Goal: Task Accomplishment & Management: Complete application form

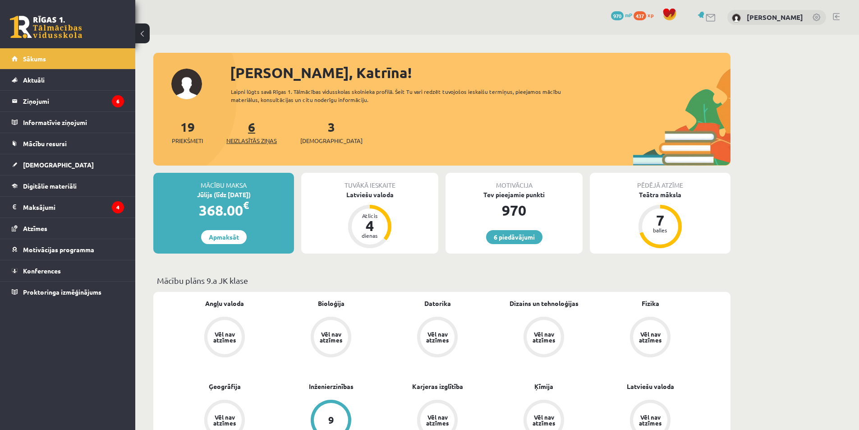
click at [264, 139] on span "Neizlasītās ziņas" at bounding box center [251, 140] width 51 height 9
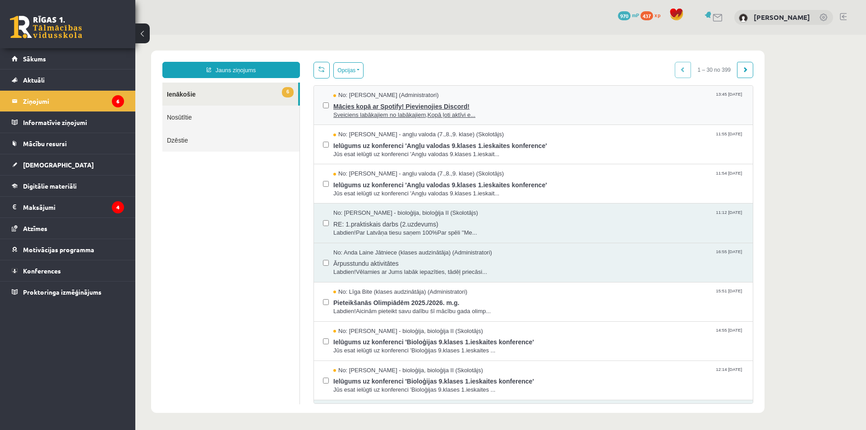
click at [376, 113] on span "Sveiciens labākajiem no labākajiem,Kopā ļoti aktīvi e..." at bounding box center [538, 115] width 410 height 9
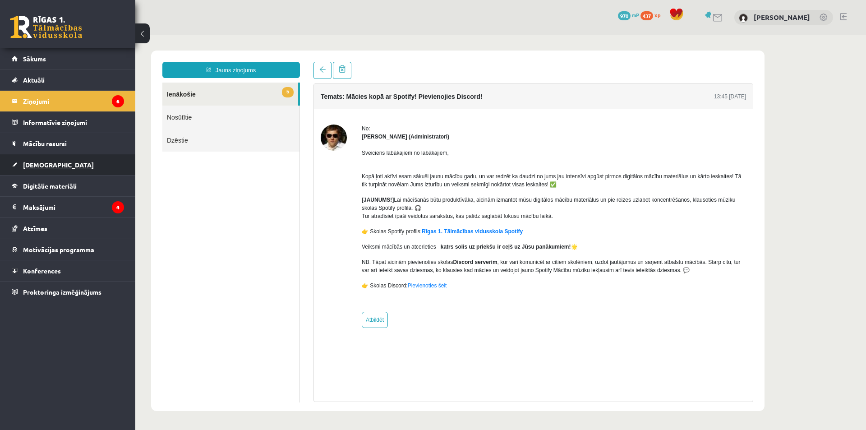
click at [42, 156] on link "[DEMOGRAPHIC_DATA]" at bounding box center [68, 164] width 112 height 21
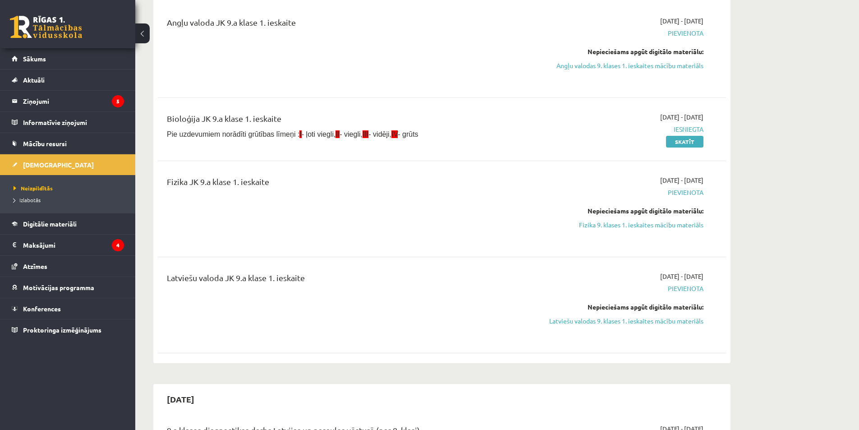
scroll to position [135, 0]
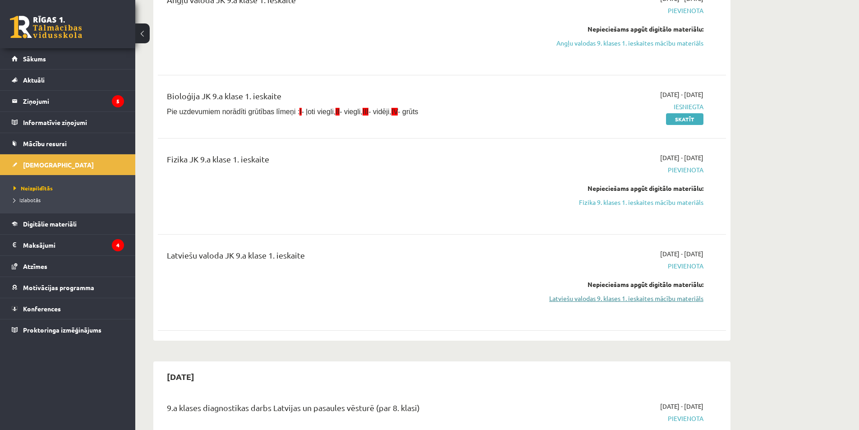
click at [665, 297] on link "Latviešu valodas 9. klases 1. ieskaites mācību materiāls" at bounding box center [618, 298] width 170 height 9
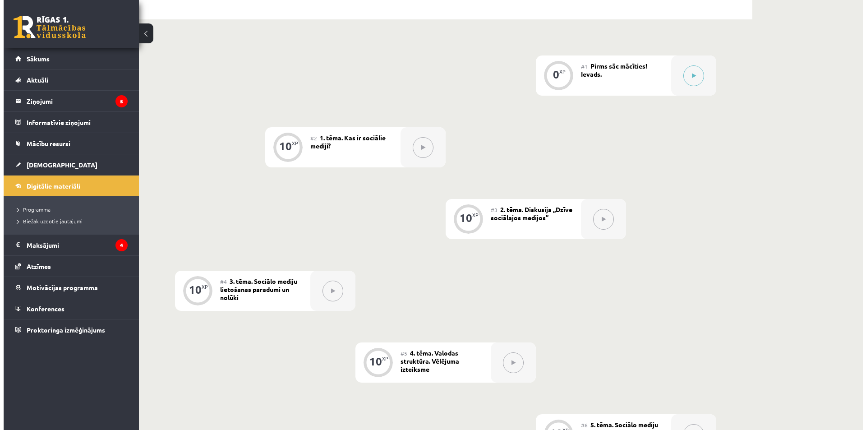
scroll to position [135, 0]
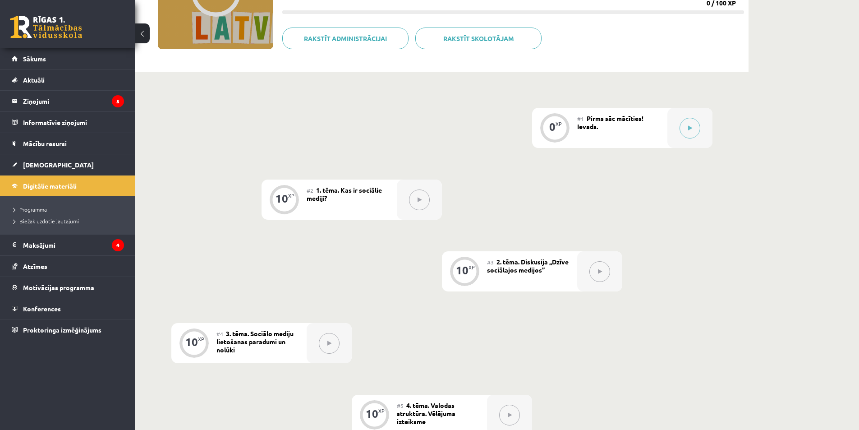
drag, startPoint x: 714, startPoint y: 125, endPoint x: 720, endPoint y: 121, distance: 6.8
click at [701, 127] on div at bounding box center [689, 128] width 45 height 40
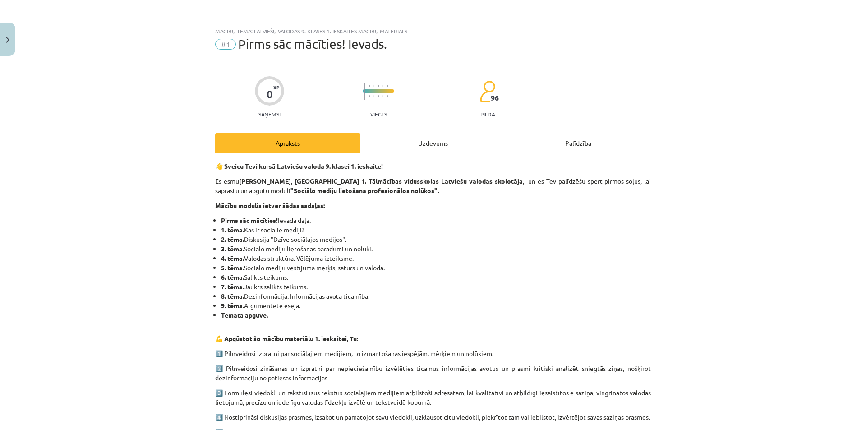
click at [440, 135] on div "Uzdevums" at bounding box center [432, 143] width 145 height 20
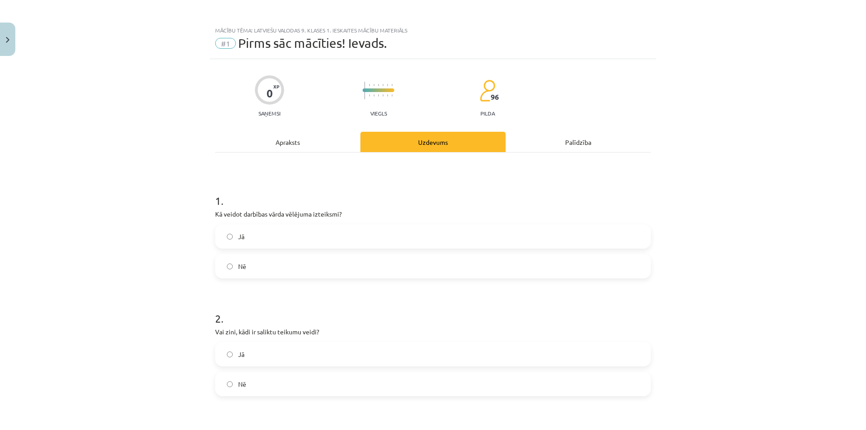
scroll to position [0, 0]
click at [280, 145] on div "Apraksts" at bounding box center [287, 143] width 145 height 20
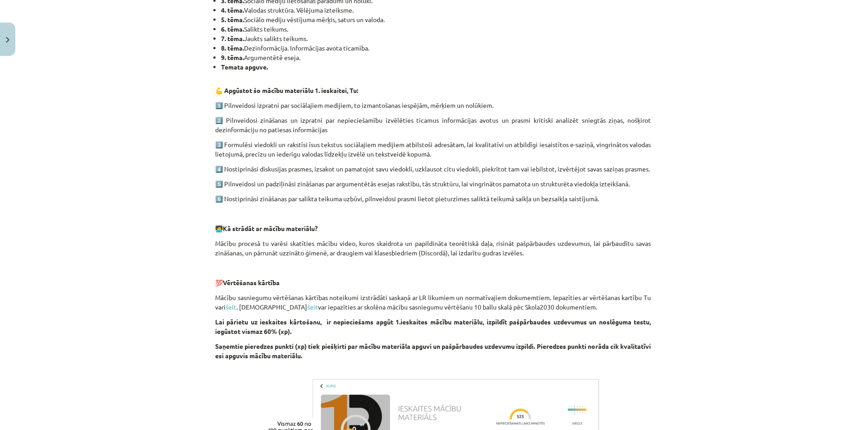
scroll to position [68, 0]
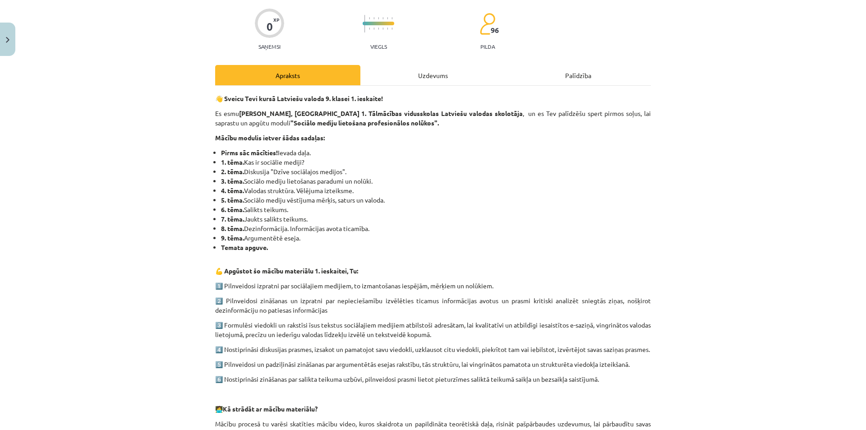
click at [402, 66] on div "Uzdevums" at bounding box center [432, 75] width 145 height 20
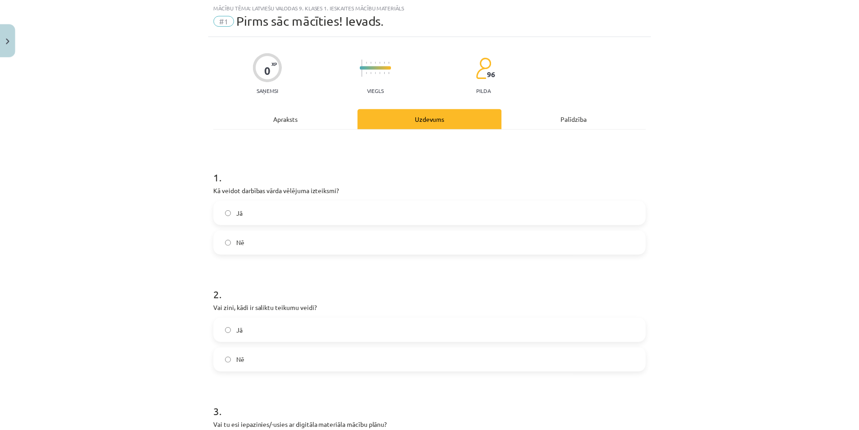
scroll to position [23, 0]
click at [312, 121] on div "Apraksts" at bounding box center [287, 120] width 145 height 20
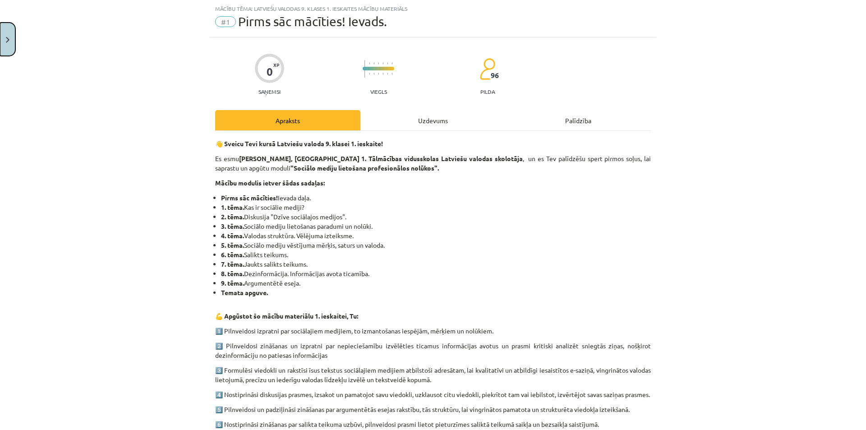
click at [1, 37] on button "Close" at bounding box center [7, 39] width 15 height 33
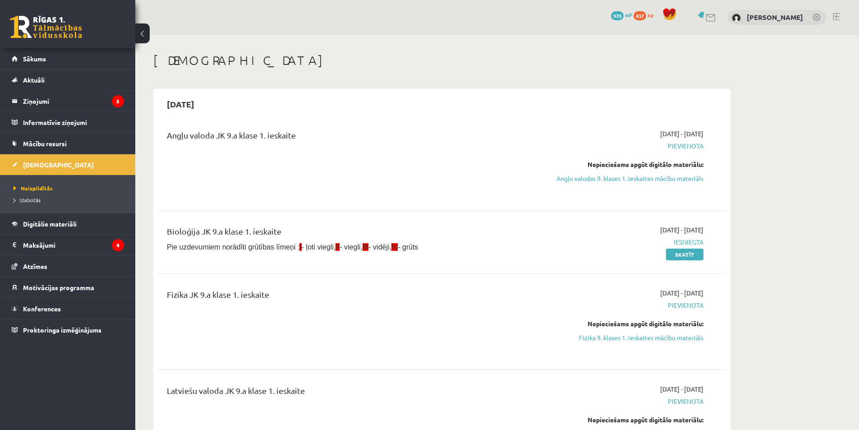
scroll to position [134, 0]
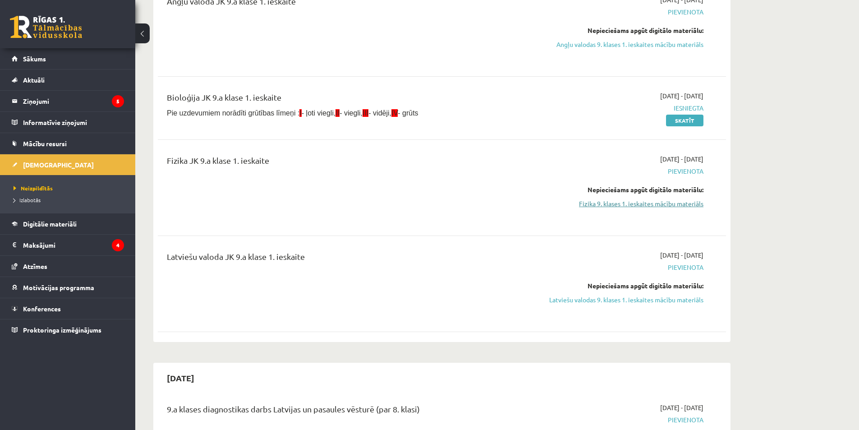
click at [616, 206] on link "Fizika 9. klases 1. ieskaites mācību materiāls" at bounding box center [618, 203] width 170 height 9
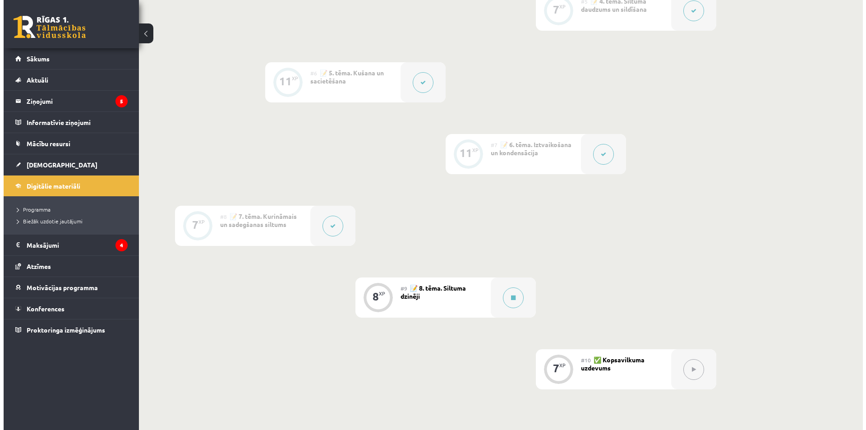
scroll to position [541, 0]
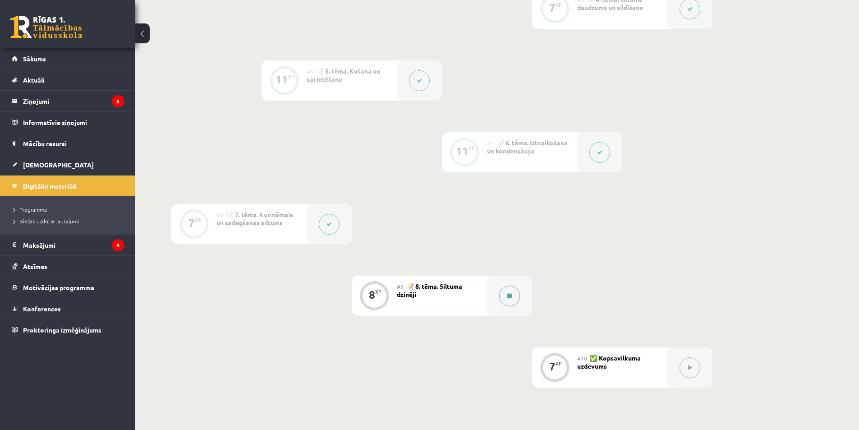
click at [515, 292] on button at bounding box center [509, 295] width 21 height 21
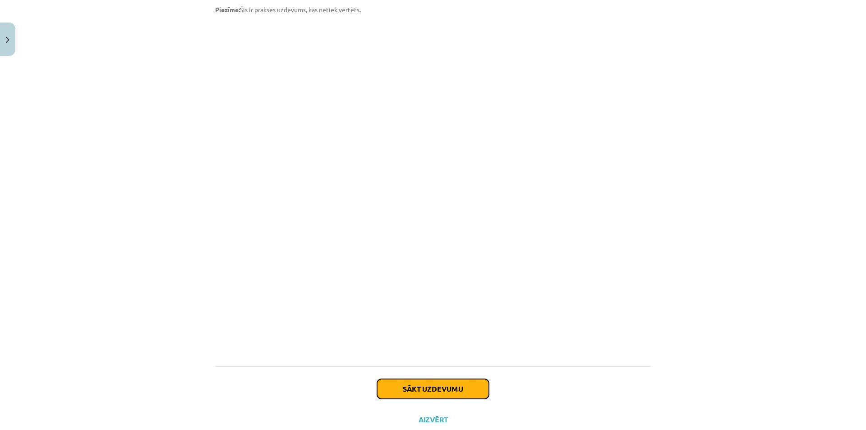
click at [455, 380] on button "Sākt uzdevumu" at bounding box center [433, 389] width 112 height 20
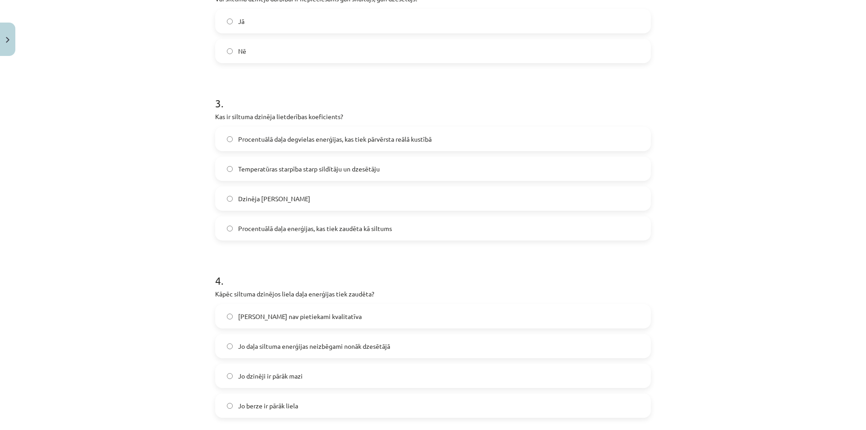
scroll to position [383, 0]
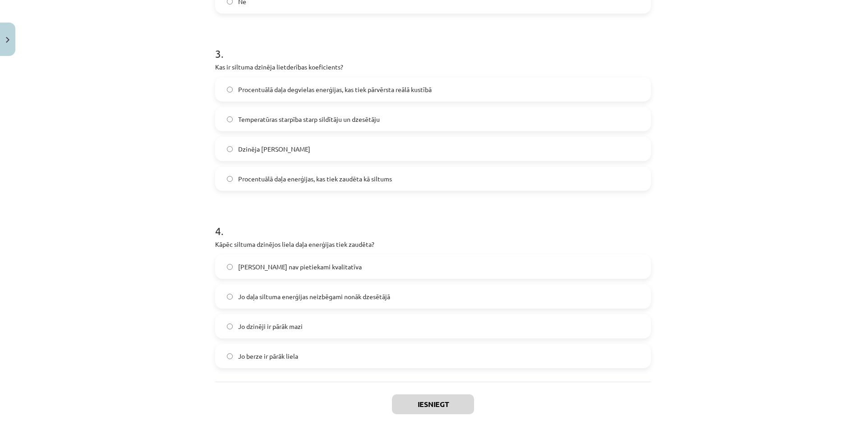
click at [271, 94] on label "Procentuālā daļa degvielas enerģijas, kas tiek pārvērsta reālā kustībā" at bounding box center [433, 89] width 434 height 23
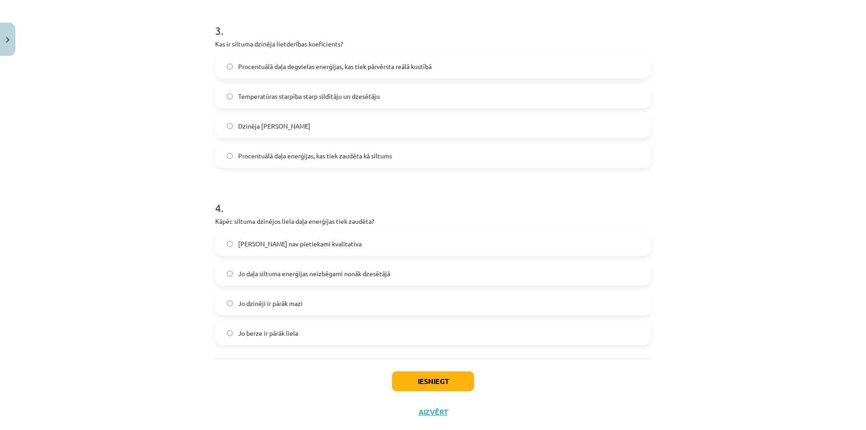
scroll to position [426, 0]
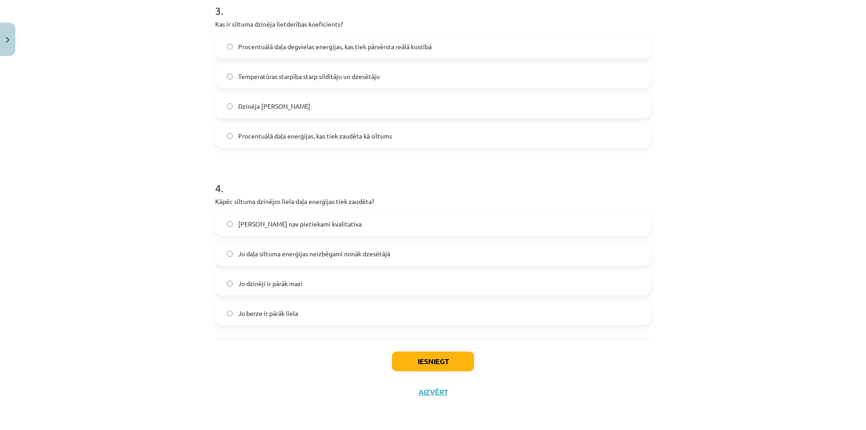
click at [258, 257] on span "Jo daļa siltuma enerģijas neizbēgami nonāk dzesētājā" at bounding box center [314, 253] width 152 height 9
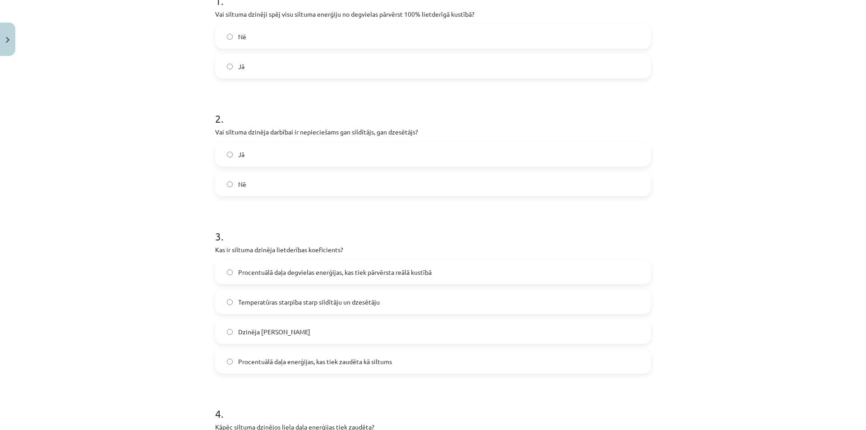
scroll to position [110, 0]
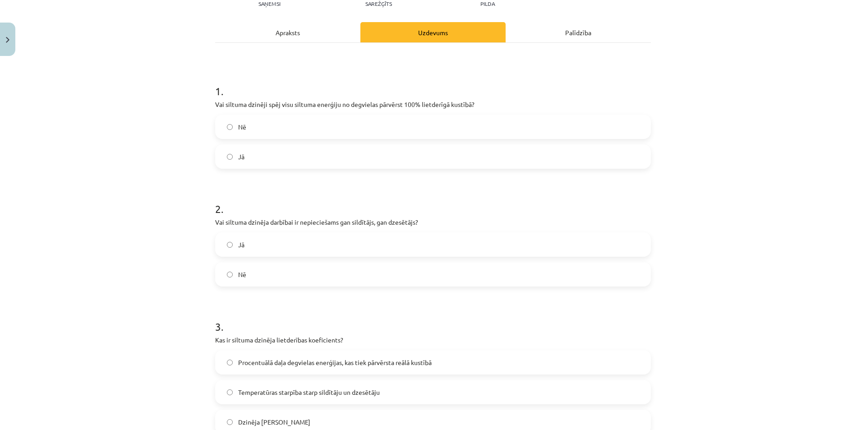
click at [229, 252] on label "Jā" at bounding box center [433, 244] width 434 height 23
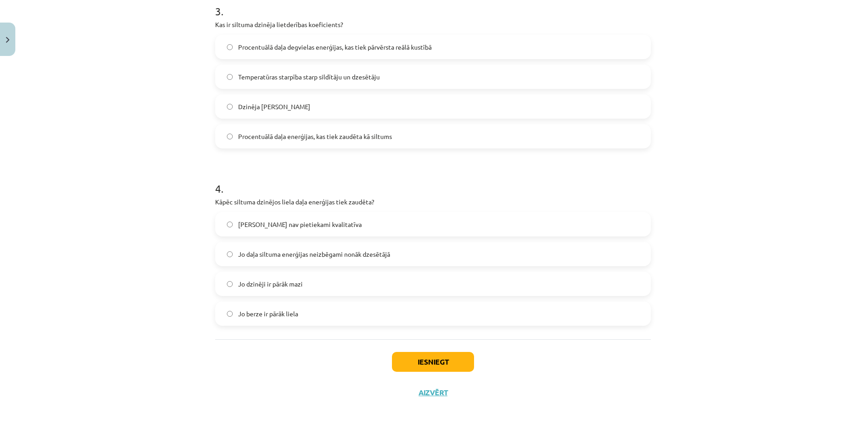
scroll to position [426, 0]
click at [440, 360] on button "Iesniegt" at bounding box center [433, 361] width 82 height 20
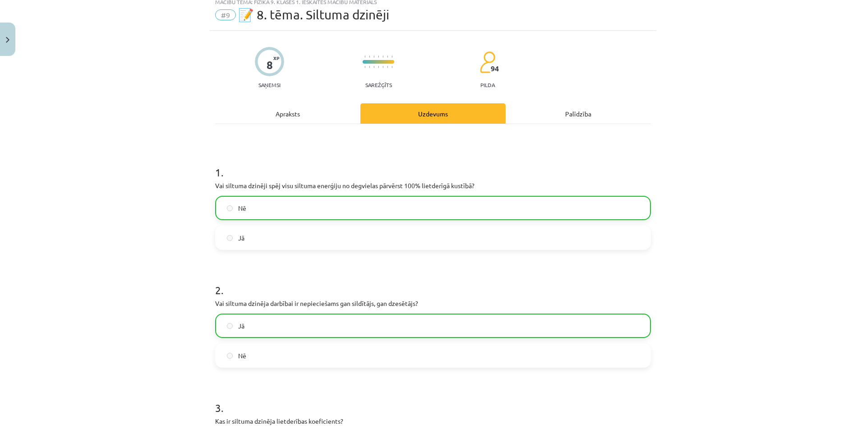
scroll to position [0, 0]
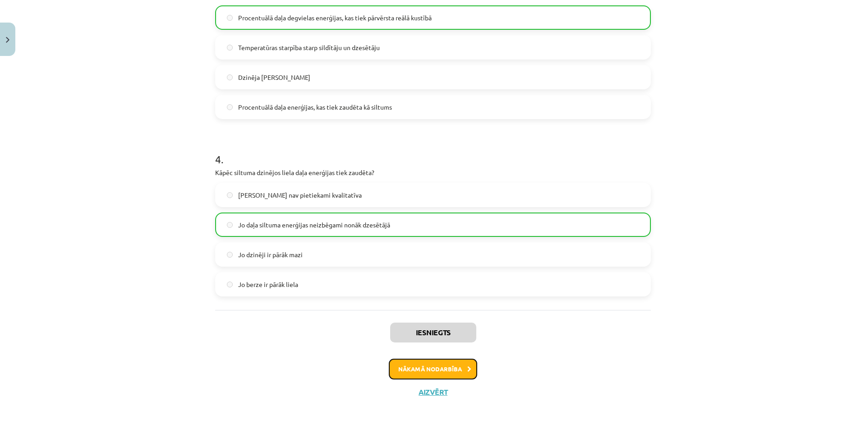
click at [428, 365] on button "Nākamā nodarbība" at bounding box center [433, 368] width 88 height 21
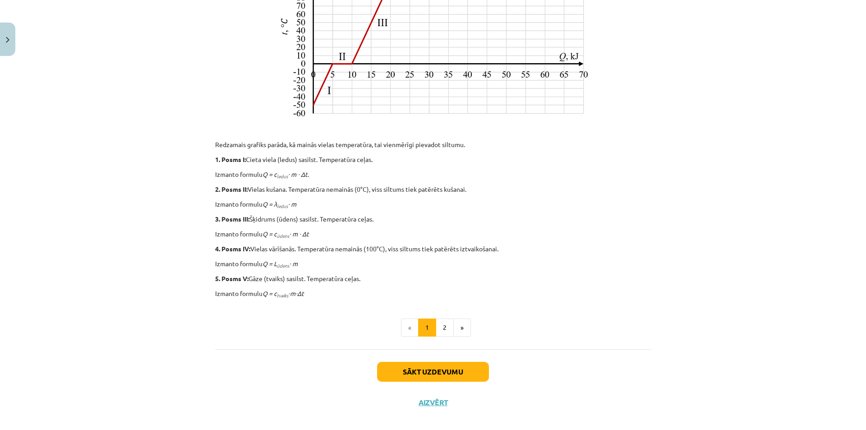
scroll to position [336, 0]
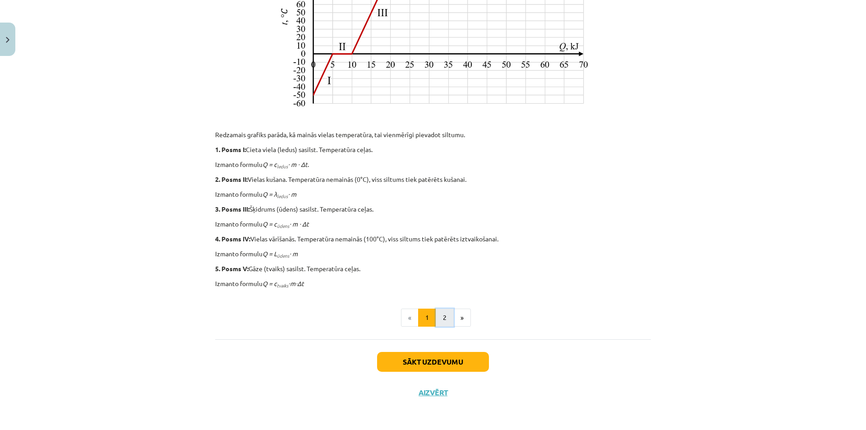
click at [436, 312] on button "2" at bounding box center [445, 317] width 18 height 18
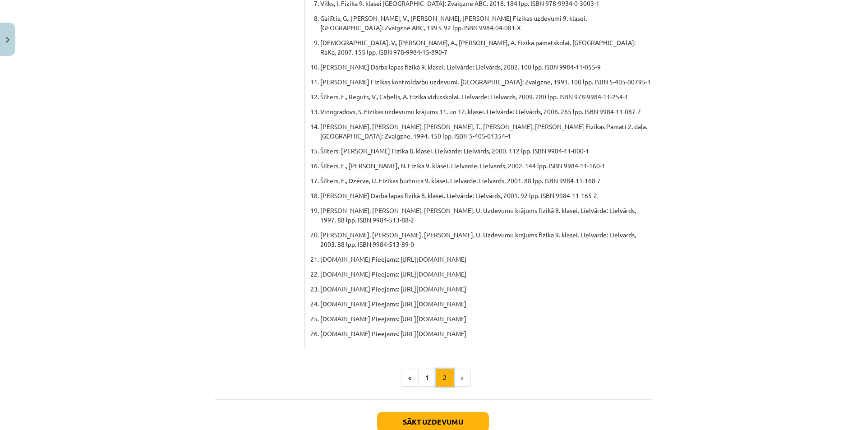
scroll to position [405, 0]
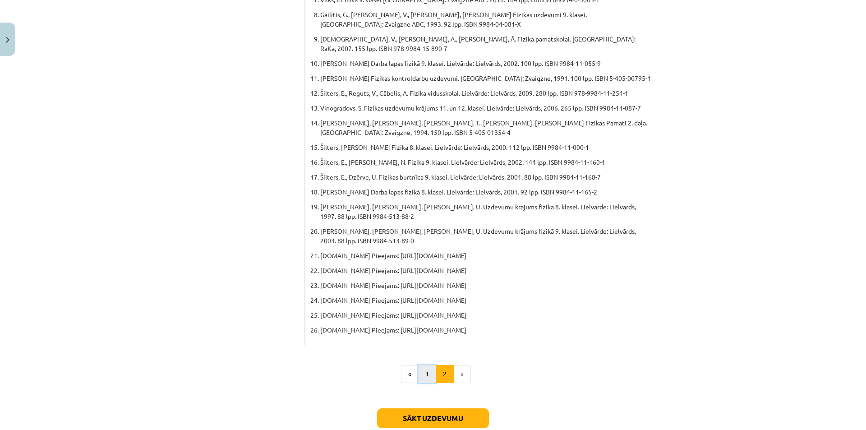
click at [420, 365] on button "1" at bounding box center [427, 374] width 18 height 18
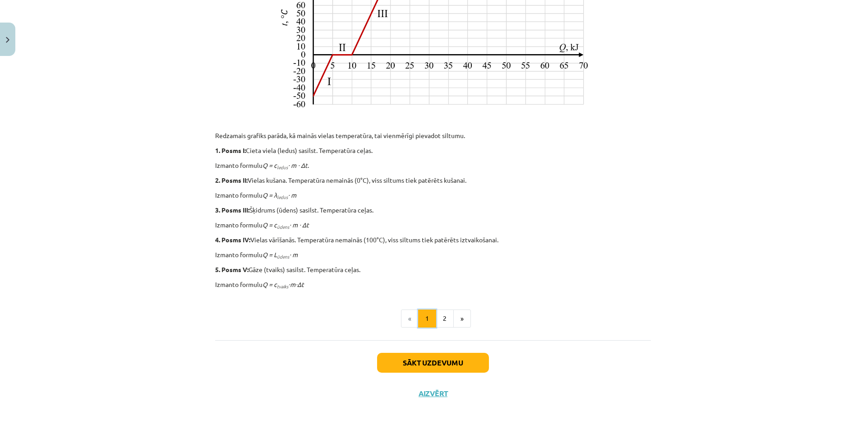
scroll to position [336, 0]
click at [430, 355] on button "Sākt uzdevumu" at bounding box center [433, 362] width 112 height 20
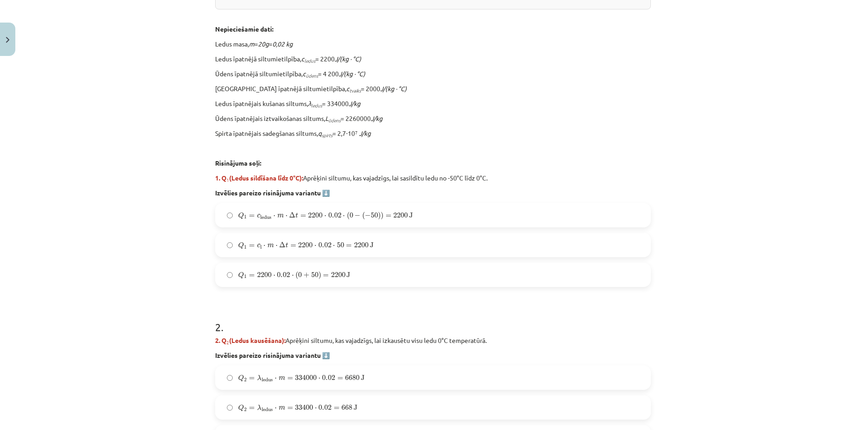
scroll to position [248, 0]
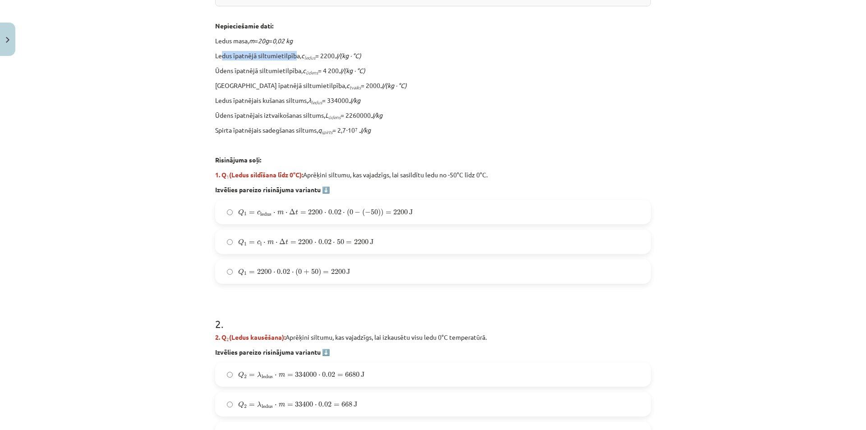
drag, startPoint x: 217, startPoint y: 56, endPoint x: 294, endPoint y: 58, distance: 76.2
click at [294, 58] on p "Ledus īpatnējā siltumietilpība, c ledus ​ = 2200 J/(kg · °C)" at bounding box center [433, 55] width 436 height 9
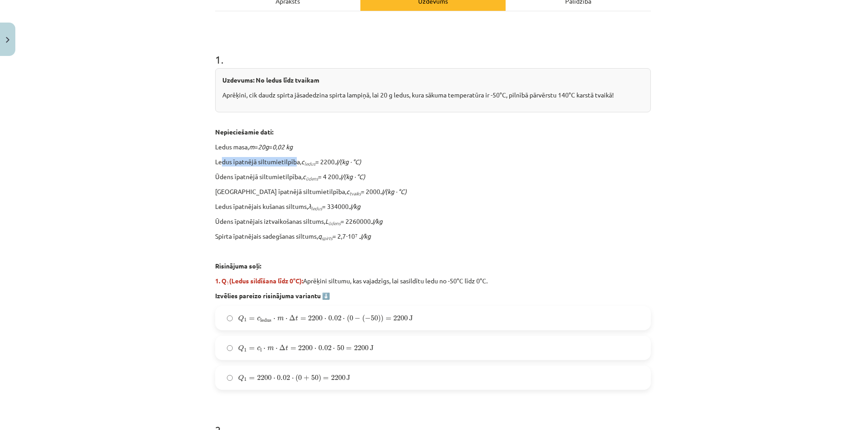
scroll to position [158, 0]
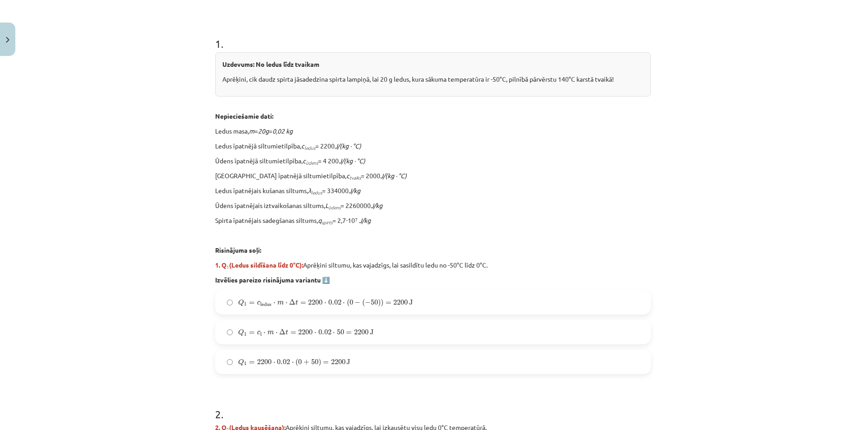
click at [229, 307] on label "Q 1 = c ledus ⋅ m ⋅ Δ t = 2200 ⋅ 0.02 ⋅ ( 0 − ( − 50 ) ) = 2200 J Q 1 = c ledus…" at bounding box center [433, 302] width 434 height 23
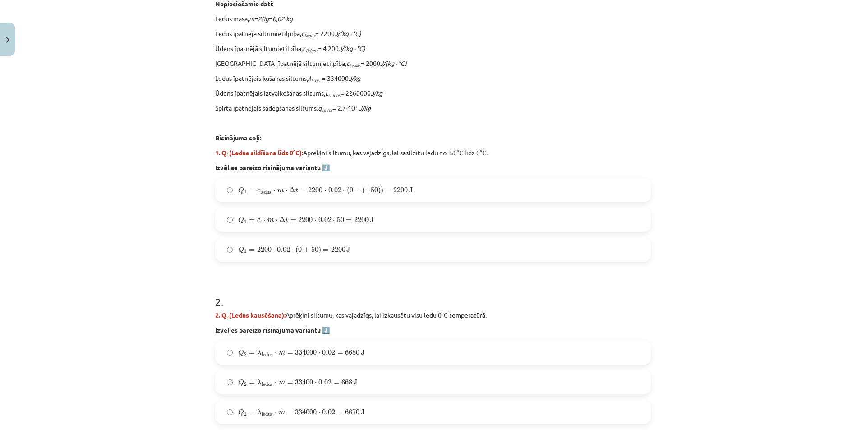
scroll to position [293, 0]
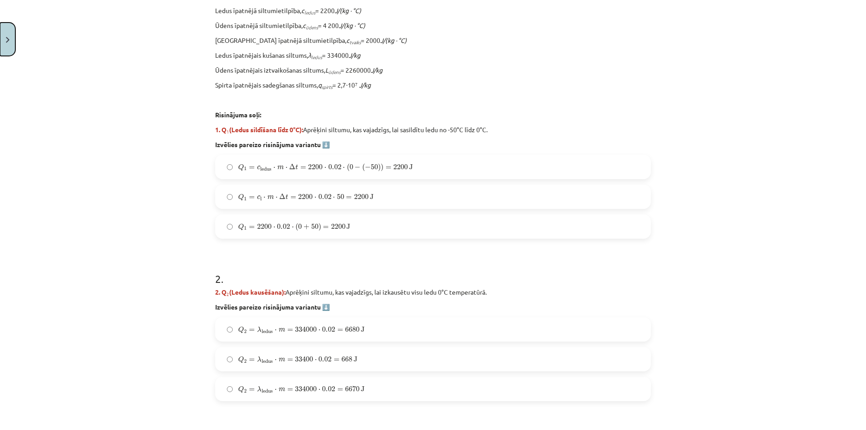
click at [6, 48] on button "Close" at bounding box center [7, 39] width 15 height 33
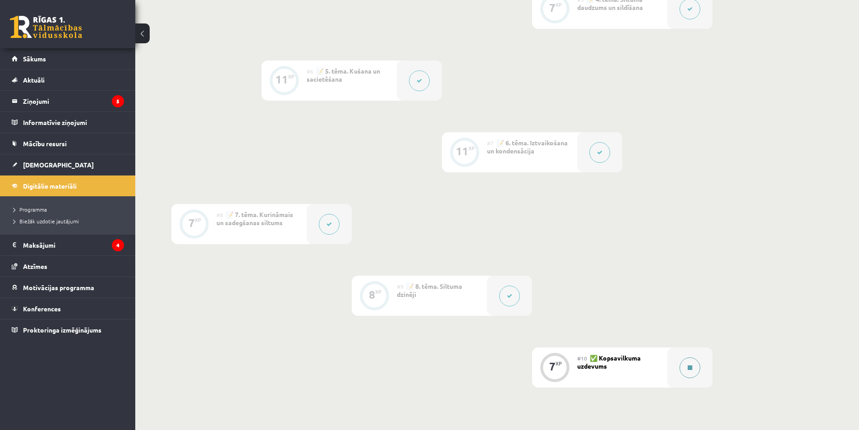
click at [686, 370] on button at bounding box center [690, 367] width 21 height 21
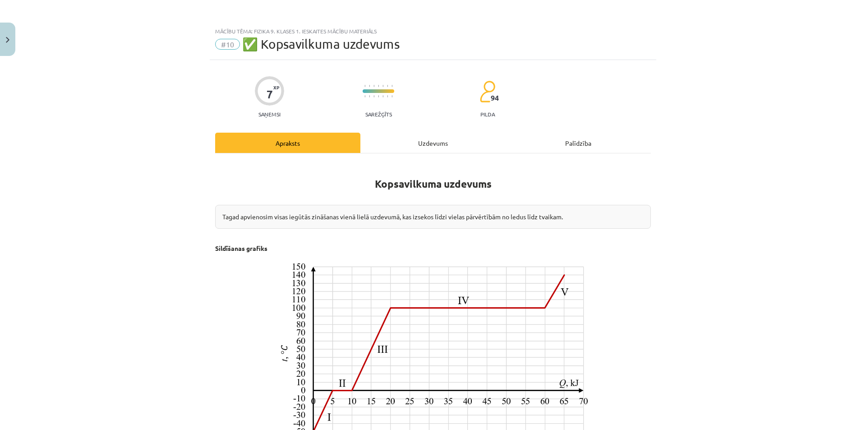
click at [382, 153] on div "Kopsavilkuma uzdevums Tagad apvienosim visas iegūtās zināšanas vienā lielā uzde…" at bounding box center [433, 414] width 436 height 522
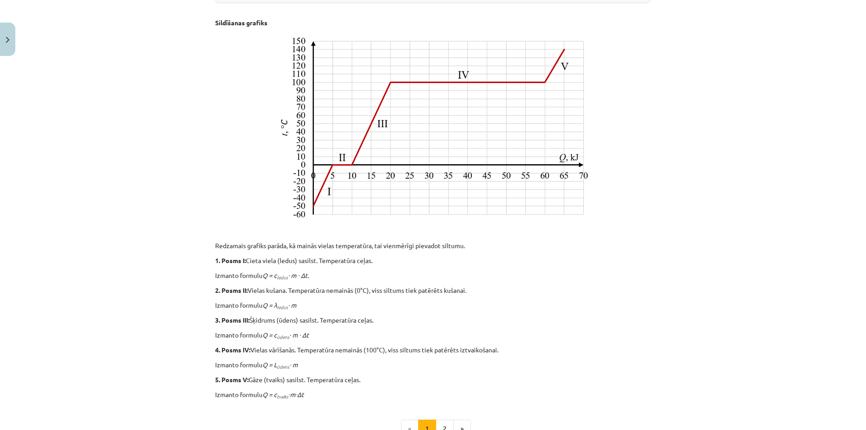
scroll to position [336, 0]
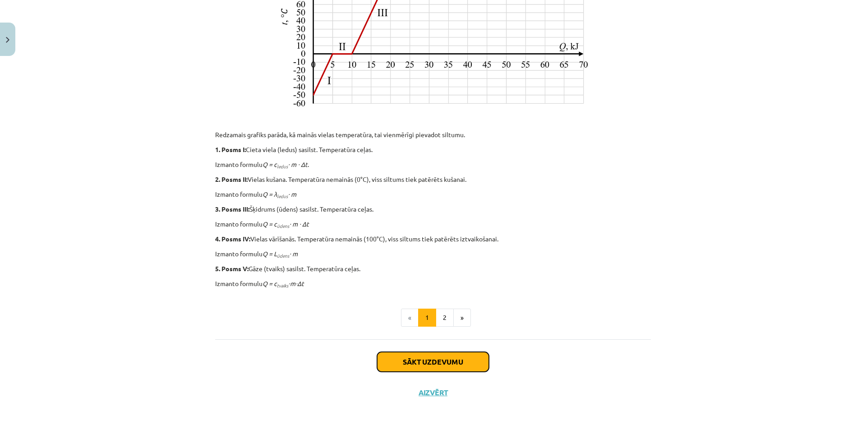
click at [463, 359] on button "Sākt uzdevumu" at bounding box center [433, 362] width 112 height 20
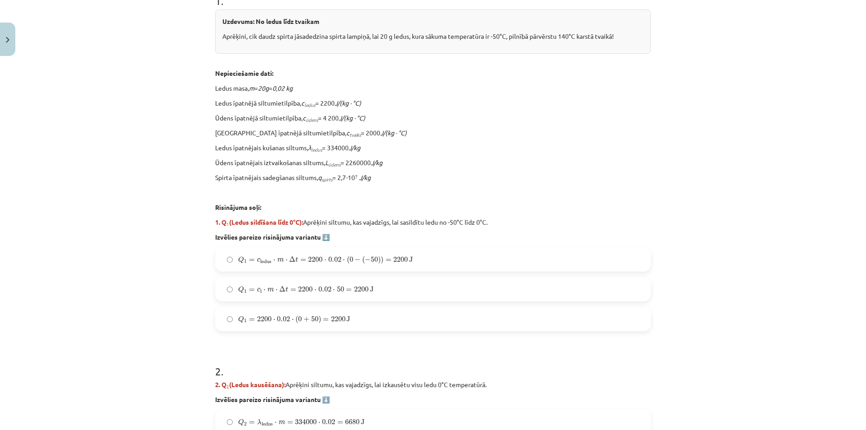
scroll to position [203, 0]
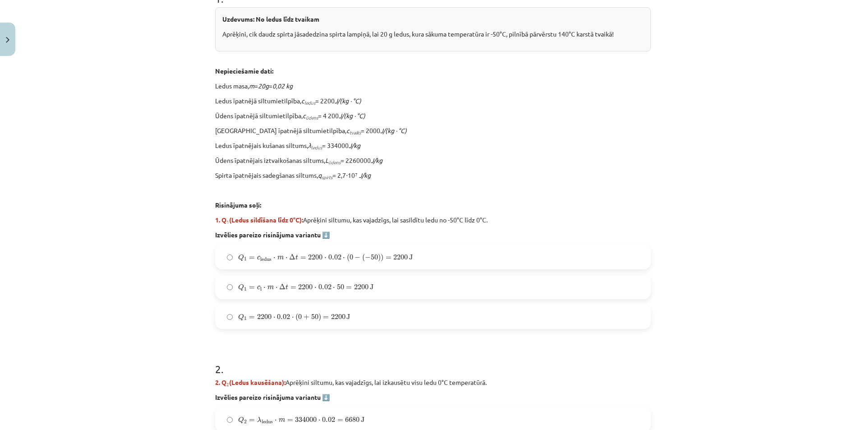
click at [232, 259] on label "Q 1 = c ledus ⋅ m ⋅ Δ t = 2200 ⋅ 0.02 ⋅ ( 0 − ( − 50 ) ) = 2200 J Q 1 = c ledus…" at bounding box center [433, 257] width 434 height 23
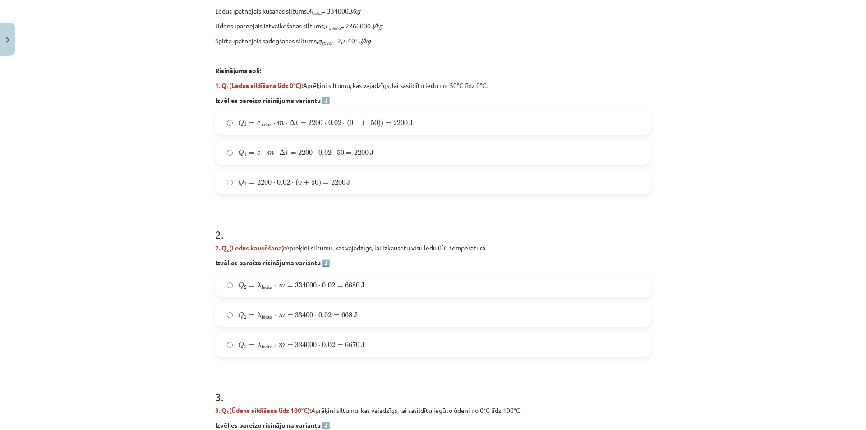
scroll to position [338, 0]
click at [251, 284] on span "=" at bounding box center [252, 285] width 6 height 3
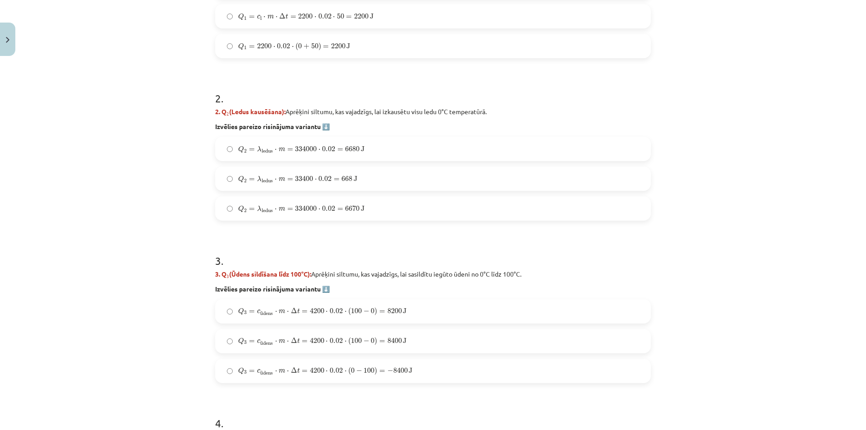
scroll to position [564, 0]
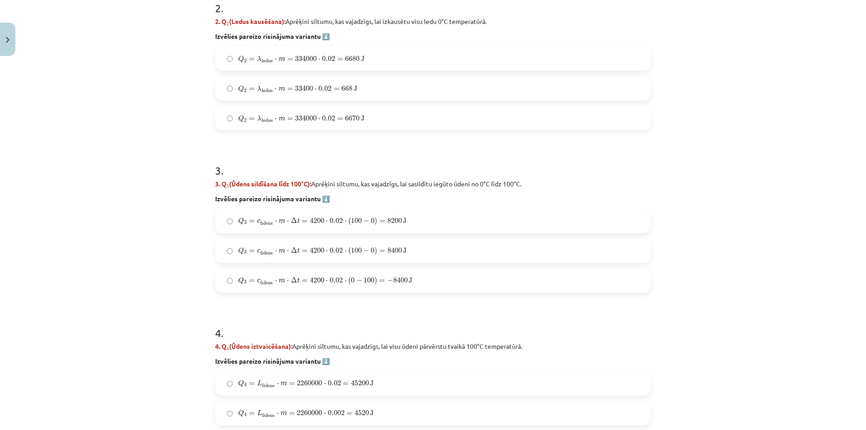
click at [351, 280] on span "0" at bounding box center [353, 279] width 4 height 5
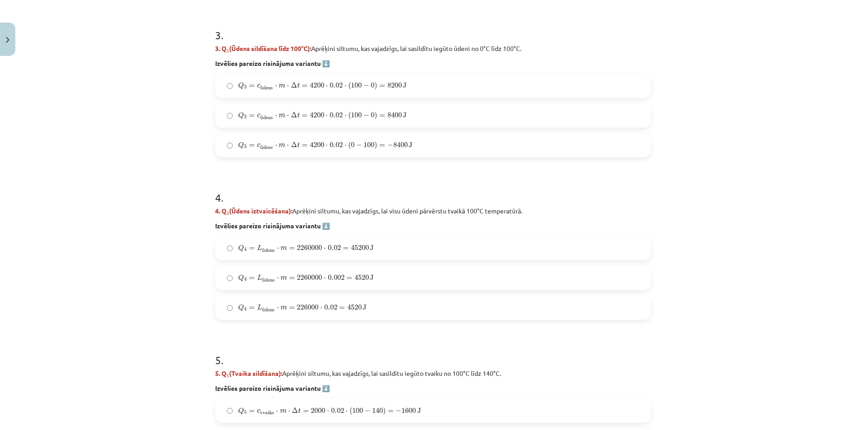
scroll to position [744, 0]
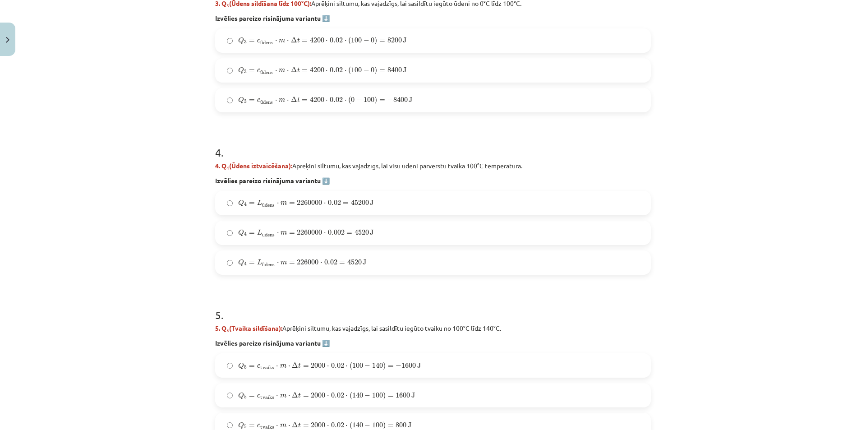
click at [227, 64] on label "Q 3 = c ū dens ⋅ m ⋅ Δ t = 4200 ⋅ 0.02 ⋅ ( 100 − 0 ) = 8400 J Q 3 = c ūdens ⋅ m…" at bounding box center [433, 70] width 434 height 23
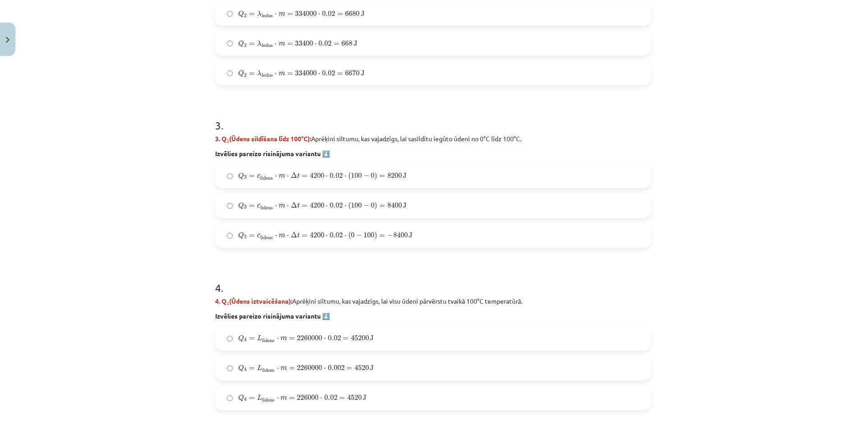
scroll to position [654, 0]
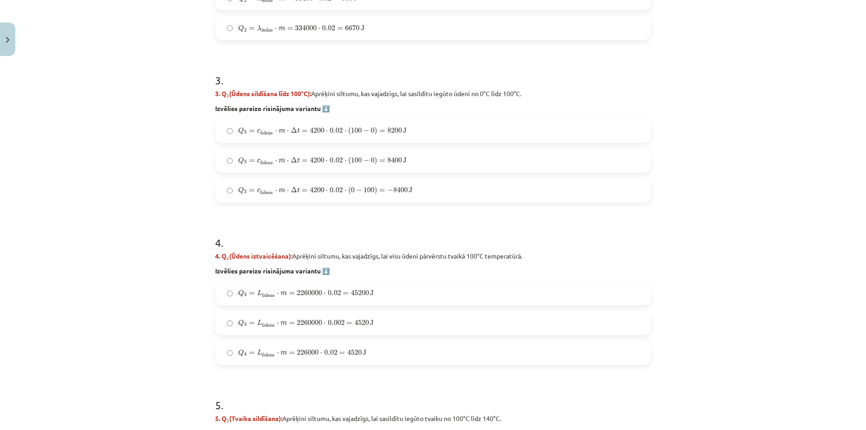
click at [249, 293] on span "=" at bounding box center [252, 293] width 6 height 3
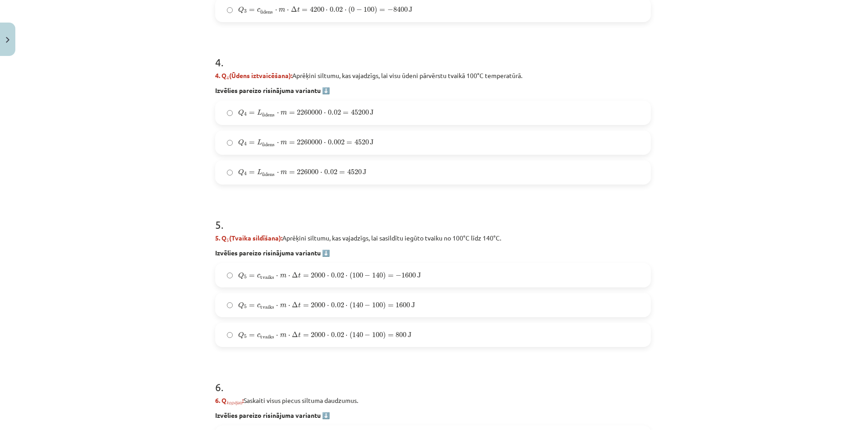
scroll to position [924, 0]
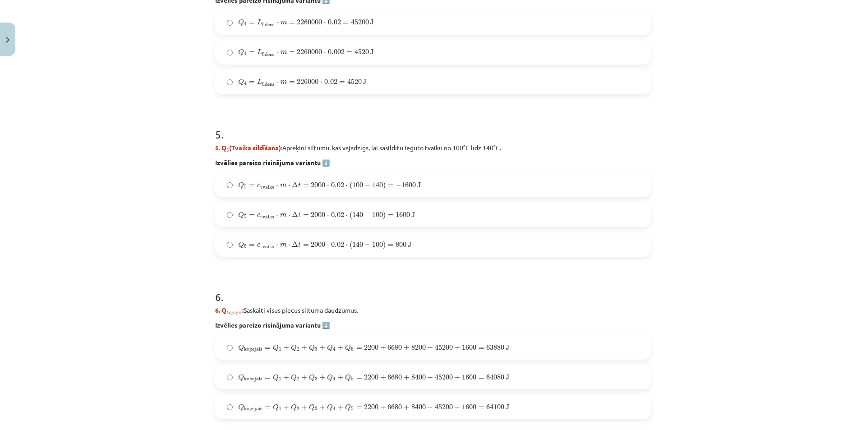
click at [358, 216] on span "140" at bounding box center [357, 214] width 11 height 5
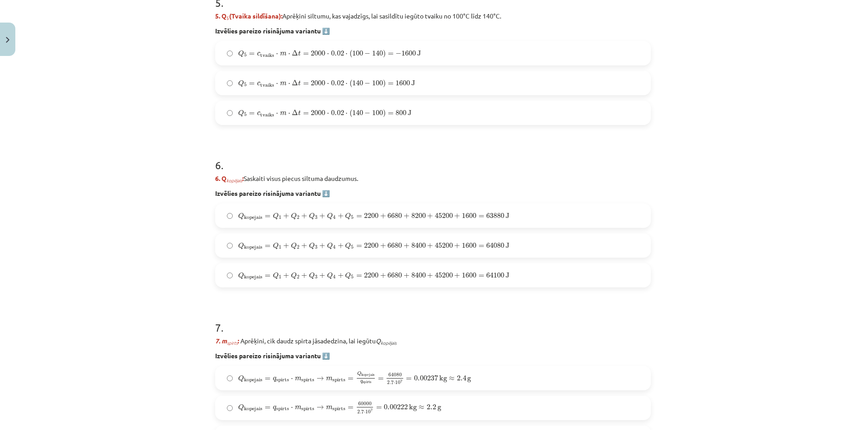
scroll to position [1060, 0]
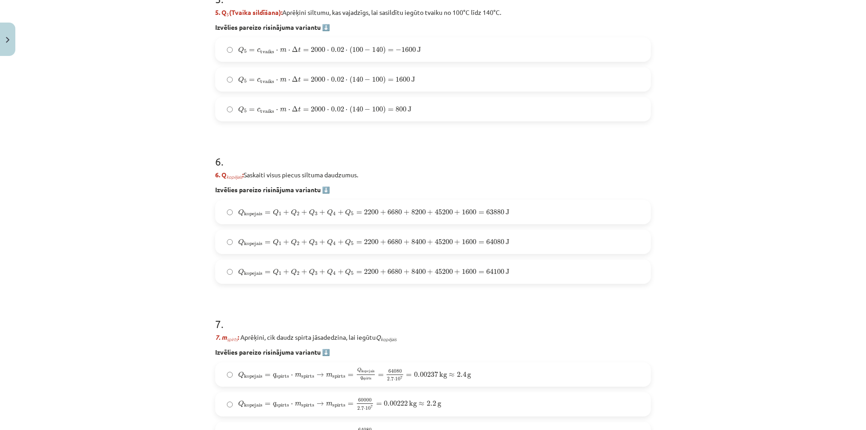
click at [338, 241] on span "+" at bounding box center [341, 241] width 6 height 5
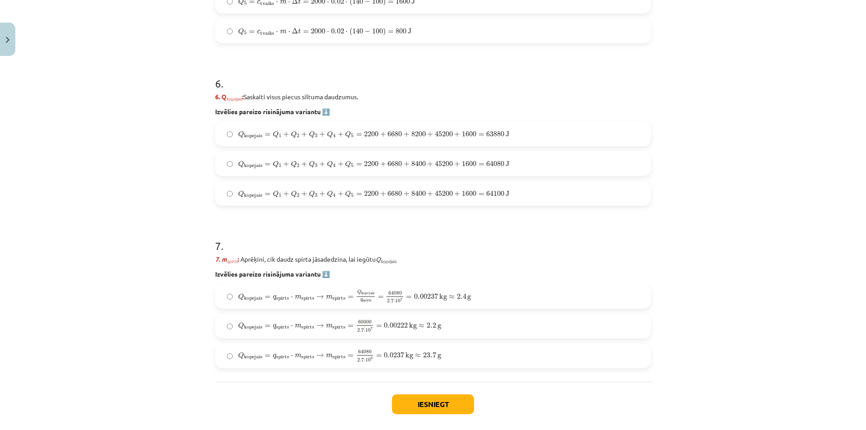
scroll to position [1180, 0]
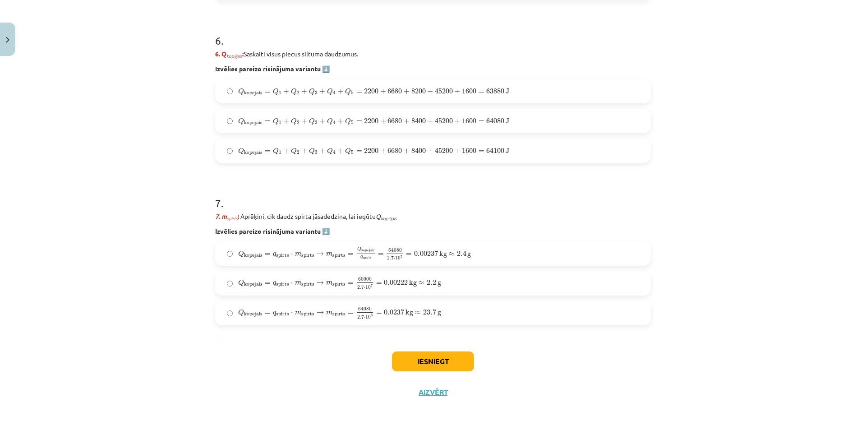
click at [274, 251] on span "Q kopejais = q spirts ⋅ m spirts → m spirts = Q kopejais q spirts = 64080 2.7 ⋅…" at bounding box center [354, 253] width 233 height 13
drag, startPoint x: 414, startPoint y: 360, endPoint x: 408, endPoint y: 360, distance: 6.8
click at [413, 360] on button "Iesniegt" at bounding box center [433, 361] width 82 height 20
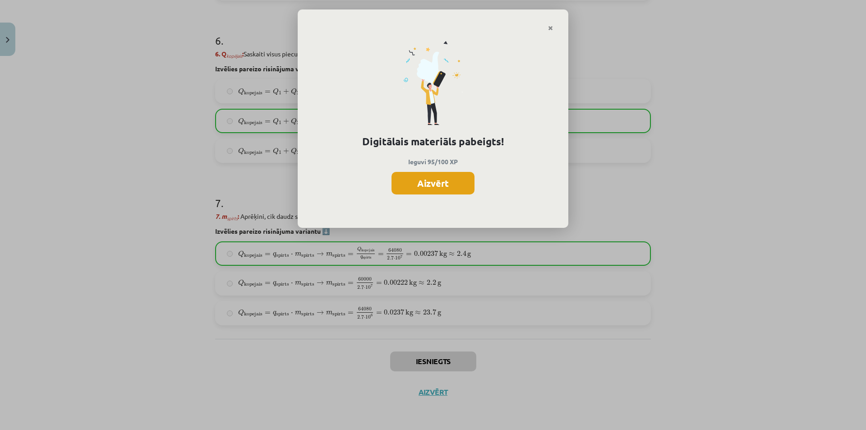
click at [458, 189] on button "Aizvērt" at bounding box center [432, 183] width 83 height 23
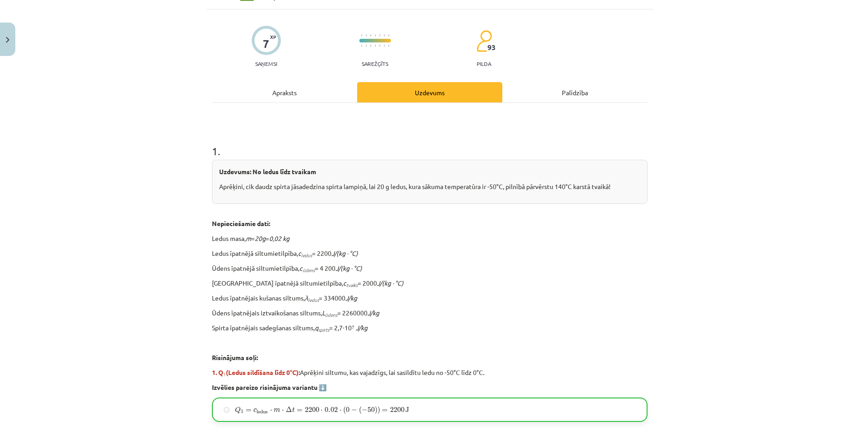
scroll to position [0, 0]
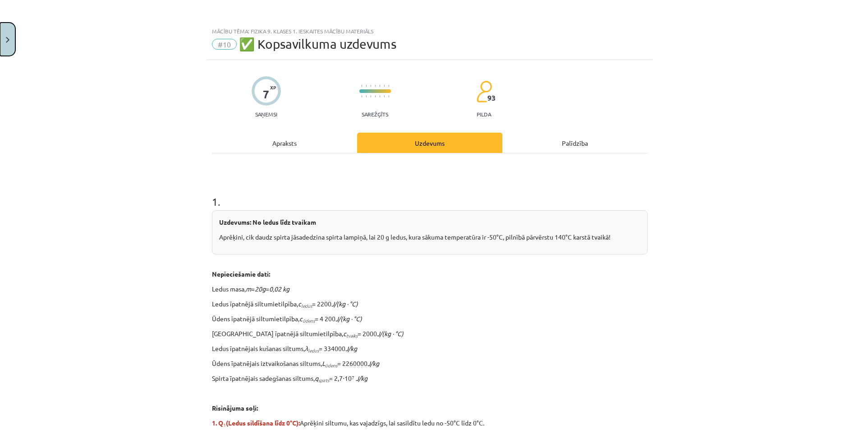
click at [11, 42] on button "Close" at bounding box center [7, 39] width 15 height 33
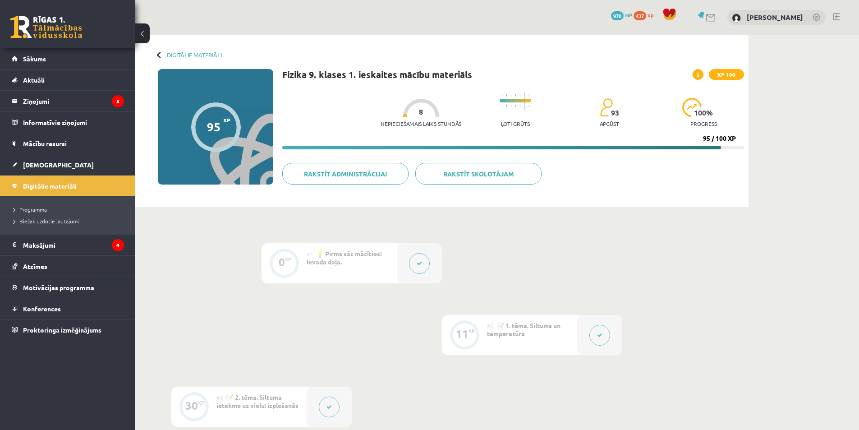
click at [159, 55] on div at bounding box center [160, 54] width 6 height 6
click at [83, 166] on link "[DEMOGRAPHIC_DATA]" at bounding box center [68, 164] width 112 height 21
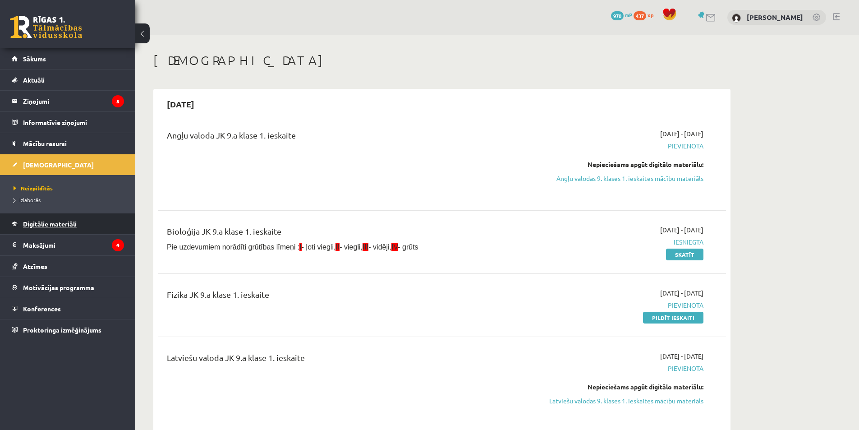
click at [28, 224] on span "Digitālie materiāli" at bounding box center [50, 224] width 54 height 8
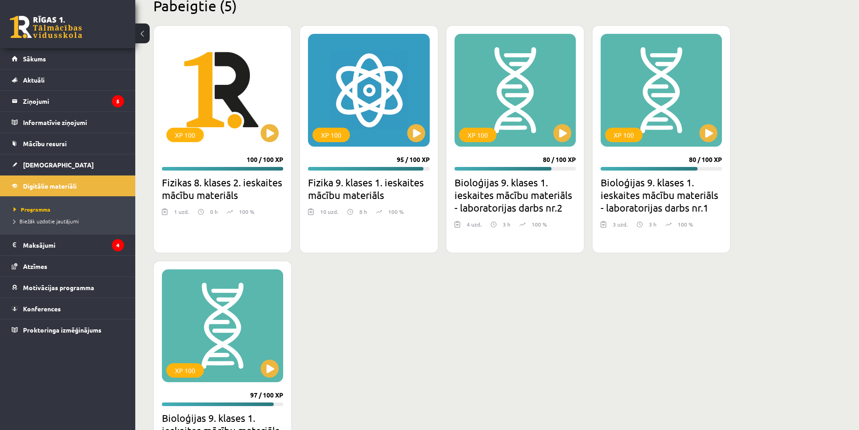
scroll to position [1127, 0]
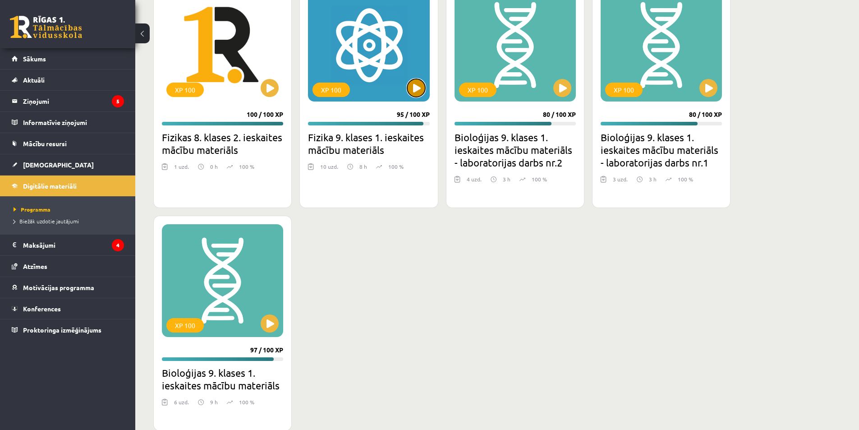
click at [417, 86] on button at bounding box center [416, 88] width 18 height 18
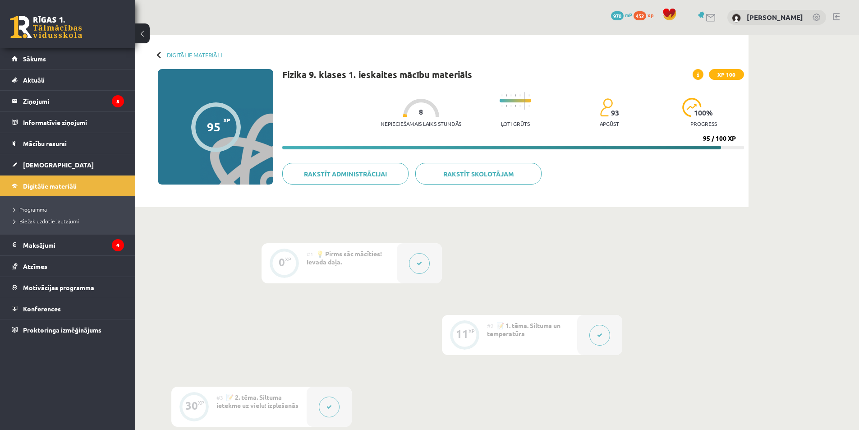
click at [602, 338] on button at bounding box center [599, 335] width 21 height 21
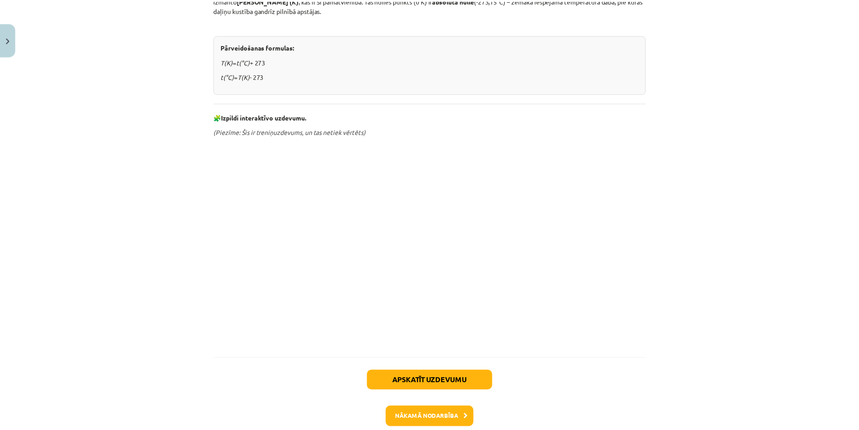
scroll to position [271, 0]
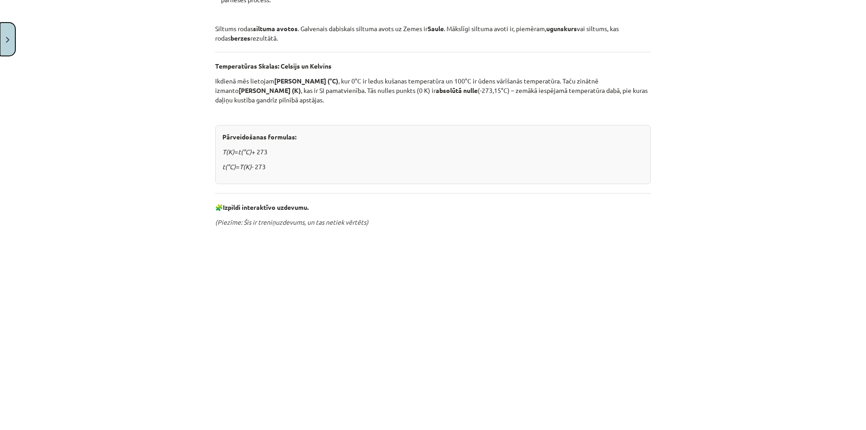
click at [13, 36] on button "Close" at bounding box center [7, 39] width 15 height 33
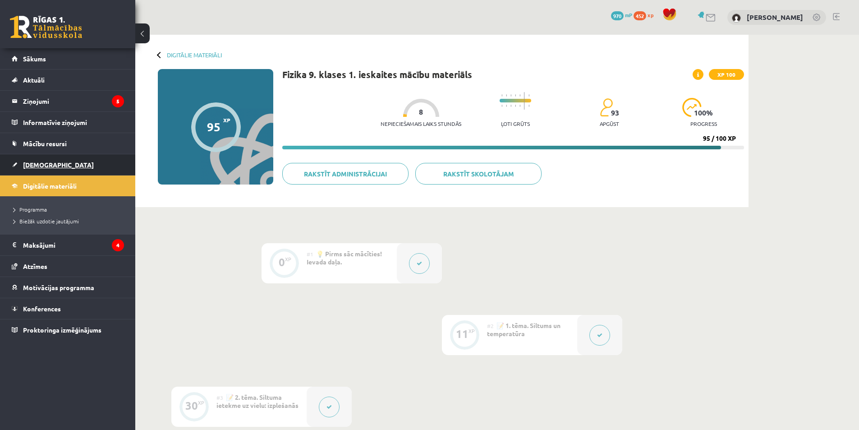
click at [89, 166] on link "[DEMOGRAPHIC_DATA]" at bounding box center [68, 164] width 112 height 21
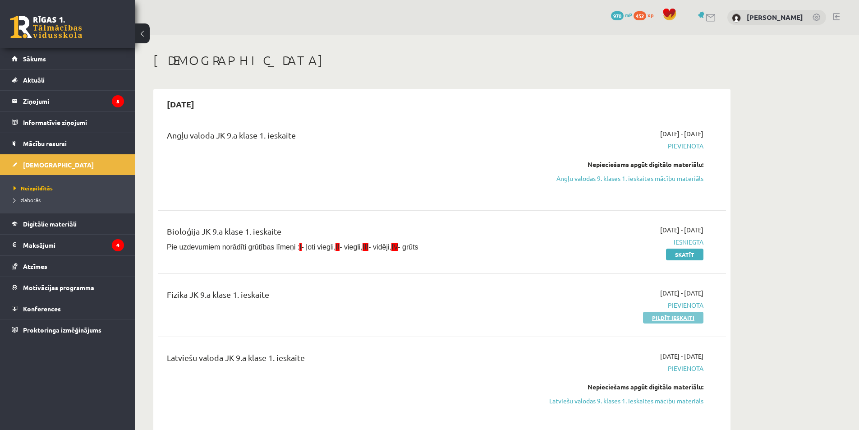
click at [648, 315] on link "Pildīt ieskaiti" at bounding box center [673, 318] width 60 height 12
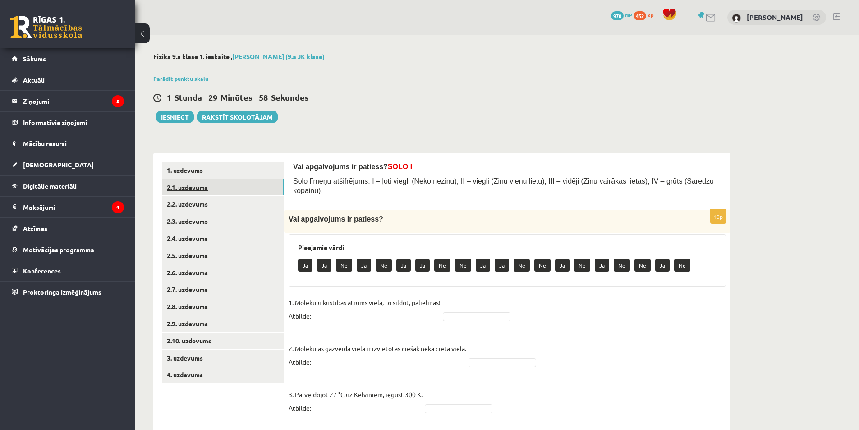
click at [222, 191] on link "2.1. uzdevums" at bounding box center [222, 187] width 121 height 17
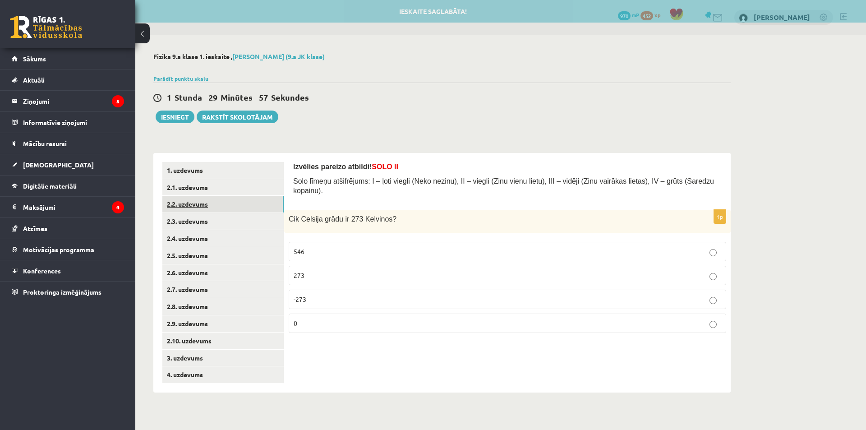
click at [226, 201] on link "2.2. uzdevums" at bounding box center [222, 204] width 121 height 17
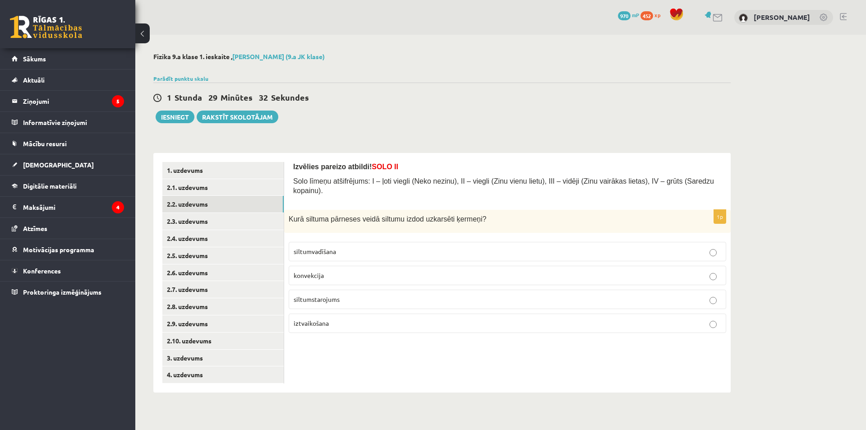
click at [319, 294] on p "siltumstarojums" at bounding box center [507, 298] width 427 height 9
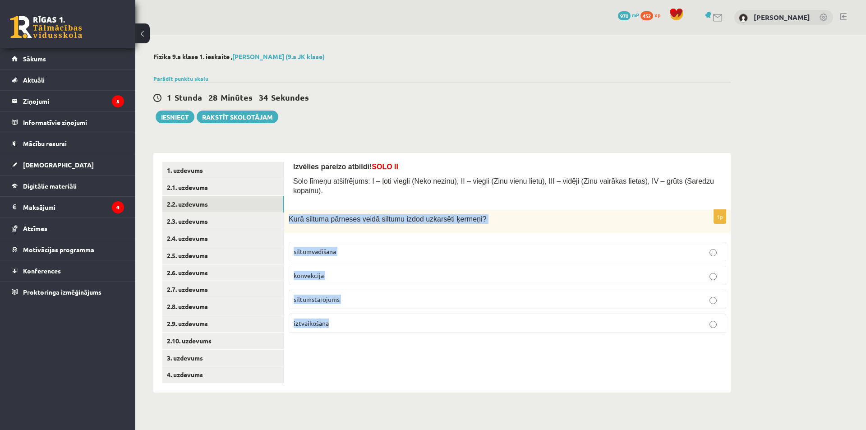
drag, startPoint x: 285, startPoint y: 211, endPoint x: 359, endPoint y: 323, distance: 134.1
click at [359, 323] on div "1p Kurā siltuma pārneses veidā siltumu izdod uzkarsēti ķermeņi? siltumvadīšana …" at bounding box center [507, 275] width 446 height 130
copy div "Kurā siltuma pārneses veidā siltumu izdod uzkarsēti ķermeņi? siltumvadīšana kon…"
click at [227, 218] on link "2.3. uzdevums" at bounding box center [222, 221] width 121 height 17
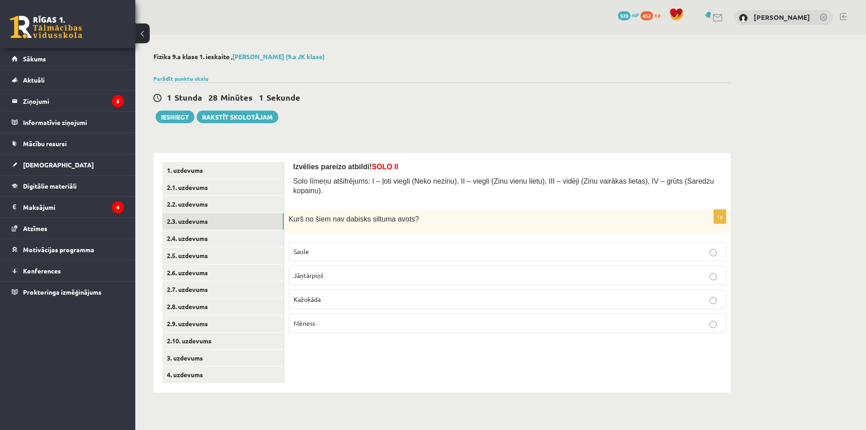
click at [324, 294] on p "Kažokāda" at bounding box center [507, 298] width 427 height 9
click at [214, 240] on link "2.4. uzdevums" at bounding box center [222, 238] width 121 height 17
click at [335, 295] on span "siltumvadīšana" at bounding box center [315, 299] width 42 height 8
click at [232, 252] on link "2.5. uzdevums" at bounding box center [222, 255] width 121 height 17
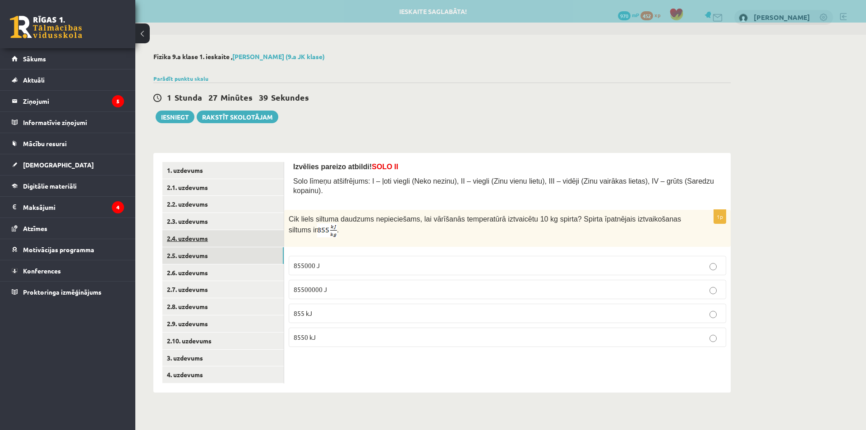
click at [226, 238] on link "2.4. uzdevums" at bounding box center [222, 238] width 121 height 17
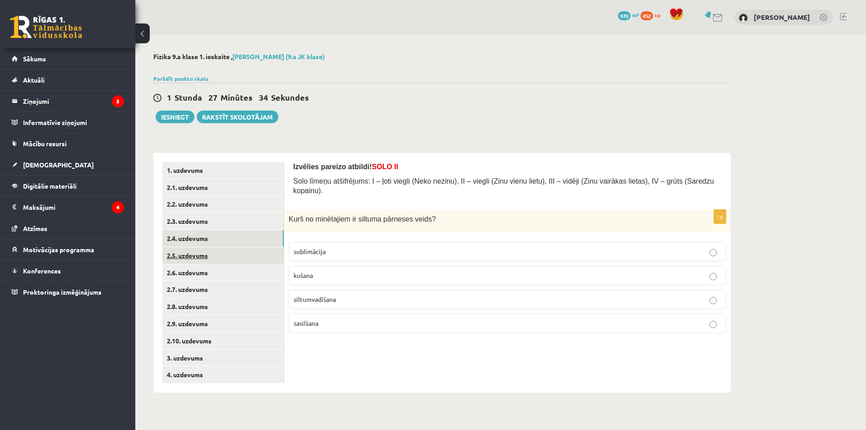
click at [211, 254] on link "2.5. uzdevums" at bounding box center [222, 255] width 121 height 17
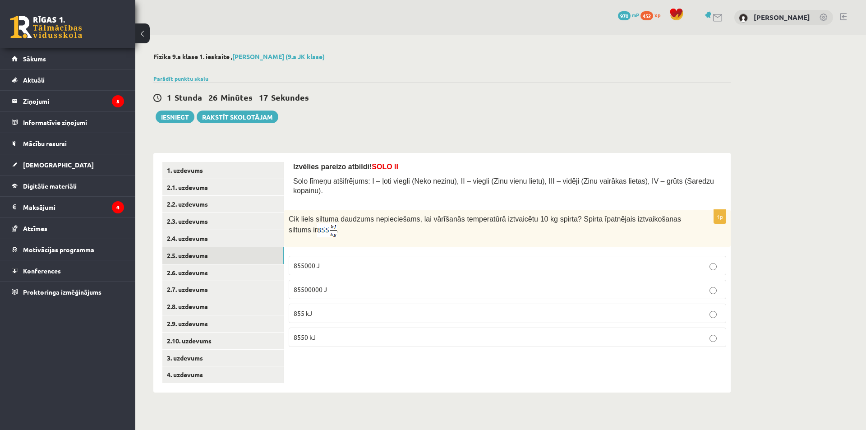
click at [331, 332] on p "8550 kJ" at bounding box center [507, 336] width 427 height 9
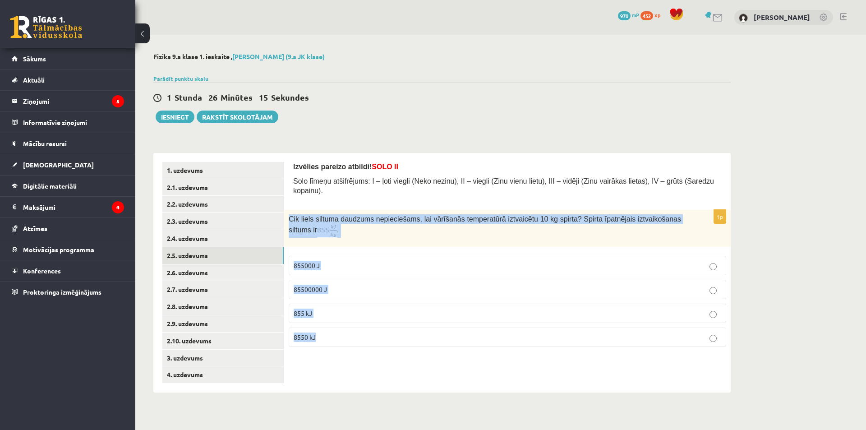
drag, startPoint x: 286, startPoint y: 205, endPoint x: 341, endPoint y: 346, distance: 151.1
click at [353, 351] on div "Izvēlies pareizo atbildi! SOLO II Solo līmeņu atšifrējums: I – ļoti viegli (Nek…" at bounding box center [507, 272] width 446 height 239
copy div "Cik liels siltuma daudzums nepieciešams, lai vārīšanās temperatūrā iztvaicētu 1…"
click at [216, 267] on link "2.6. uzdevums" at bounding box center [222, 272] width 121 height 17
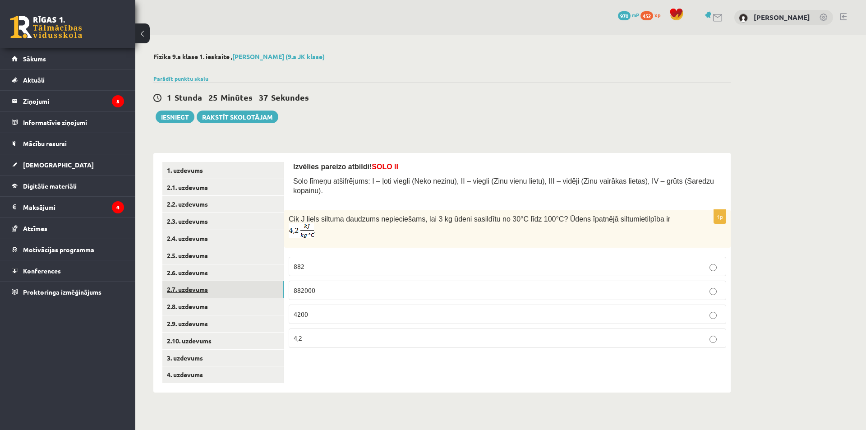
click at [228, 294] on link "2.7. uzdevums" at bounding box center [222, 289] width 121 height 17
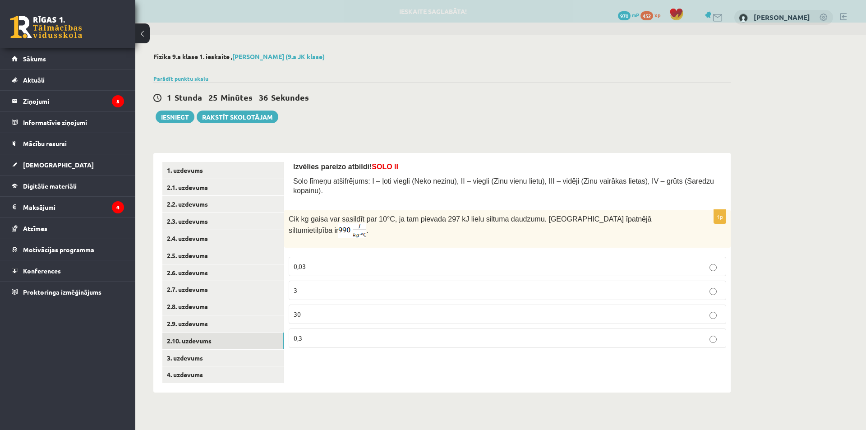
click at [219, 336] on link "2.10. uzdevums" at bounding box center [222, 340] width 121 height 17
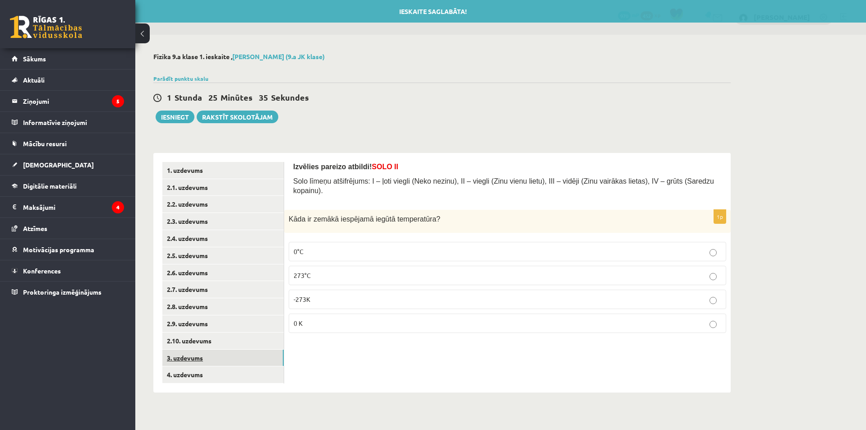
click at [215, 352] on link "3. uzdevums" at bounding box center [222, 357] width 121 height 17
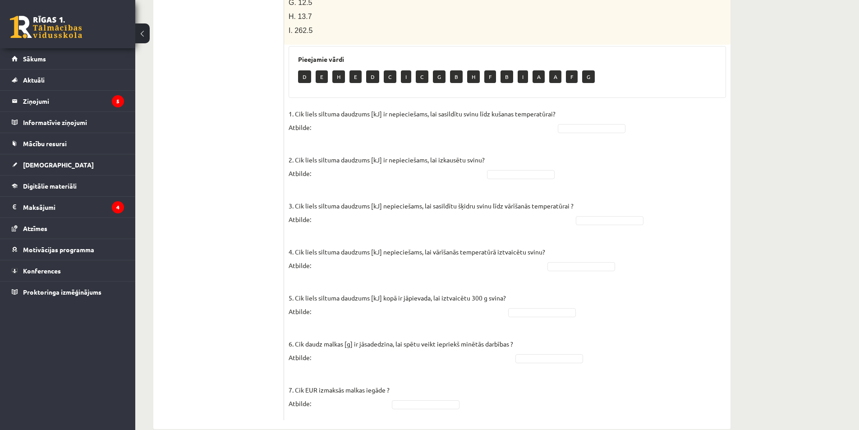
scroll to position [211, 0]
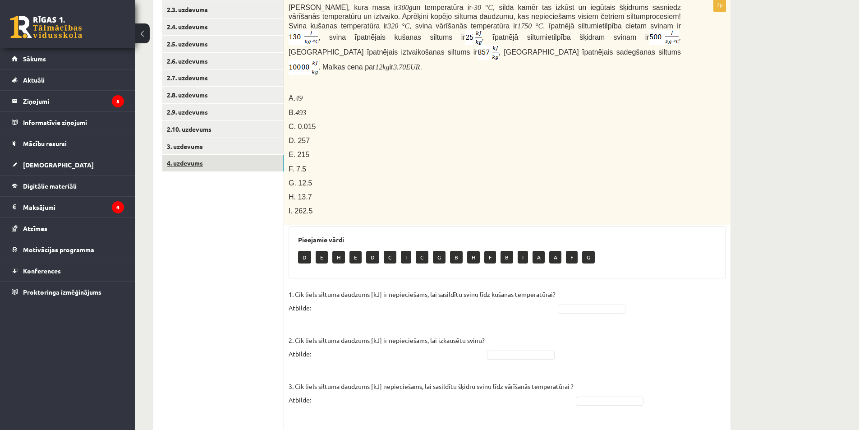
click at [200, 162] on link "4. uzdevums" at bounding box center [222, 163] width 121 height 17
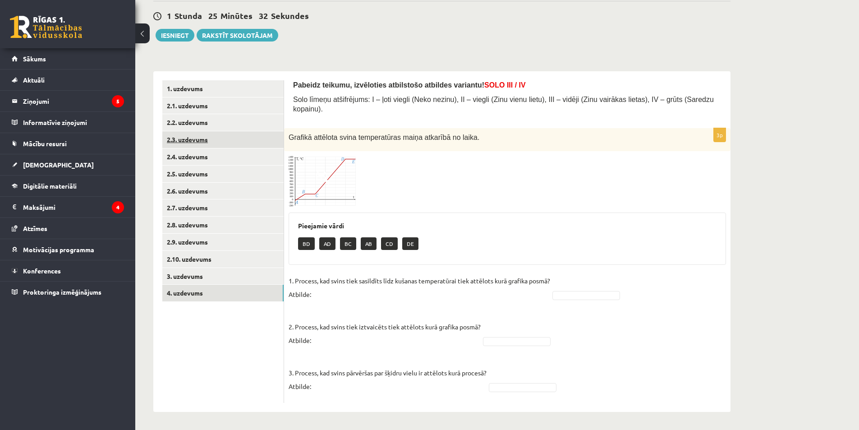
scroll to position [73, 0]
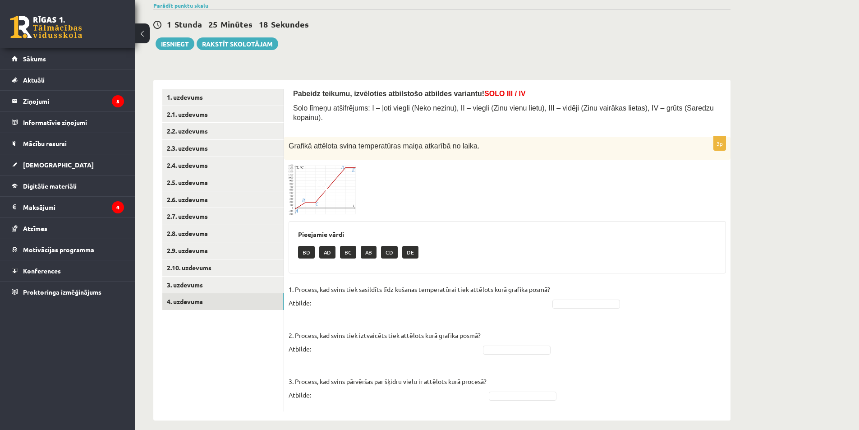
click at [334, 188] on img at bounding box center [323, 189] width 68 height 51
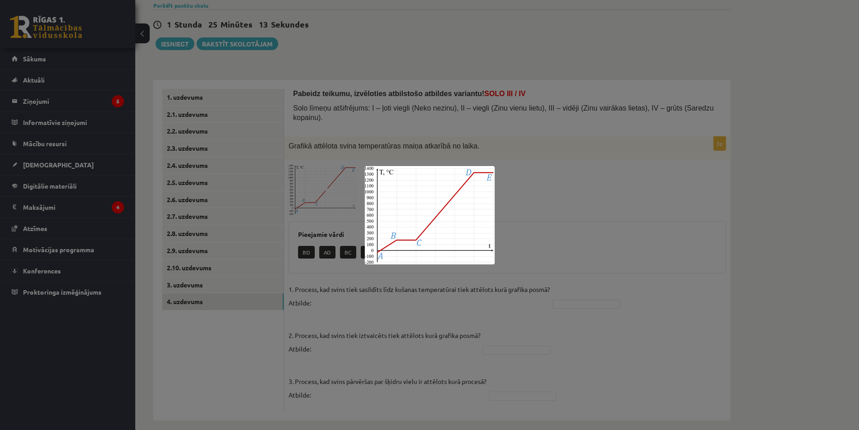
click at [343, 261] on div at bounding box center [429, 215] width 859 height 430
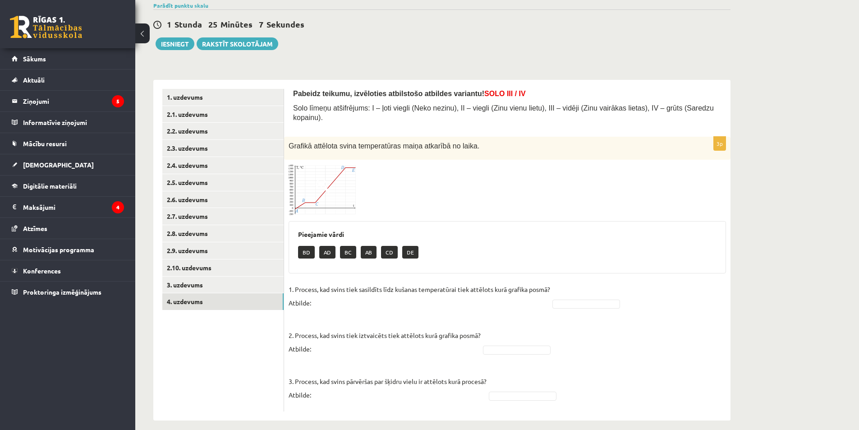
click at [335, 193] on img at bounding box center [323, 189] width 68 height 51
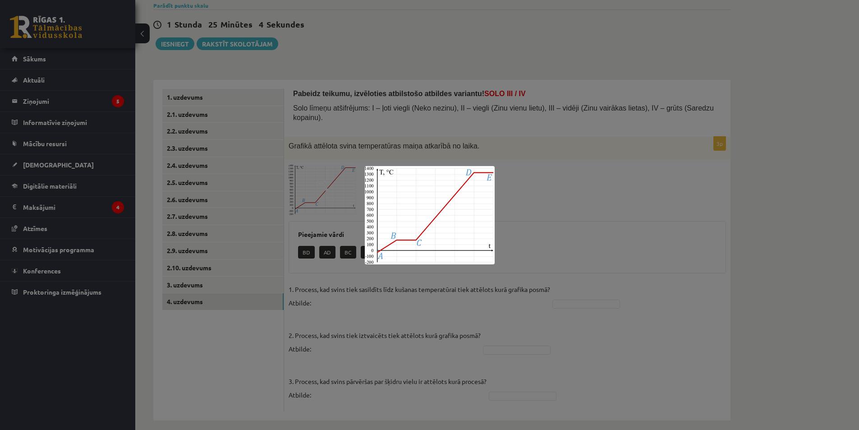
click at [362, 286] on div at bounding box center [429, 215] width 859 height 430
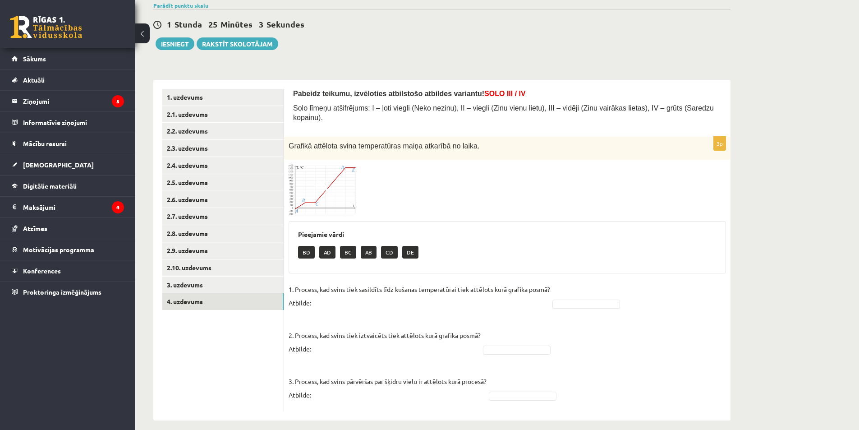
click at [345, 197] on img at bounding box center [323, 189] width 68 height 51
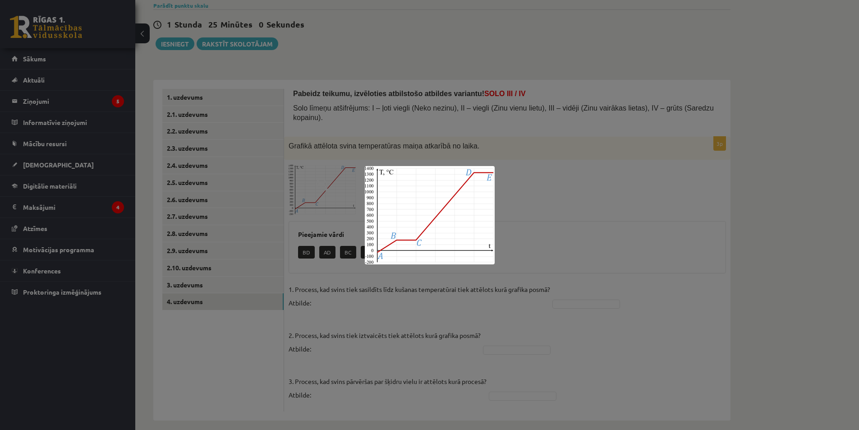
click at [309, 261] on div at bounding box center [429, 215] width 859 height 430
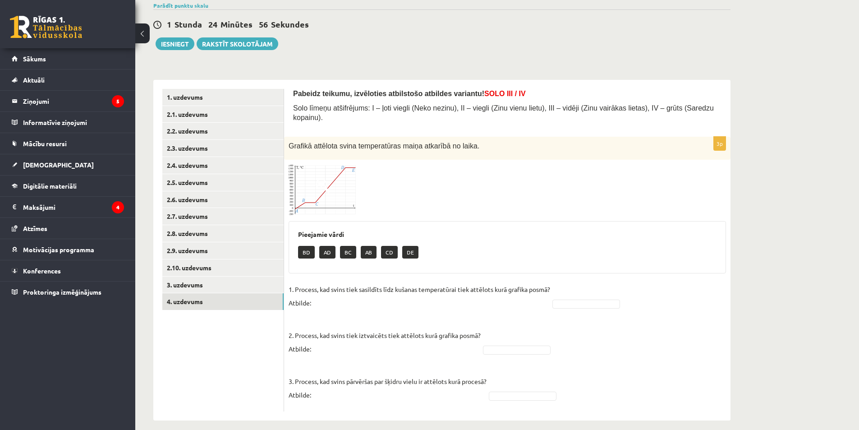
click at [324, 179] on span at bounding box center [323, 186] width 14 height 14
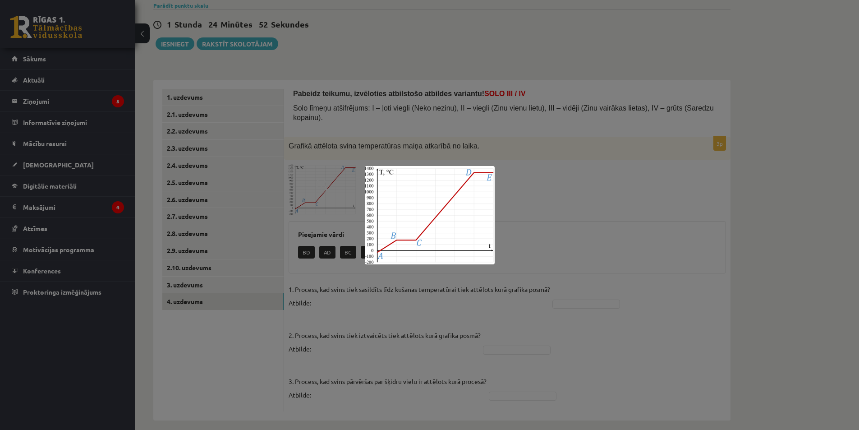
click at [432, 280] on div at bounding box center [429, 215] width 859 height 430
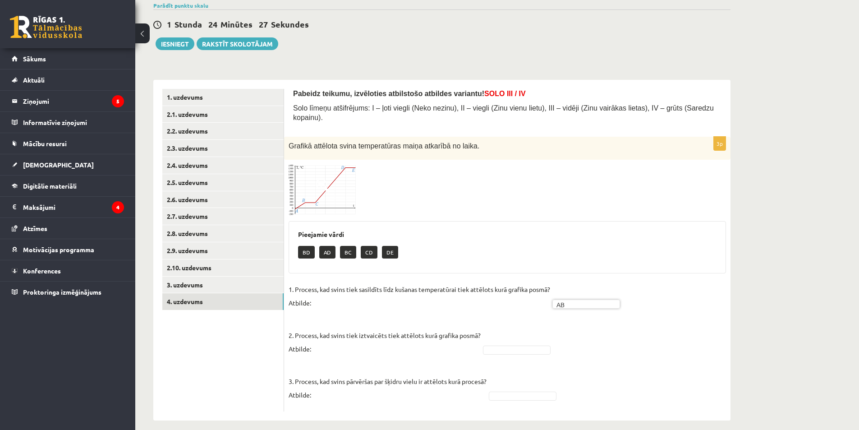
click at [335, 202] on img at bounding box center [323, 189] width 68 height 51
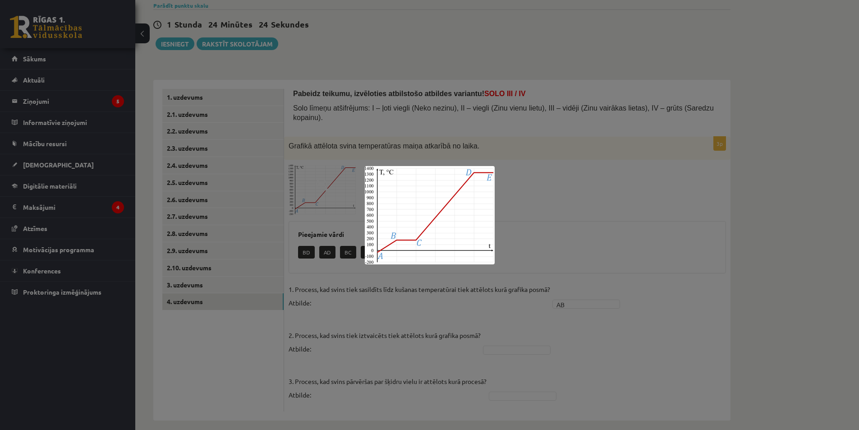
click at [551, 230] on div at bounding box center [429, 215] width 859 height 430
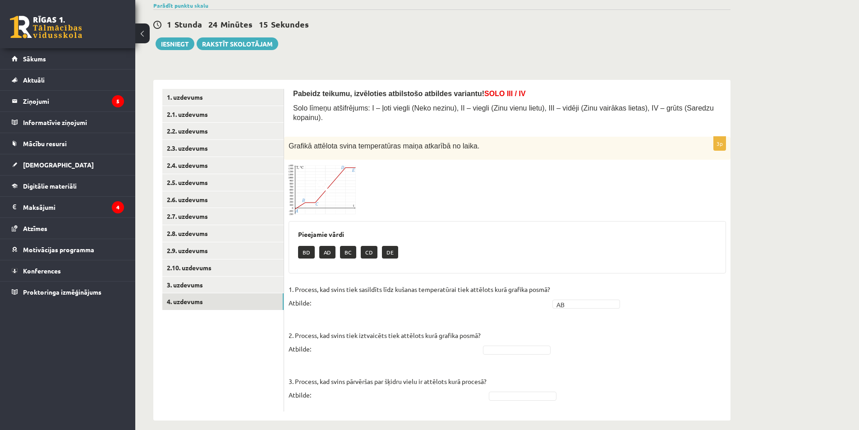
click at [318, 221] on div "Pieejamie vārdi BD AD BC CD DE" at bounding box center [507, 247] width 437 height 52
click at [574, 299] on fieldset "1. Process, kad svins tiek sasildīts līdz kušanas temperatūrai tiek attēlots ku…" at bounding box center [507, 344] width 437 height 124
click at [180, 281] on link "3. uzdevums" at bounding box center [222, 284] width 121 height 17
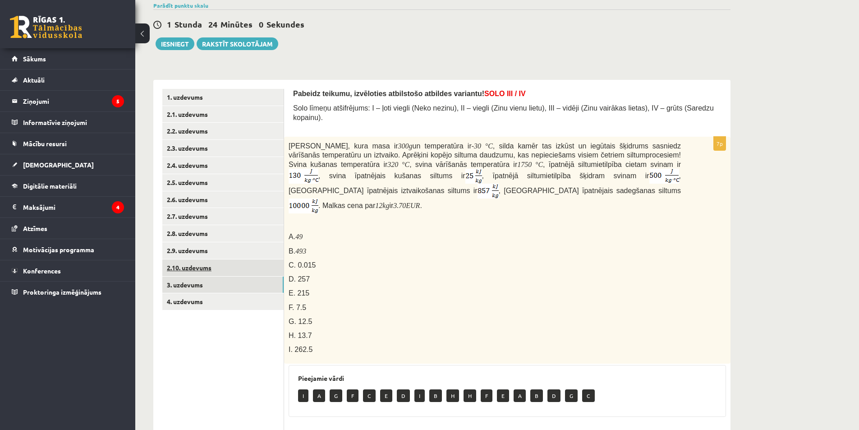
click at [186, 271] on link "2.10. uzdevums" at bounding box center [222, 267] width 121 height 17
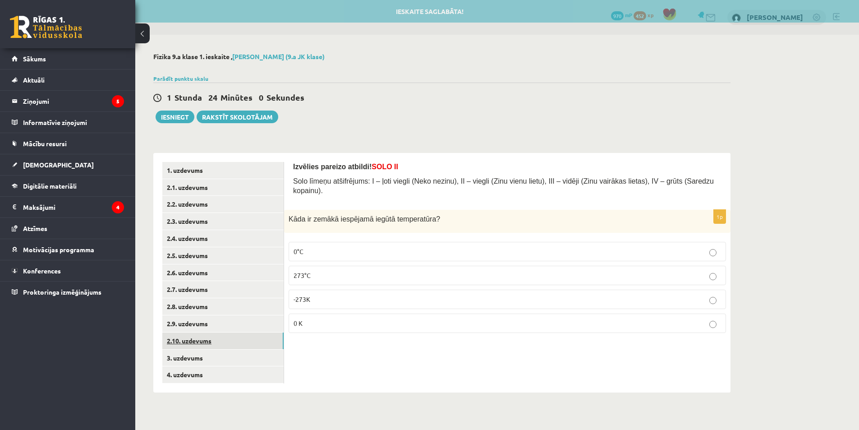
scroll to position [0, 0]
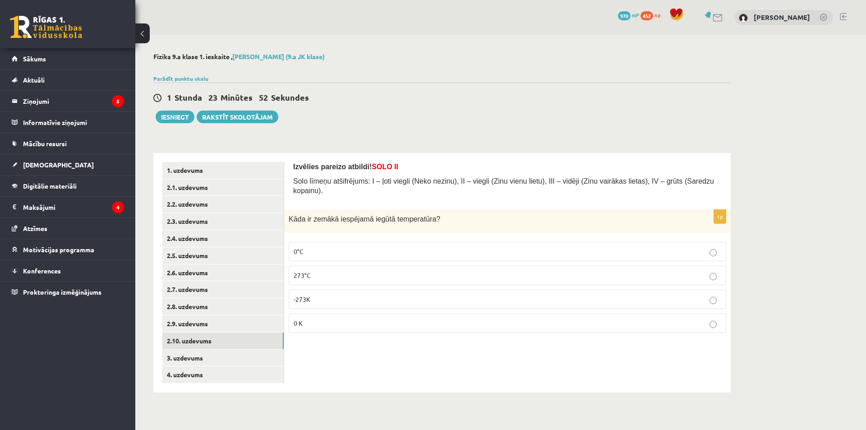
click at [305, 248] on label "0°C" at bounding box center [507, 251] width 437 height 19
click at [356, 266] on label "273°C" at bounding box center [507, 275] width 437 height 19
click at [313, 320] on label "0 K" at bounding box center [507, 322] width 437 height 19
drag, startPoint x: 286, startPoint y: 208, endPoint x: 349, endPoint y: 315, distance: 123.9
click at [349, 315] on div "1p Kāda ir zemākā iespējamā iegūtā temperatūra? 0°C 273°C -273K 0 K" at bounding box center [507, 275] width 446 height 130
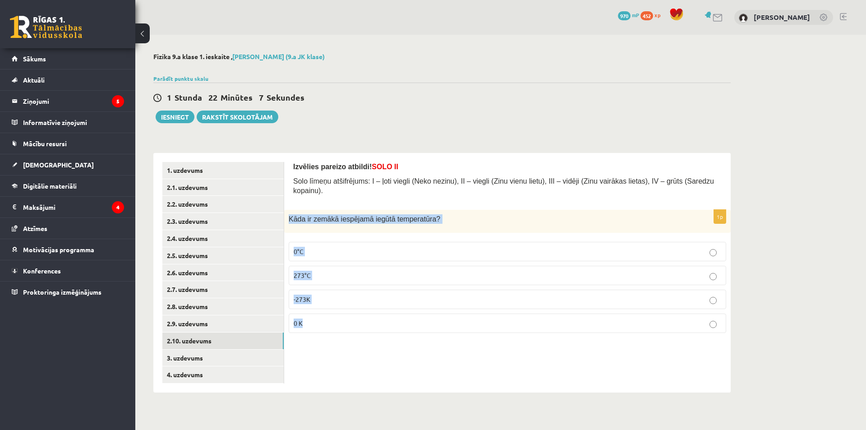
copy div "Kāda ir zemākā iespējamā iegūtā temperatūra? 0°C 273°C -273K 0 K"
click at [223, 321] on link "2.9. uzdevums" at bounding box center [222, 323] width 121 height 17
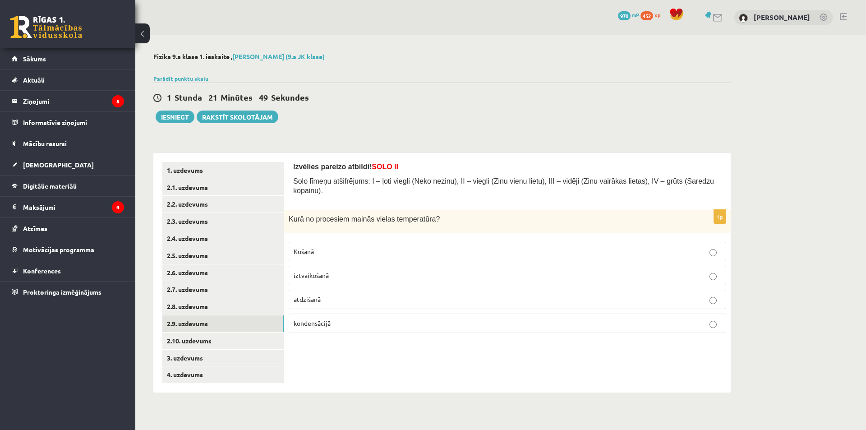
click at [313, 294] on p "atdzišanā" at bounding box center [507, 298] width 427 height 9
click at [318, 247] on p "Kušanā" at bounding box center [507, 251] width 427 height 9
drag, startPoint x: 289, startPoint y: 211, endPoint x: 343, endPoint y: 285, distance: 91.0
click at [343, 325] on div "1p Kurā no procesiem mainās vielas temperatūra? Kušanā iztvaikošanā atdzišanā k…" at bounding box center [507, 275] width 446 height 130
copy div "Kurā no procesiem mainās vielas temperatūra? Kušanā iztvaikošanā atdzišanā kond…"
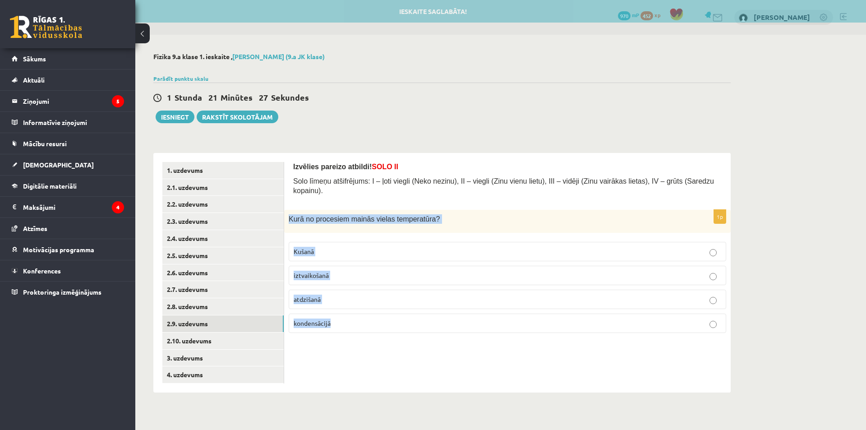
click at [331, 294] on p "atdzišanā" at bounding box center [507, 298] width 427 height 9
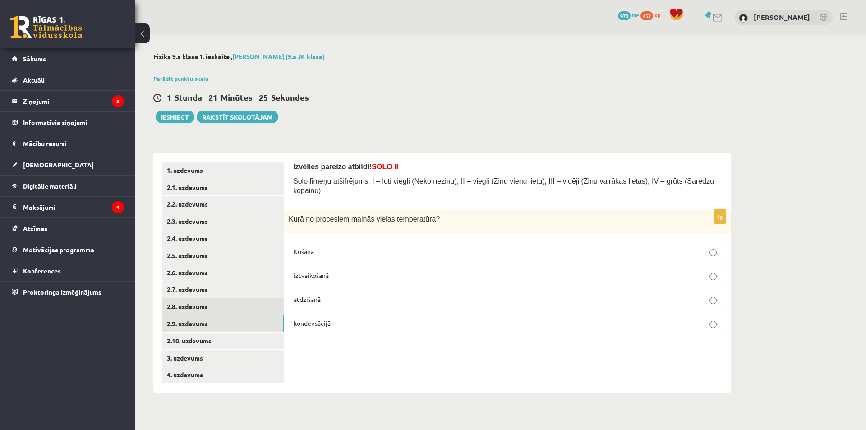
click at [211, 304] on link "2.8. uzdevums" at bounding box center [222, 306] width 121 height 17
click at [306, 274] on p "J k g J k g" at bounding box center [507, 280] width 427 height 13
click at [317, 328] on p "J k g ⋅ ° C J k g ⋅ ° C" at bounding box center [507, 333] width 427 height 13
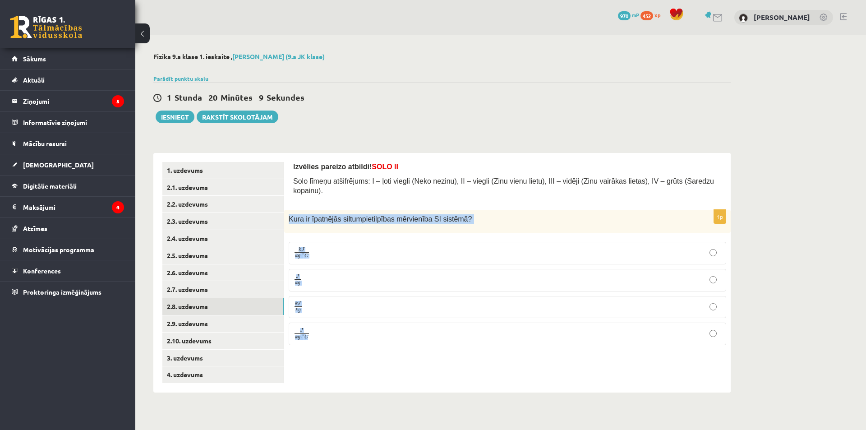
drag, startPoint x: 289, startPoint y: 210, endPoint x: 328, endPoint y: 287, distance: 86.3
click at [336, 338] on div "1p Kura ir īpatnējās siltumpietilpības mērvienība SI sistēmā ? k J k g ⋅ ° C k …" at bounding box center [507, 281] width 446 height 143
copy div "Kura ir īpatnējās siltumpietilpības mērvienība SI sistēmā ? k J k g ⋅ ° C k J k…"
click at [218, 288] on link "2.7. uzdevums" at bounding box center [222, 289] width 121 height 17
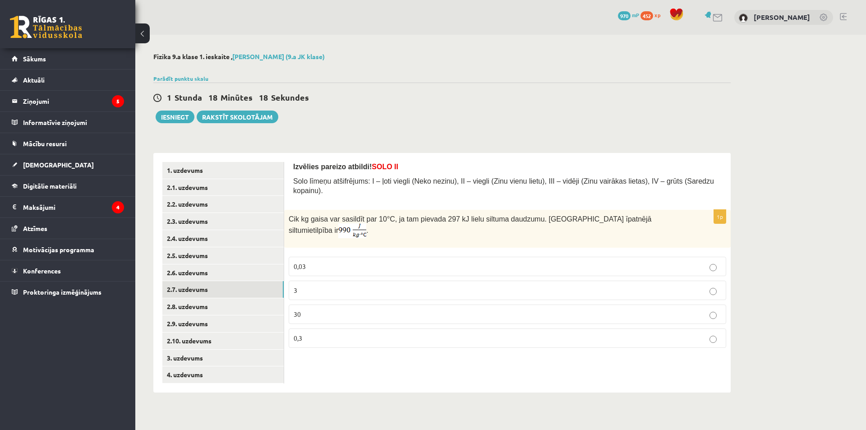
click at [299, 285] on p "3" at bounding box center [507, 289] width 427 height 9
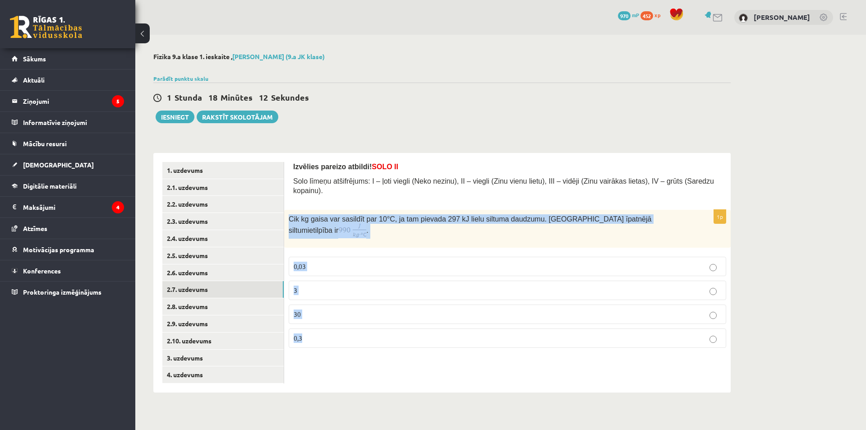
drag, startPoint x: 289, startPoint y: 214, endPoint x: 386, endPoint y: 323, distance: 146.0
click at [386, 323] on div "1p Cik kg gaisa var sasildīt par 10 °C, ja tam pievada 297 kJ lielu siltuma dau…" at bounding box center [507, 282] width 446 height 145
copy div "Cik kg gaisa var sasildīt par 10 °C, ja tam pievada 297 kJ lielu siltuma daudzu…"
click at [377, 304] on label "30" at bounding box center [507, 313] width 437 height 19
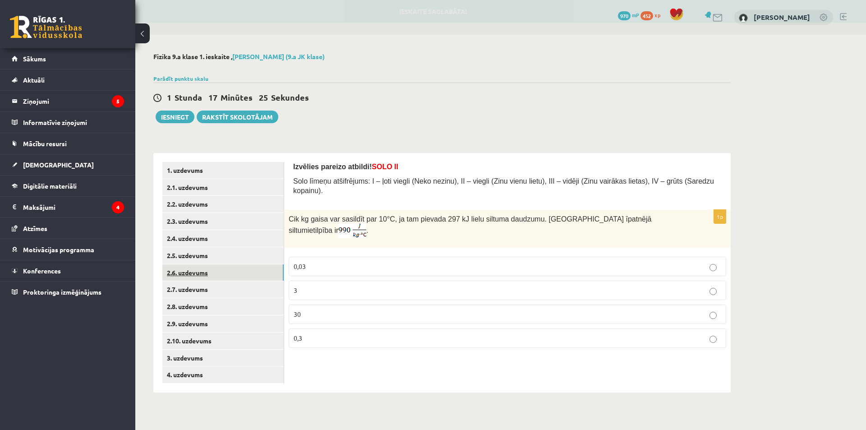
click at [215, 268] on link "2.6. uzdevums" at bounding box center [222, 272] width 121 height 17
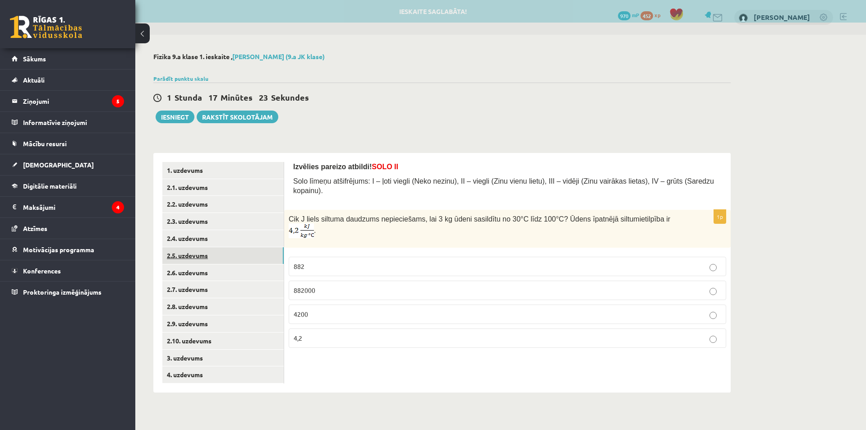
click at [250, 256] on link "2.5. uzdevums" at bounding box center [222, 255] width 121 height 17
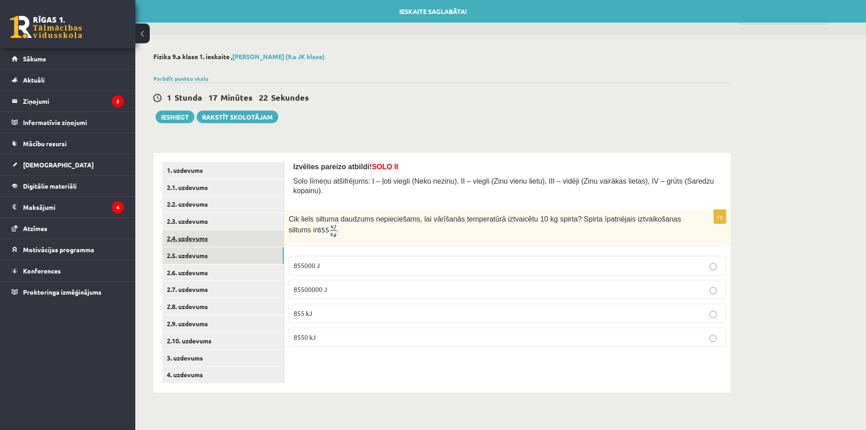
click at [248, 238] on link "2.4. uzdevums" at bounding box center [222, 238] width 121 height 17
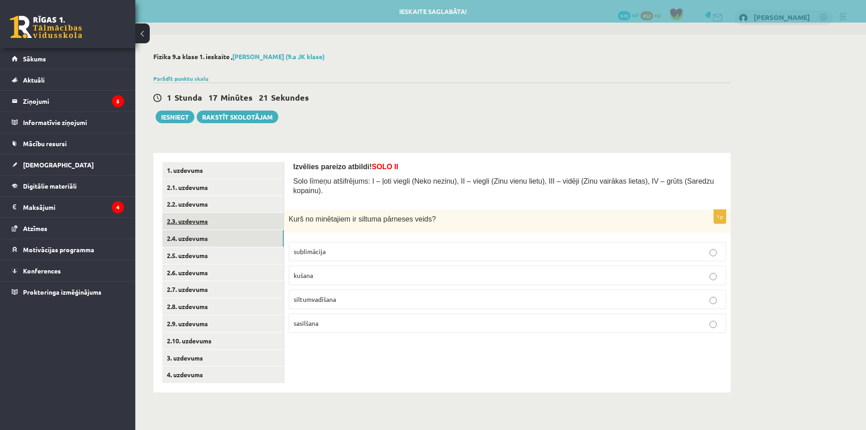
click at [248, 224] on link "2.3. uzdevums" at bounding box center [222, 221] width 121 height 17
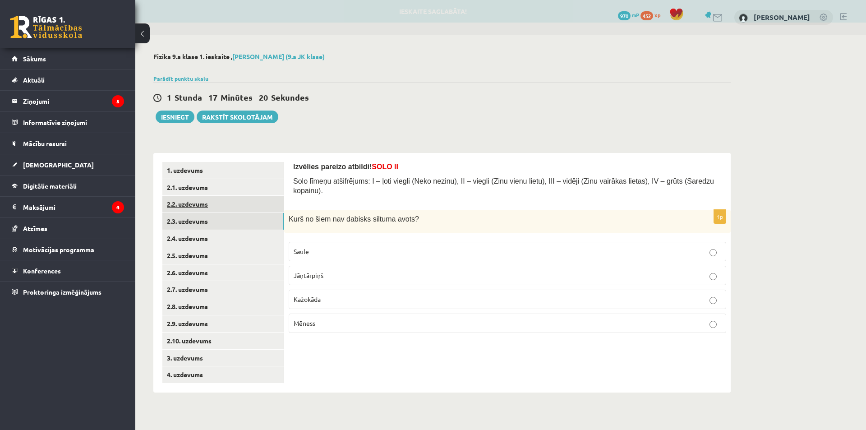
click at [249, 208] on link "2.2. uzdevums" at bounding box center [222, 204] width 121 height 17
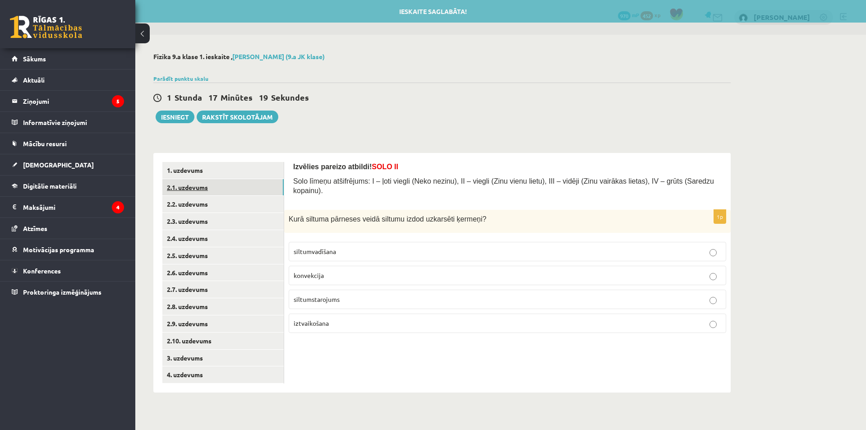
click at [249, 195] on link "2.1. uzdevums" at bounding box center [222, 187] width 121 height 17
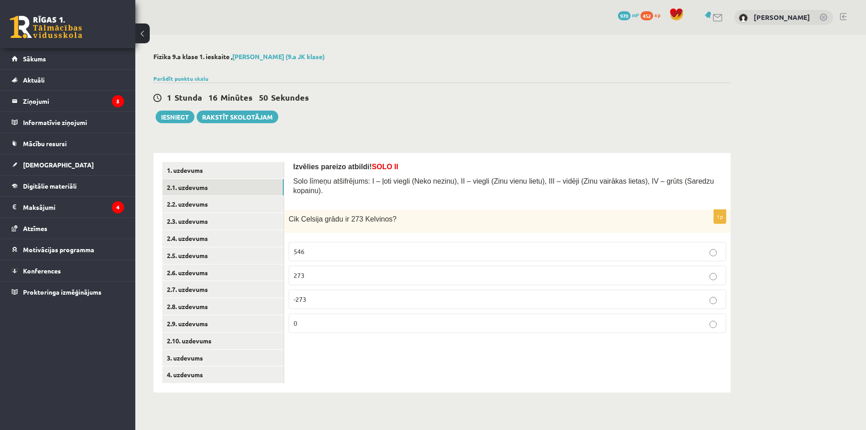
click at [303, 318] on p "0" at bounding box center [507, 322] width 427 height 9
click at [223, 255] on link "2.5. uzdevums" at bounding box center [222, 255] width 121 height 17
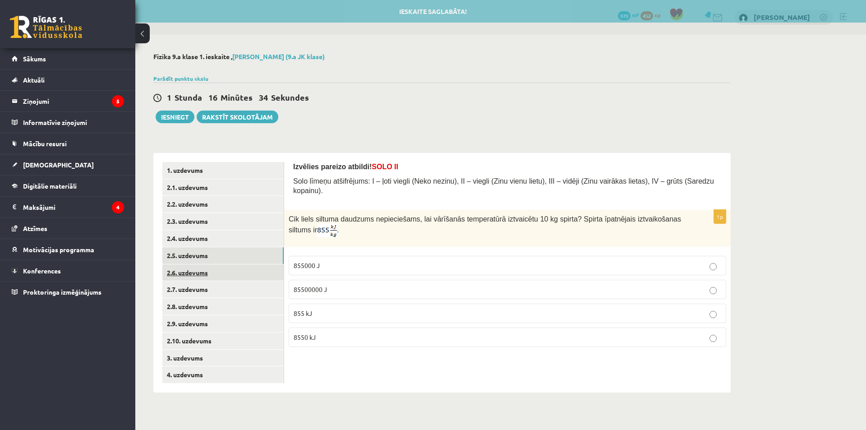
click at [220, 268] on link "2.6. uzdevums" at bounding box center [222, 272] width 121 height 17
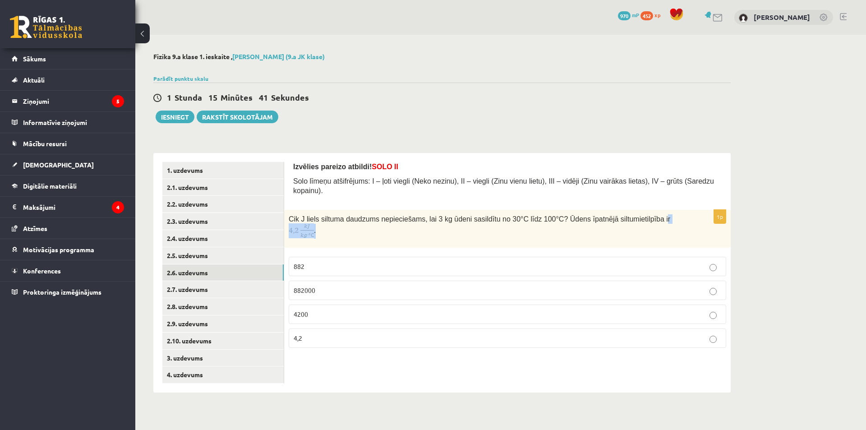
drag, startPoint x: 631, startPoint y: 212, endPoint x: 663, endPoint y: 212, distance: 32.0
click at [663, 214] on p "Cik J liels siltuma daudzums nepieciešams, lai 3 kg ūdeni sasildītu no 30°C līd…" at bounding box center [485, 226] width 392 height 24
drag, startPoint x: 654, startPoint y: 211, endPoint x: 681, endPoint y: 194, distance: 31.9
click at [681, 194] on form "Izvēlies pareizo atbildi! SOLO II Solo līmeņu atšifrējums: I – ļoti viegli (Nek…" at bounding box center [507, 258] width 428 height 193
click at [306, 286] on span "882000" at bounding box center [305, 290] width 22 height 8
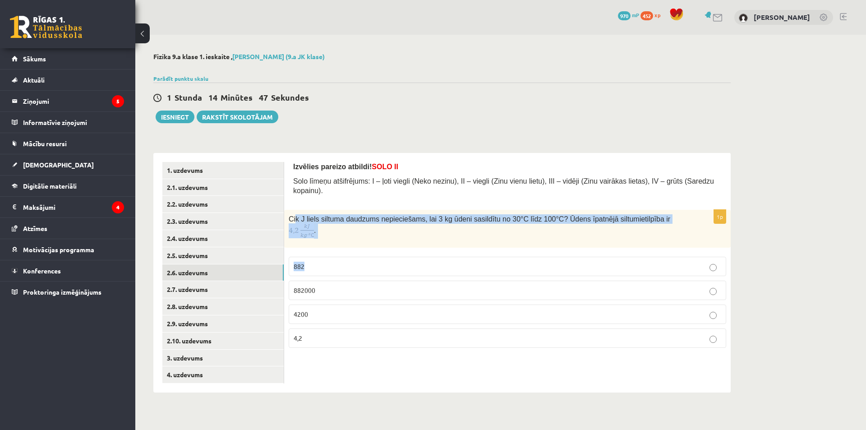
drag, startPoint x: 294, startPoint y: 210, endPoint x: 365, endPoint y: 244, distance: 78.8
click at [370, 244] on div "1p Cik J liels siltuma daudzums nepieciešams, lai 3 kg ūdeni sasildītu no 30°C …" at bounding box center [507, 282] width 446 height 145
click at [309, 230] on div "1p Cik J liels siltuma daudzums nepieciešams, lai 3 kg ūdeni sasildītu no 30°C …" at bounding box center [507, 282] width 446 height 145
drag, startPoint x: 289, startPoint y: 212, endPoint x: 332, endPoint y: 328, distance: 123.5
click at [332, 328] on div "1p Cik J liels siltuma daudzums nepieciešams, lai 3 kg ūdeni sasildītu no 30°C …" at bounding box center [507, 282] width 446 height 145
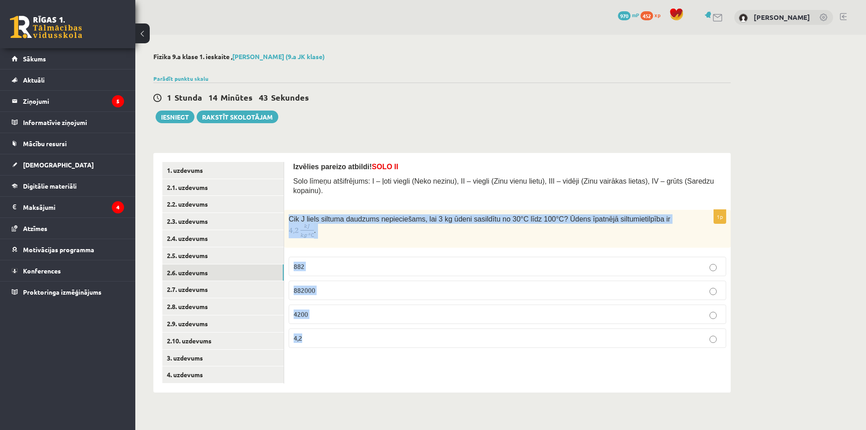
copy div "Cik J liels siltuma daudzums nepieciešams, lai 3 kg ūdeni sasildītu no 30°C līd…"
click at [202, 257] on link "2.5. uzdevums" at bounding box center [222, 255] width 121 height 17
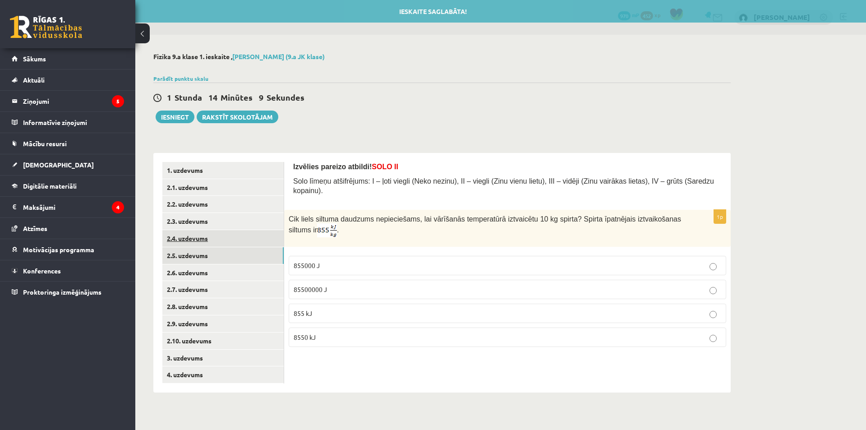
click at [207, 246] on link "2.4. uzdevums" at bounding box center [222, 238] width 121 height 17
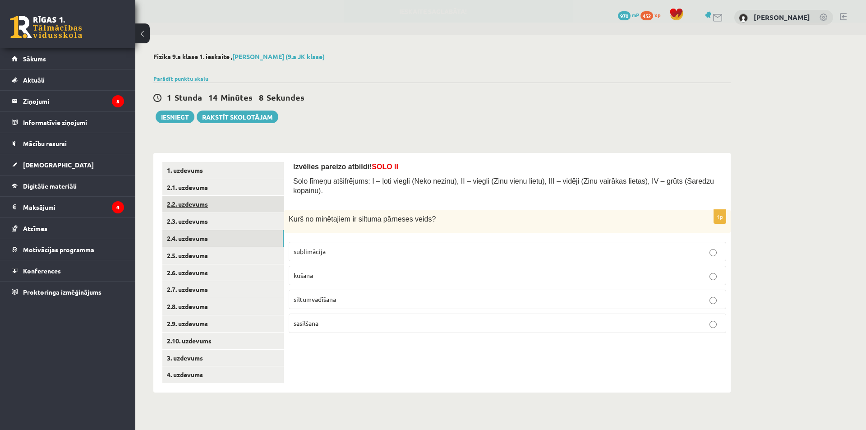
click at [201, 208] on link "2.2. uzdevums" at bounding box center [222, 204] width 121 height 17
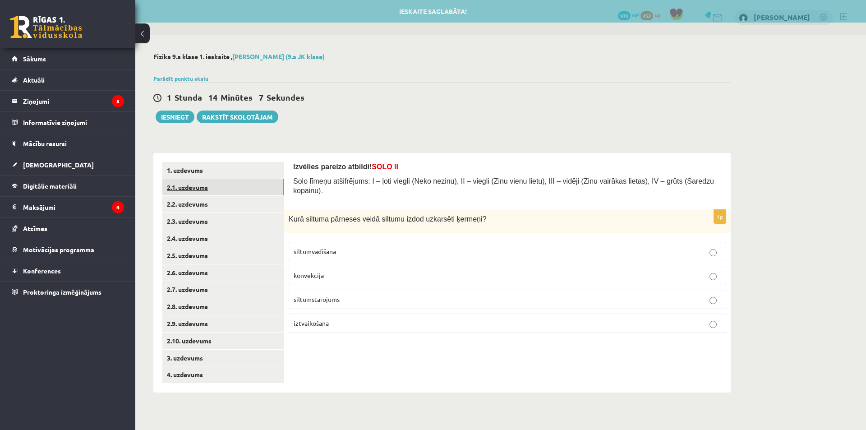
click at [202, 180] on link "2.1. uzdevums" at bounding box center [222, 187] width 121 height 17
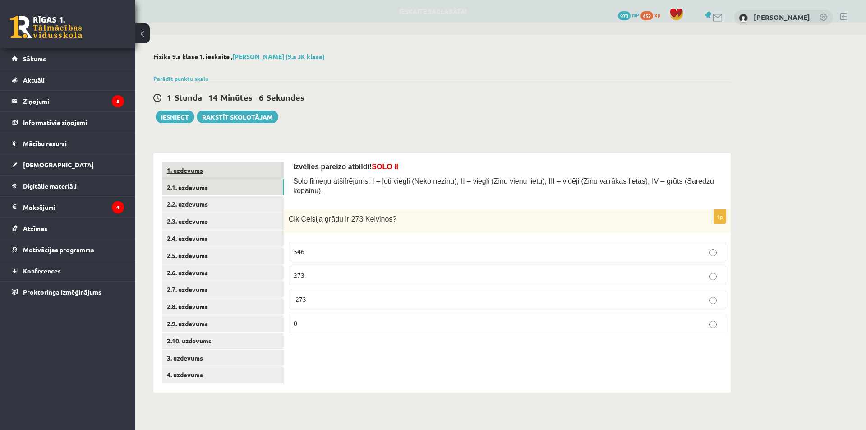
click at [205, 168] on link "1. uzdevums" at bounding box center [222, 170] width 121 height 17
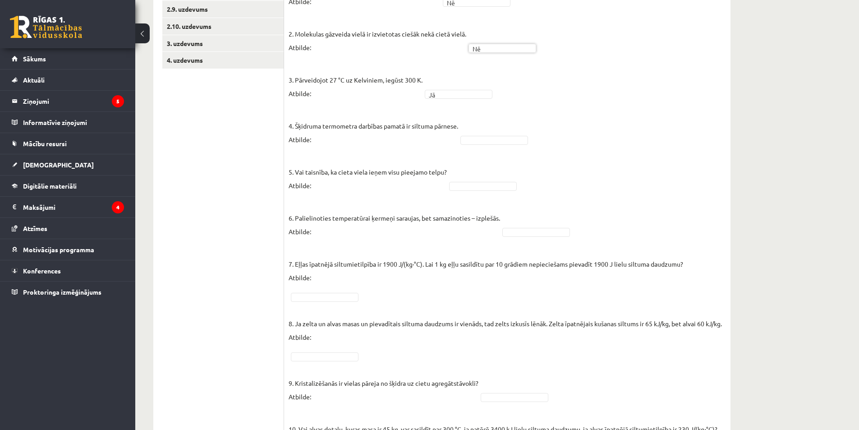
scroll to position [316, 0]
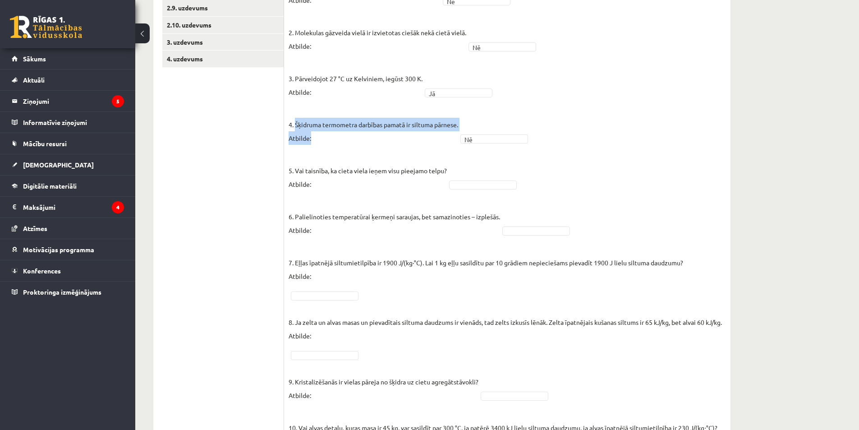
drag, startPoint x: 295, startPoint y: 114, endPoint x: 484, endPoint y: 126, distance: 189.3
click at [488, 126] on fieldset "1. Molekulu kustības ātrums vielā, to sildot, palielinās! Atbilde: Nē ** 2. Mol…" at bounding box center [507, 223] width 437 height 487
copy fieldset "Šķidruma termometra darbības pamatā ir siltuma pārnese. Atbilde: Nē"
click at [493, 136] on fieldset "1. Molekulu kustības ātrums vielā, to sildot, palielinās! Atbilde: Nē ** 2. Mol…" at bounding box center [507, 223] width 437 height 487
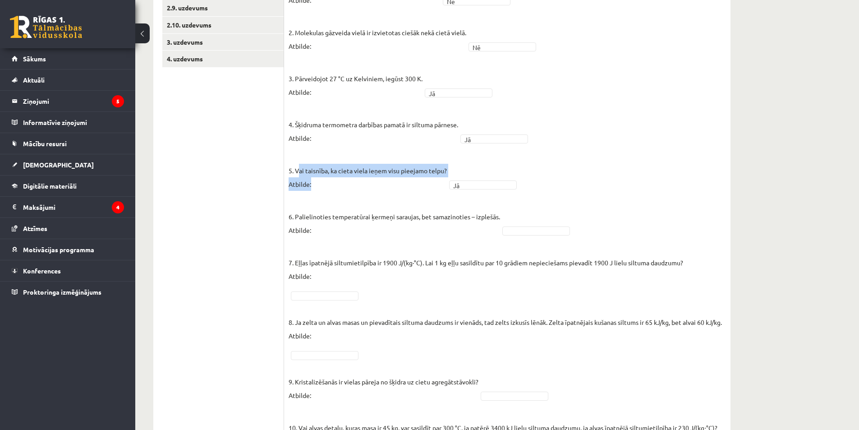
drag, startPoint x: 298, startPoint y: 163, endPoint x: 395, endPoint y: 185, distance: 100.3
click at [395, 185] on fieldset "1. Molekulu kustības ātrums vielā, to sildot, palielinās! Atbilde: Nē ** 2. Mol…" at bounding box center [507, 223] width 437 height 487
drag, startPoint x: 386, startPoint y: 185, endPoint x: 376, endPoint y: 184, distance: 10.5
click at [386, 185] on fieldset "1. Molekulu kustības ātrums vielā, to sildot, palielinās! Atbilde: Nē ** 2. Mol…" at bounding box center [507, 223] width 437 height 487
drag, startPoint x: 473, startPoint y: 165, endPoint x: 472, endPoint y: 173, distance: 7.8
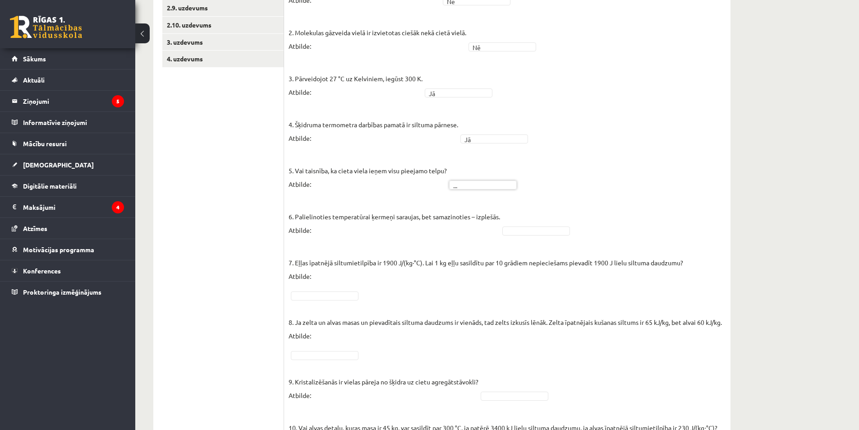
click at [473, 168] on fieldset "1. Molekulu kustības ātrums vielā, to sildot, palielinās! Atbilde: Nē ** 2. Mol…" at bounding box center [507, 223] width 437 height 487
drag, startPoint x: 294, startPoint y: 162, endPoint x: 372, endPoint y: 174, distance: 79.0
click at [373, 181] on p "5. Vai taisnība, ka cieta viela ieņem visu pieejamo telpu? Atbilde:" at bounding box center [368, 170] width 158 height 41
copy p "Vai taisnība, ka cieta viela ieņem visu pieejamo telpu? Atbilde:"
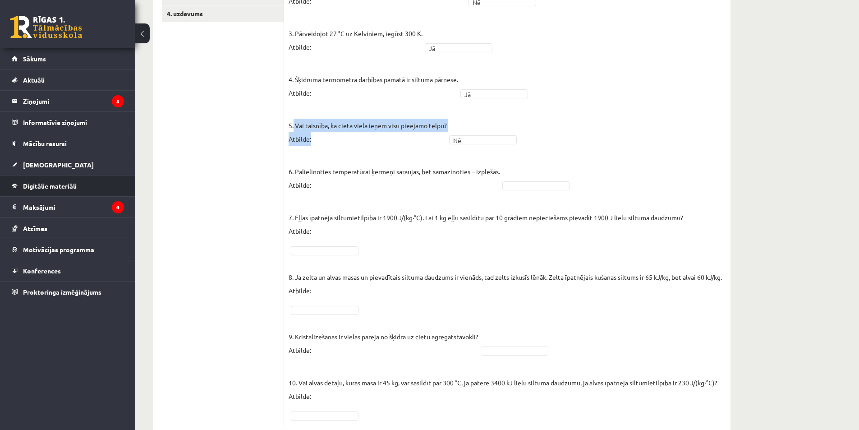
scroll to position [389, 0]
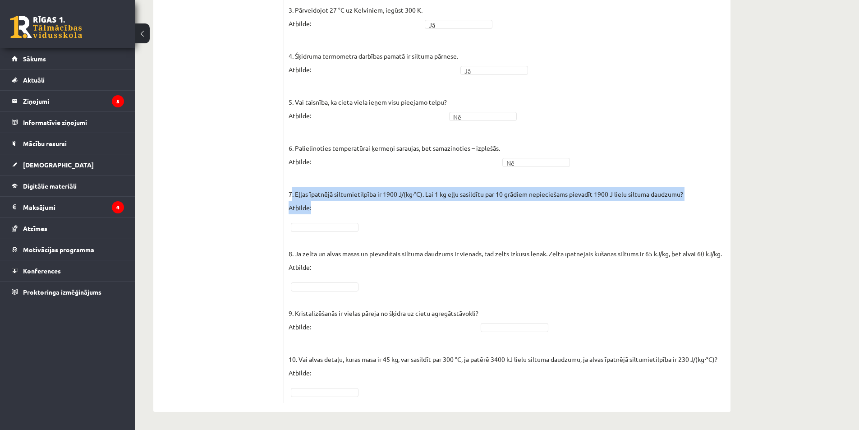
drag, startPoint x: 292, startPoint y: 178, endPoint x: 694, endPoint y: 189, distance: 401.9
click at [694, 189] on fieldset "1. Molekulu kustības ātrums vielā, to sildot, palielinās! Atbilde: Nē ** 2. Mol…" at bounding box center [507, 154] width 437 height 487
copy p ". Eļļas īpatnējā siltumietilpība ir 1900 J/(kg∙°C). Lai 1 kg eļļu sasildītu par…"
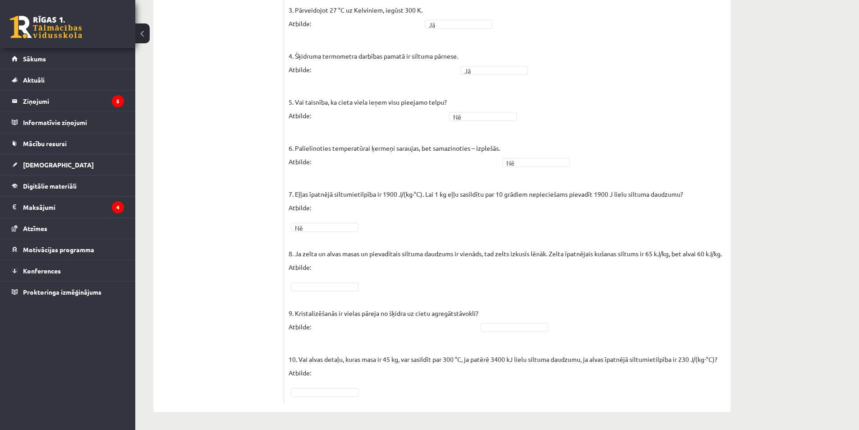
click at [309, 292] on fieldset "1. Molekulu kustības ātrums vielā, to sildot, palielinās! Atbilde: Nē ** 2. Mol…" at bounding box center [507, 154] width 437 height 487
click at [339, 292] on fieldset "1. Molekulu kustības ātrums vielā, to sildot, palielinās! Atbilde: Nē ** 2. Mol…" at bounding box center [507, 154] width 437 height 487
drag, startPoint x: 294, startPoint y: 313, endPoint x: 489, endPoint y: 330, distance: 195.5
click at [489, 330] on fieldset "1. Molekulu kustības ātrums vielā, to sildot, palielinās! Atbilde: Nē ** 2. Mol…" at bounding box center [507, 154] width 437 height 487
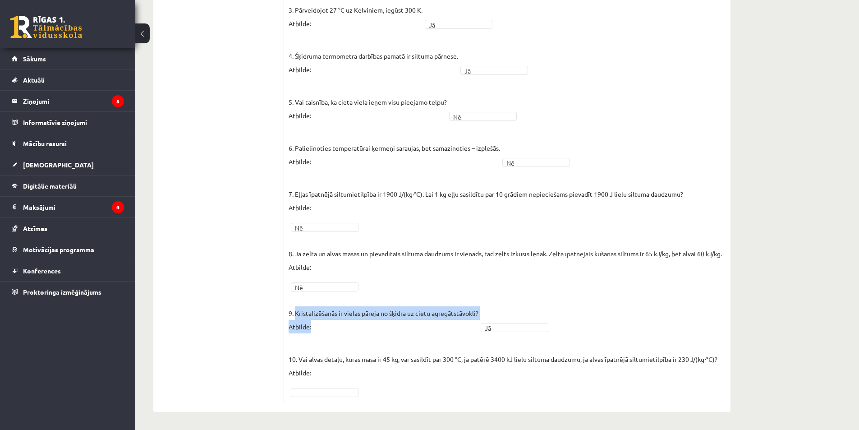
drag, startPoint x: 295, startPoint y: 315, endPoint x: 353, endPoint y: 327, distance: 59.1
click at [354, 327] on p "9. Kristalizēšanās ir vielas pāreja no šķidra uz cietu agregātstāvokli? Atbilde:" at bounding box center [384, 313] width 190 height 41
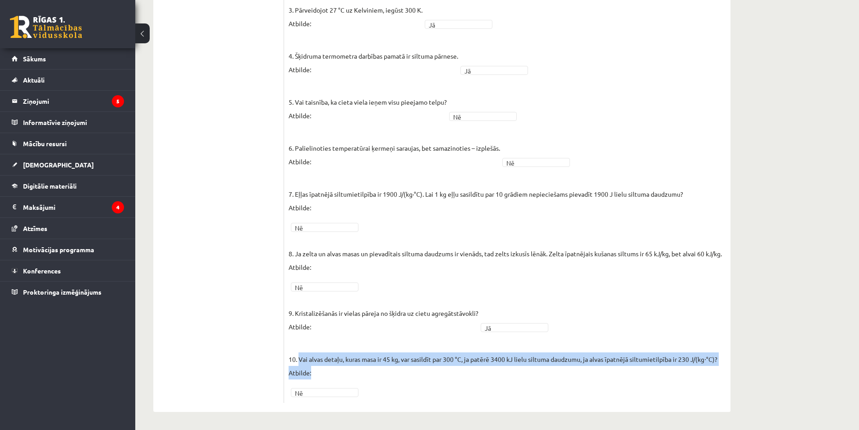
drag, startPoint x: 300, startPoint y: 360, endPoint x: 396, endPoint y: 371, distance: 96.3
click at [404, 386] on fieldset "1. Molekulu kustības ātrums vielā, to sildot, palielinās! Atbilde: Nē ** 2. Mol…" at bounding box center [507, 154] width 437 height 487
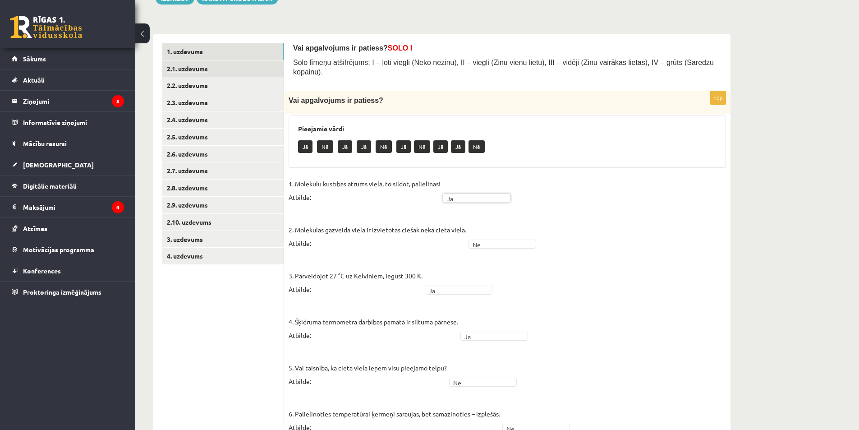
scroll to position [118, 0]
click at [202, 73] on link "2.1. uzdevums" at bounding box center [222, 69] width 121 height 17
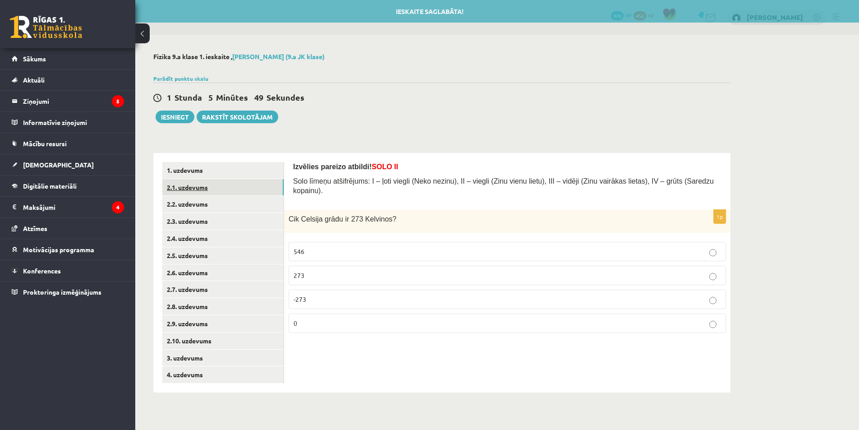
scroll to position [0, 0]
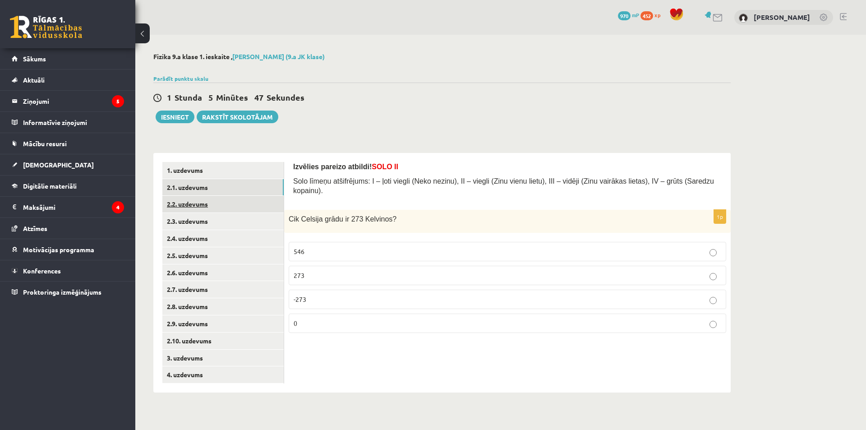
click at [205, 208] on link "2.2. uzdevums" at bounding box center [222, 204] width 121 height 17
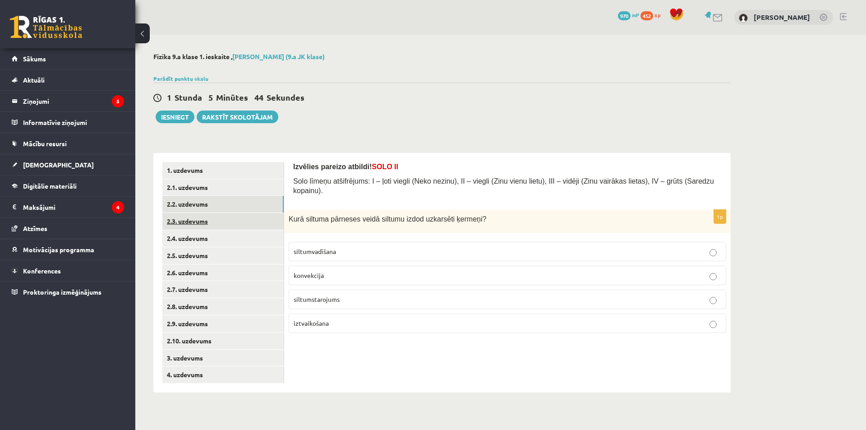
click at [208, 220] on link "2.3. uzdevums" at bounding box center [222, 221] width 121 height 17
click at [227, 238] on link "2.4. uzdevums" at bounding box center [222, 238] width 121 height 17
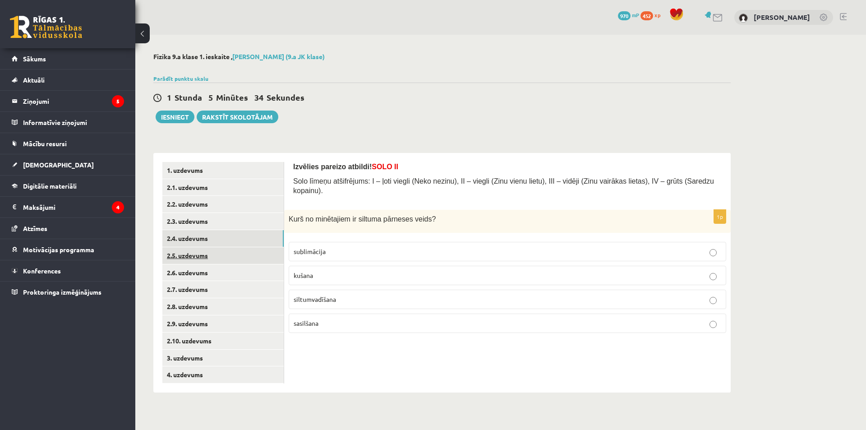
click at [225, 262] on link "2.5. uzdevums" at bounding box center [222, 255] width 121 height 17
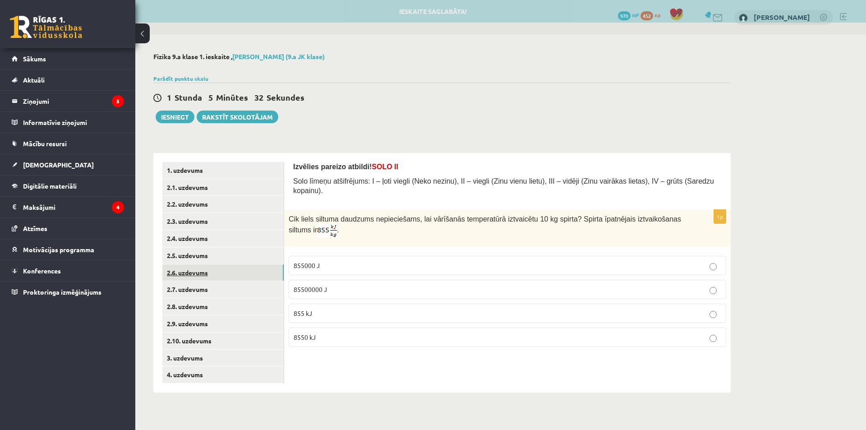
click at [224, 270] on link "2.6. uzdevums" at bounding box center [222, 272] width 121 height 17
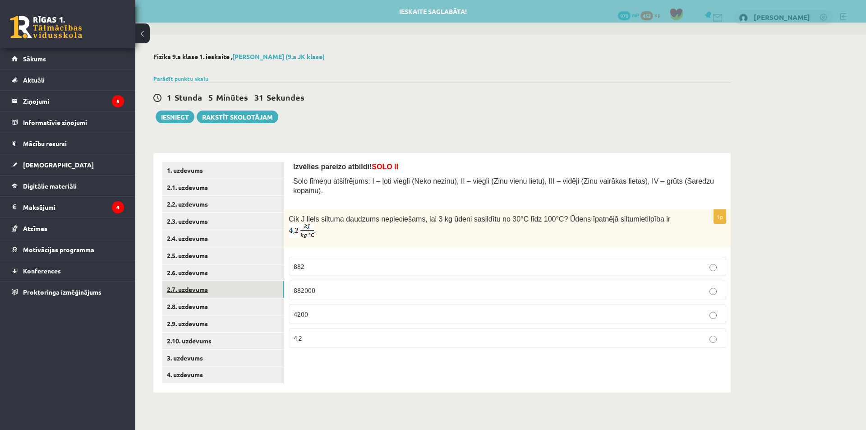
click at [219, 289] on link "2.7. uzdevums" at bounding box center [222, 289] width 121 height 17
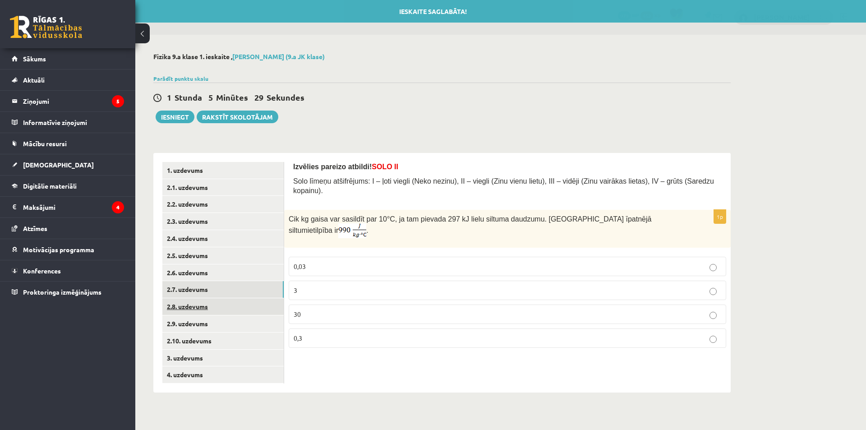
click at [216, 307] on link "2.8. uzdevums" at bounding box center [222, 306] width 121 height 17
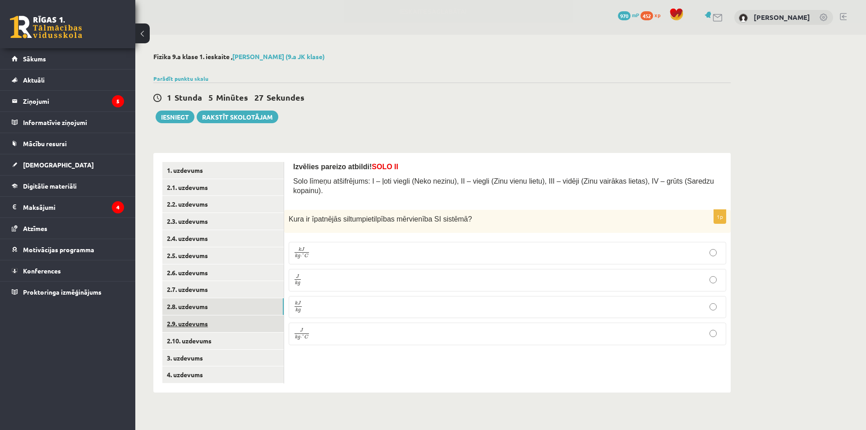
click at [201, 320] on link "2.9. uzdevums" at bounding box center [222, 323] width 121 height 17
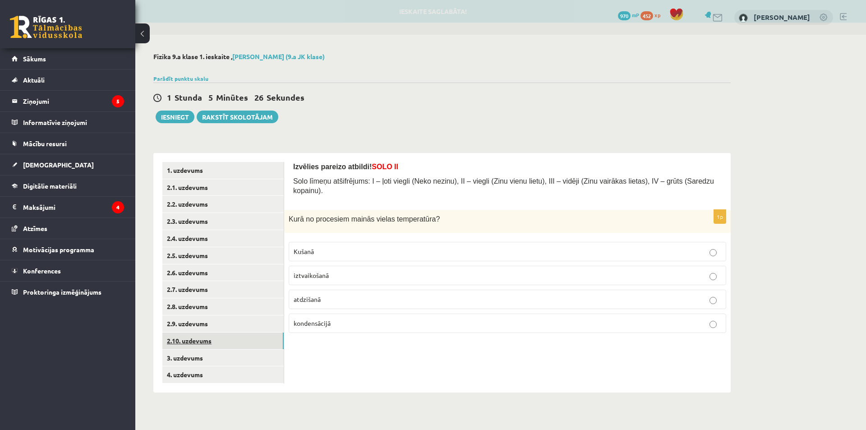
click at [194, 346] on link "2.10. uzdevums" at bounding box center [222, 340] width 121 height 17
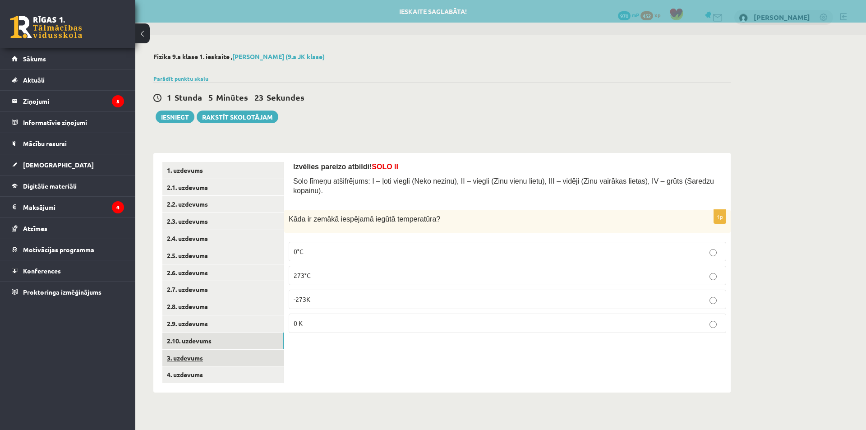
click at [190, 359] on link "3. uzdevums" at bounding box center [222, 357] width 121 height 17
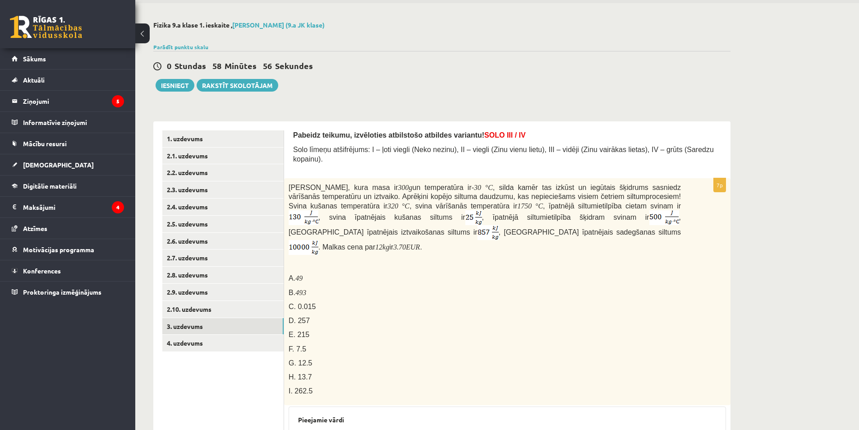
scroll to position [31, 0]
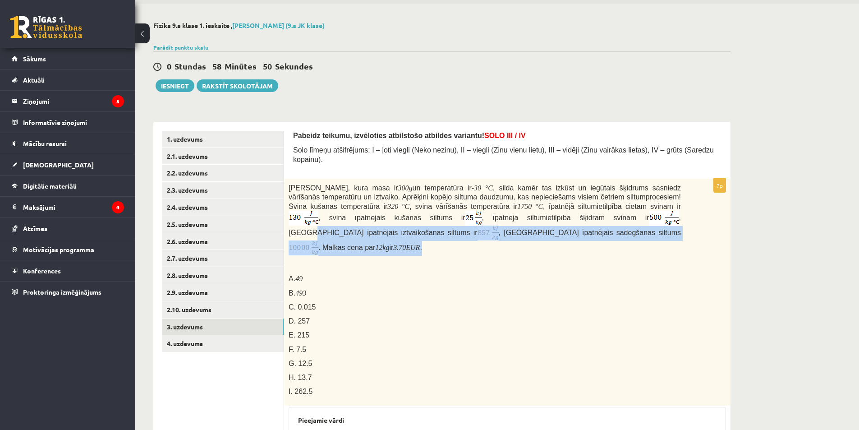
drag, startPoint x: 492, startPoint y: 212, endPoint x: 588, endPoint y: 216, distance: 95.2
click at [585, 223] on p "Svina klucīti, kura masa ir 300 g un temperatūra ir - 30 ° C , silda kamēr tas …" at bounding box center [485, 219] width 392 height 73
click at [590, 214] on span ", litija īpatnējais iztvaikošanas siltums ir" at bounding box center [485, 225] width 392 height 23
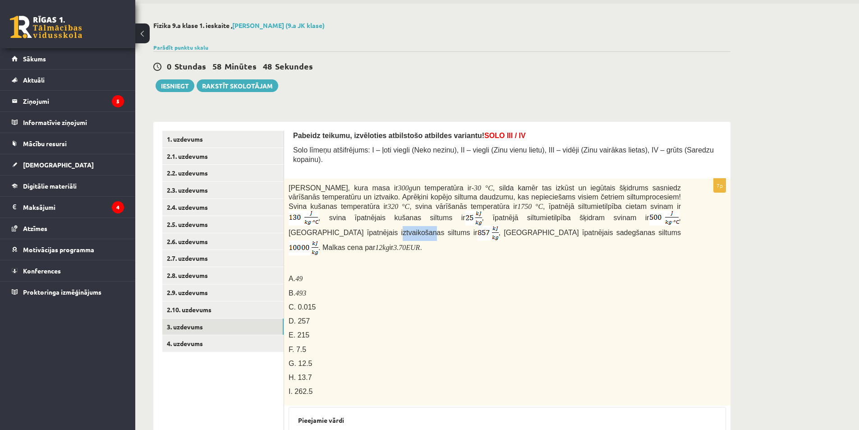
drag, startPoint x: 592, startPoint y: 215, endPoint x: 561, endPoint y: 214, distance: 30.7
click at [561, 214] on span ", litija īpatnējais iztvaikošanas siltums ir" at bounding box center [485, 225] width 392 height 23
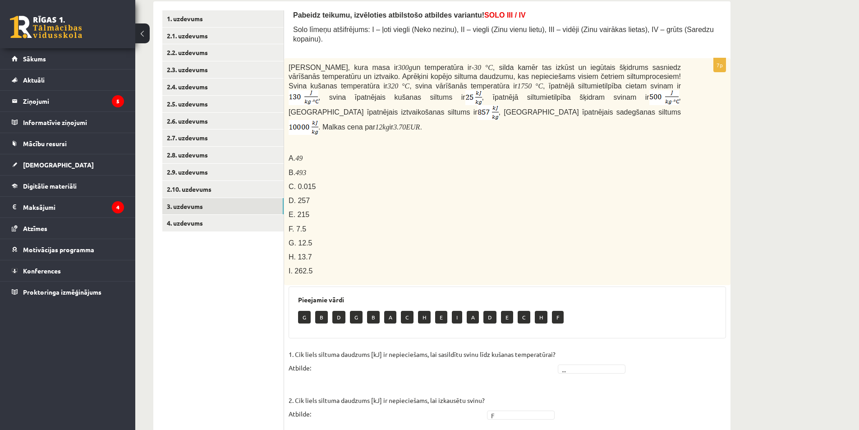
scroll to position [166, 0]
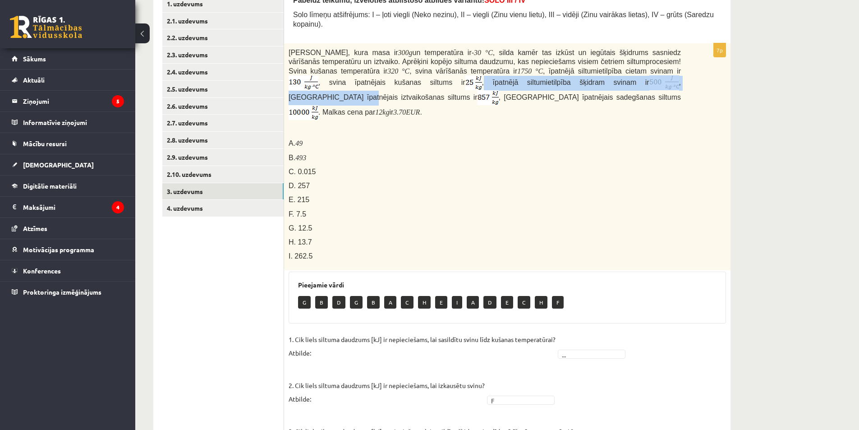
drag, startPoint x: 308, startPoint y: 81, endPoint x: 551, endPoint y: 75, distance: 243.1
click at [545, 76] on span "Svina klucīti, kura masa ir 300 g un temperatūra ir - 30 ° C , silda kamēr tas …" at bounding box center [485, 82] width 392 height 67
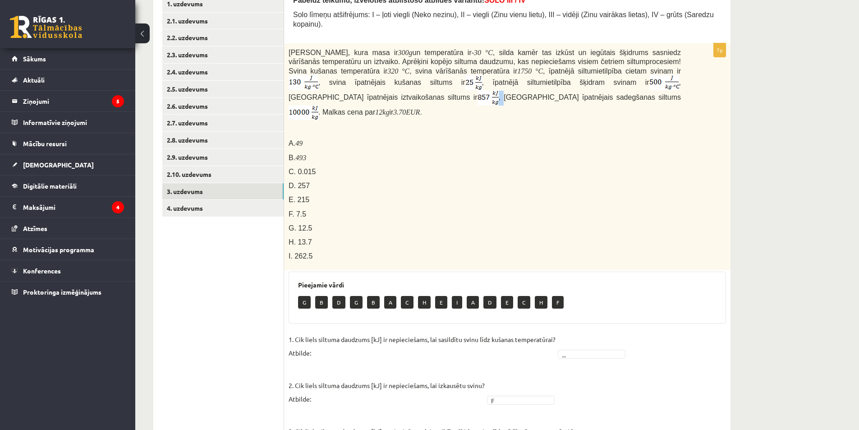
drag, startPoint x: 622, startPoint y: 78, endPoint x: 604, endPoint y: 79, distance: 18.1
click at [605, 79] on span "Svina klucīti, kura masa ir 300 g un temperatūra ir - 30 ° C , silda kamēr tas …" at bounding box center [485, 82] width 392 height 67
click at [574, 94] on p "Svina klucīti, kura masa ir 300 g un temperatūra ir - 30 ° C , silda kamēr tas …" at bounding box center [485, 84] width 392 height 73
drag, startPoint x: 615, startPoint y: 78, endPoint x: 497, endPoint y: 78, distance: 118.6
click at [497, 78] on span "Svina klucīti, kura masa ir 300 g un temperatūra ir - 30 ° C , silda kamēr tas …" at bounding box center [485, 82] width 392 height 67
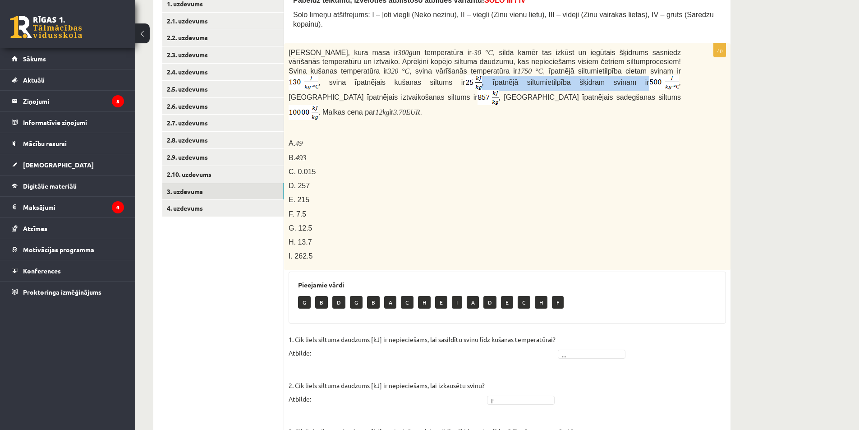
drag, startPoint x: 418, startPoint y: 82, endPoint x: 305, endPoint y: 78, distance: 112.8
click at [482, 78] on span ", īpatnējā siltumietilpība šķidram svinam ir" at bounding box center [565, 82] width 167 height 8
click at [316, 100] on p "Svina klucīti, kura masa ir 300 g un temperatūra ir - 30 ° C , silda kamēr tas …" at bounding box center [485, 84] width 392 height 73
drag, startPoint x: 310, startPoint y: 80, endPoint x: 620, endPoint y: 77, distance: 310.2
click at [620, 77] on span "Svina klucīti, kura masa ir 300 g un temperatūra ir - 30 ° C , silda kamēr tas …" at bounding box center [485, 82] width 392 height 67
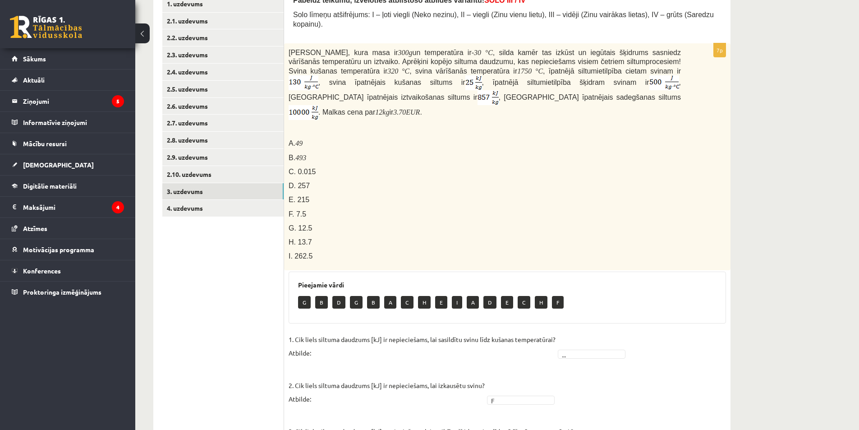
drag, startPoint x: 446, startPoint y: 82, endPoint x: 371, endPoint y: 184, distance: 127.1
click at [371, 195] on p "E. 215" at bounding box center [485, 199] width 392 height 9
drag, startPoint x: 293, startPoint y: 127, endPoint x: 308, endPoint y: 127, distance: 14.9
click at [308, 138] on p "A. 49" at bounding box center [485, 142] width 392 height 9
drag, startPoint x: 293, startPoint y: 155, endPoint x: 322, endPoint y: 156, distance: 28.4
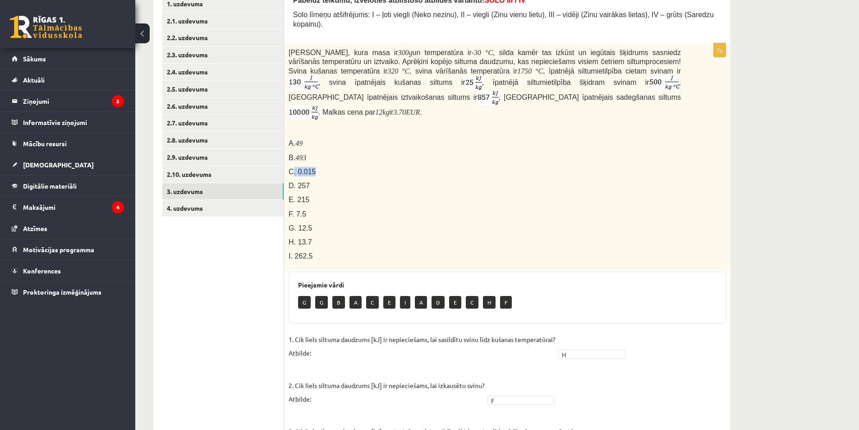
click at [322, 167] on p "C. 0.015" at bounding box center [485, 171] width 392 height 9
drag, startPoint x: 298, startPoint y: 184, endPoint x: 307, endPoint y: 184, distance: 9.1
click at [307, 195] on p "E. 215" at bounding box center [485, 199] width 392 height 9
drag, startPoint x: 296, startPoint y: 183, endPoint x: 312, endPoint y: 183, distance: 16.7
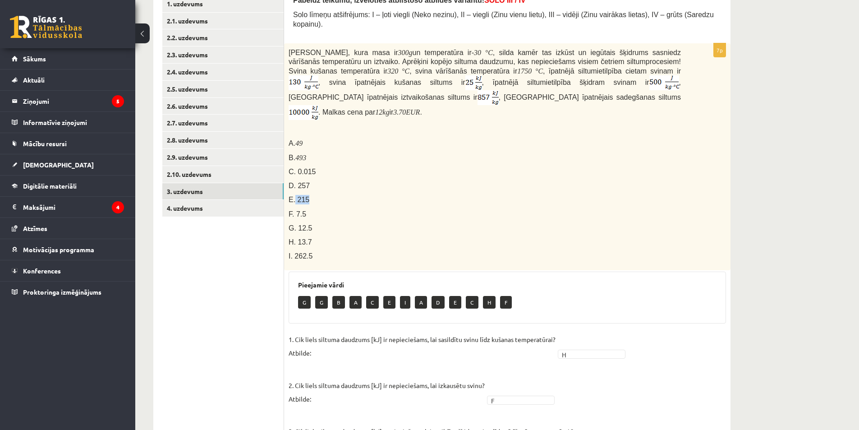
click at [312, 195] on p "E. 215" at bounding box center [485, 199] width 392 height 9
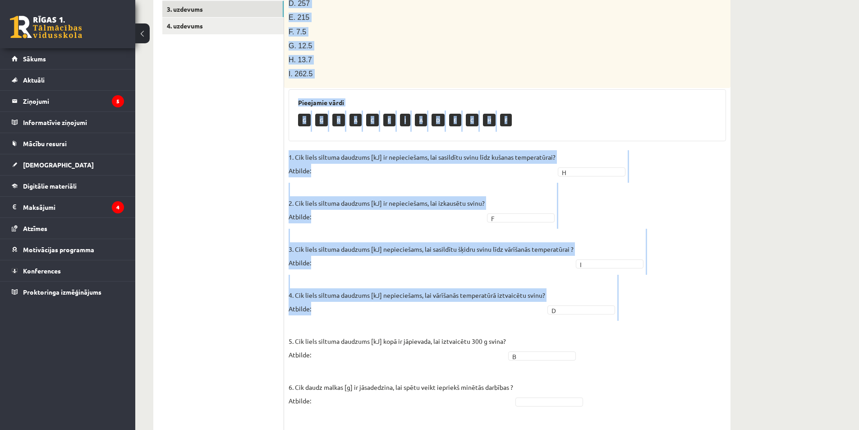
scroll to position [392, 0]
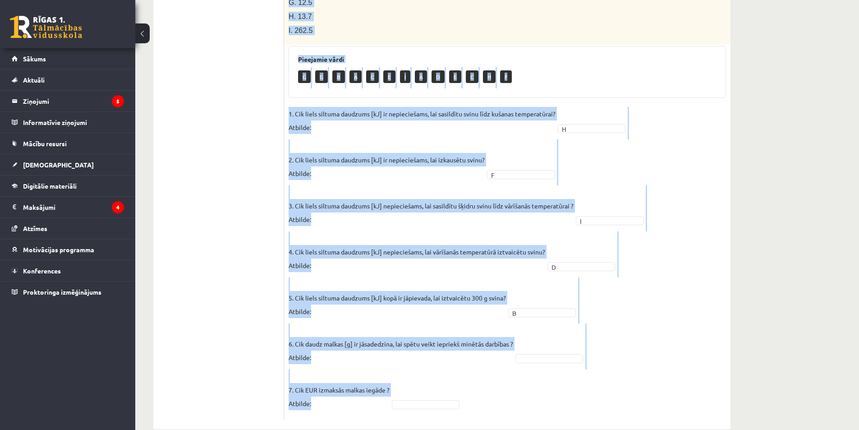
drag, startPoint x: 287, startPoint y: 211, endPoint x: 329, endPoint y: 385, distance: 179.1
click at [332, 390] on div "7p Svina klucīti, kura masa ir 300 g un temperatūra ir - 30 ° C , silda kamēr t…" at bounding box center [507, 119] width 446 height 602
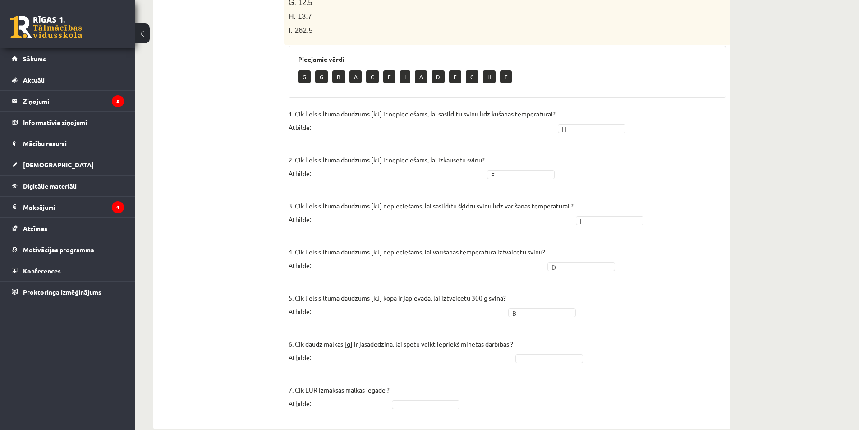
click at [253, 105] on ul "1. uzdevums 2.1. uzdevums 2.2. uzdevums 2.3. uzdevums 2.4. uzdevums 2.5. uzdevu…" at bounding box center [223, 95] width 122 height 650
click at [537, 346] on fieldset "1. Cik liels siltuma daudzums [kJ] ir nepieciešams, lai sasildītu svinu līdz ku…" at bounding box center [507, 261] width 437 height 308
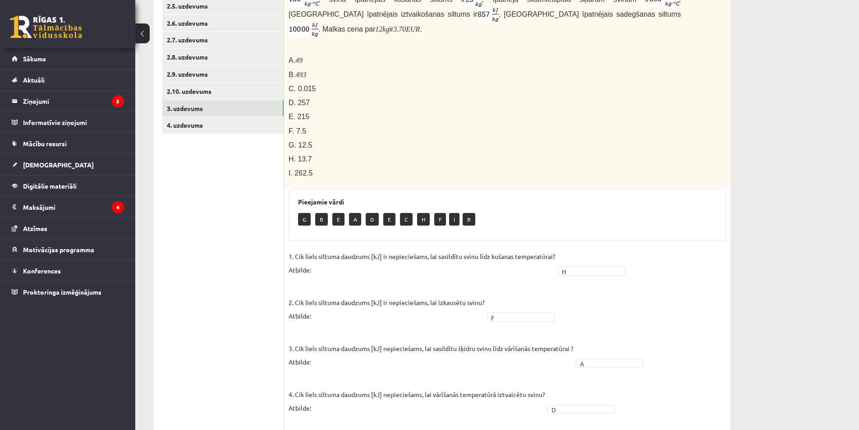
scroll to position [211, 0]
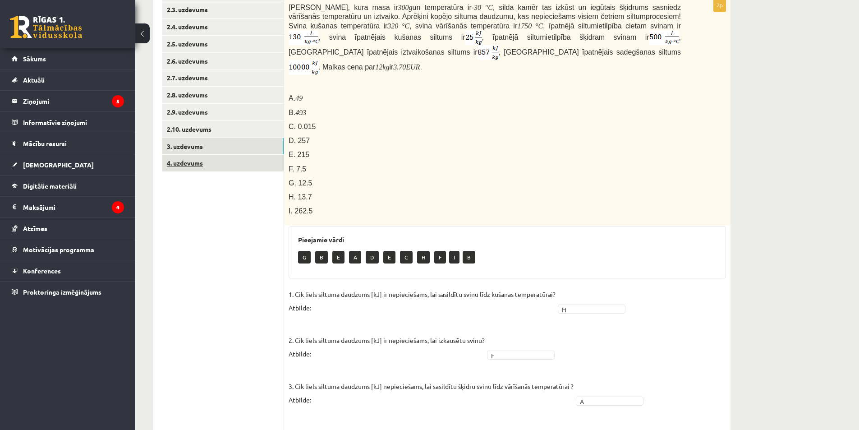
click at [185, 165] on link "4. uzdevums" at bounding box center [222, 163] width 121 height 17
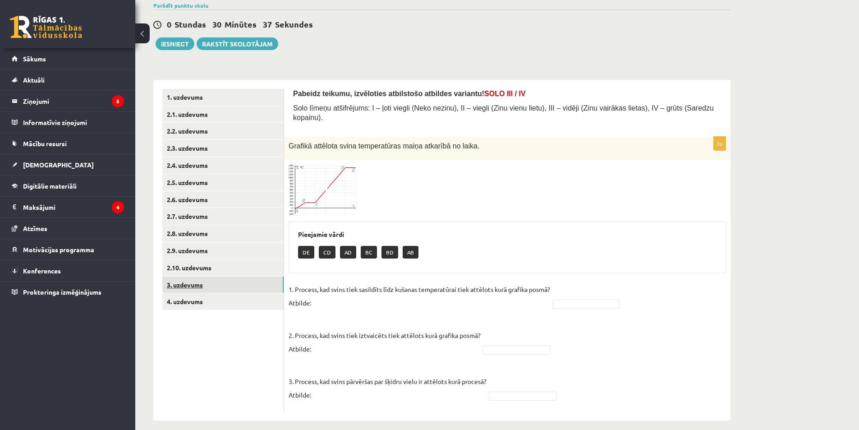
click at [247, 286] on link "3. uzdevums" at bounding box center [222, 284] width 121 height 17
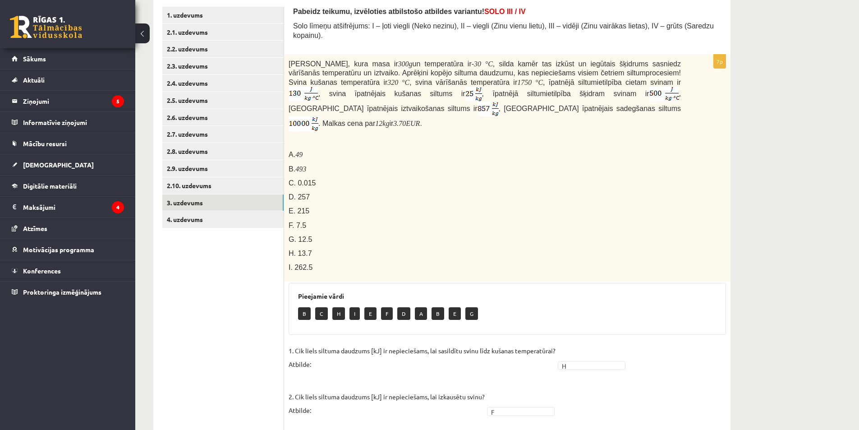
scroll to position [163, 0]
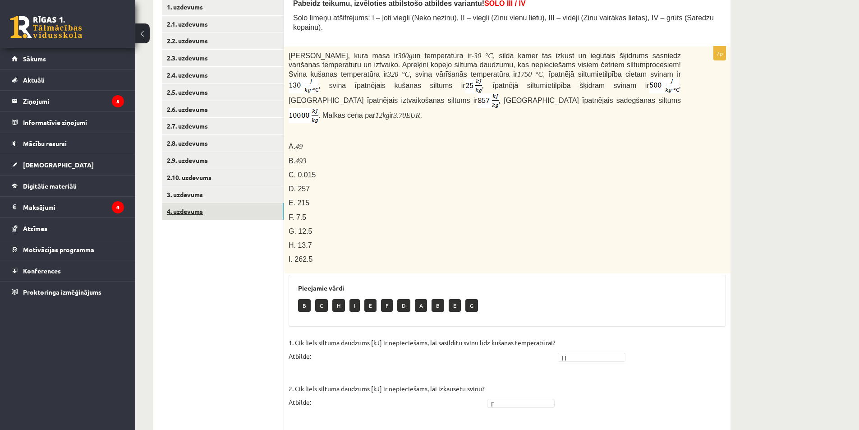
click at [199, 218] on link "4. uzdevums" at bounding box center [222, 211] width 121 height 17
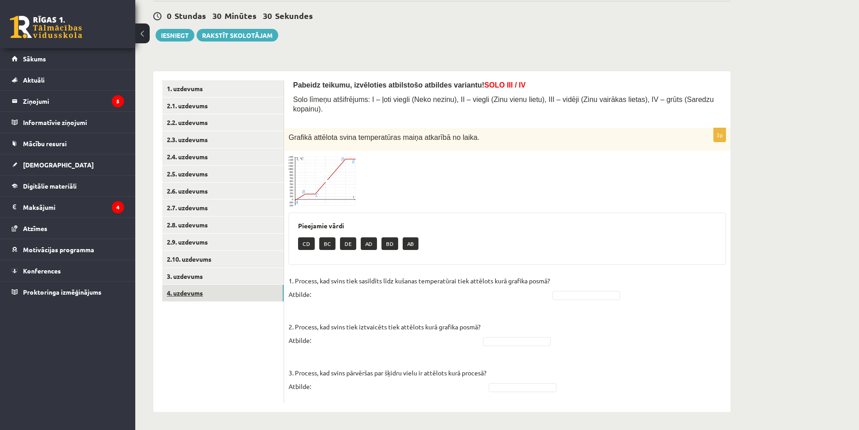
scroll to position [73, 0]
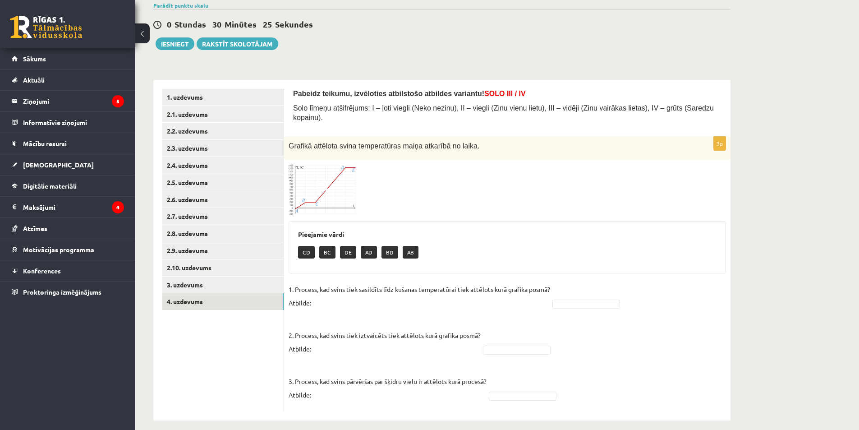
click at [335, 172] on img at bounding box center [323, 189] width 68 height 51
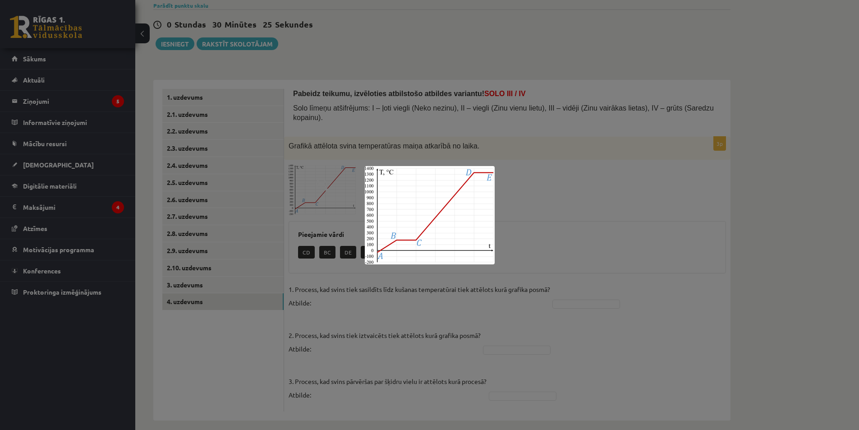
click at [517, 249] on div at bounding box center [429, 215] width 859 height 430
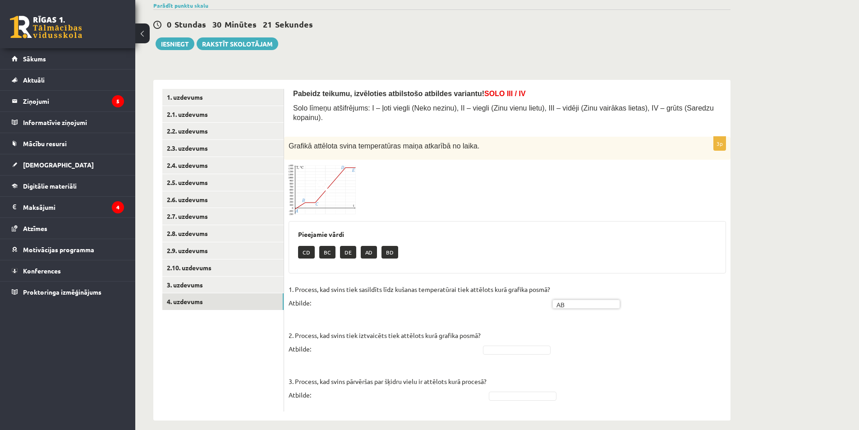
click at [317, 186] on img at bounding box center [323, 189] width 68 height 51
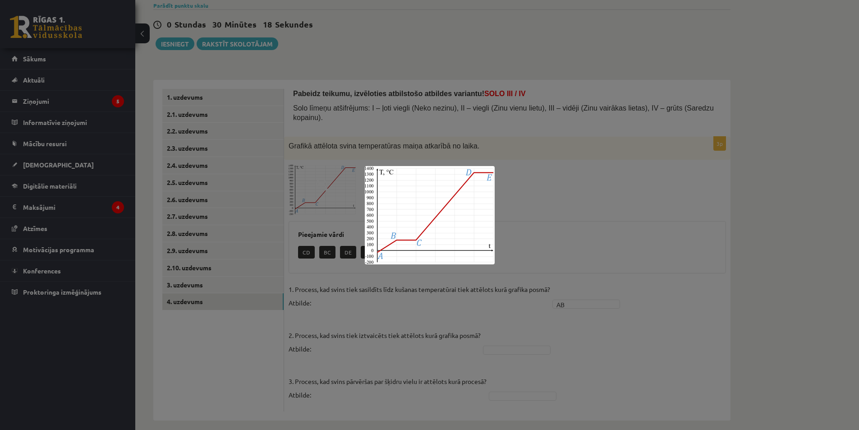
drag, startPoint x: 537, startPoint y: 239, endPoint x: 381, endPoint y: 248, distance: 156.7
click at [512, 239] on div at bounding box center [429, 215] width 859 height 430
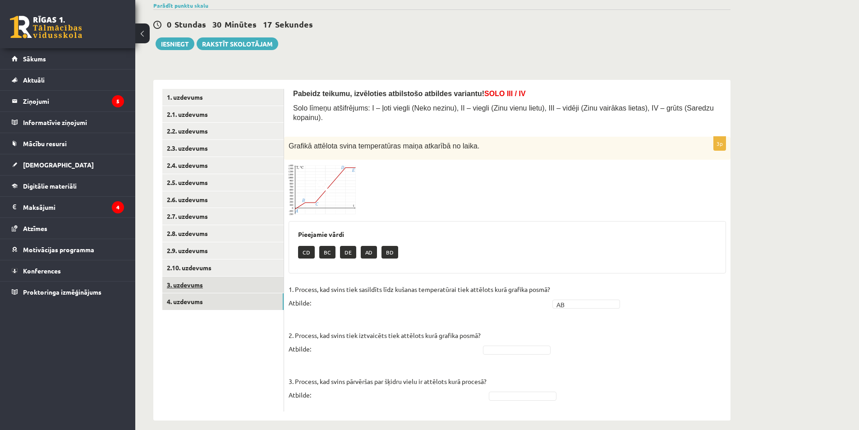
click at [237, 289] on link "3. uzdevums" at bounding box center [222, 284] width 121 height 17
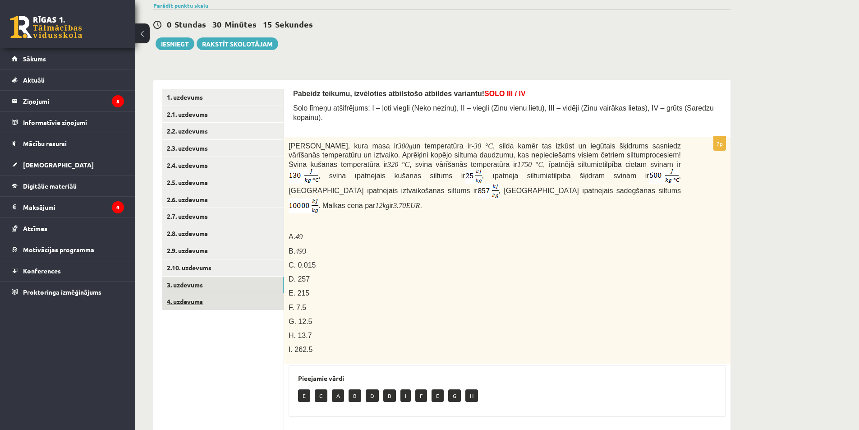
click at [242, 300] on link "4. uzdevums" at bounding box center [222, 301] width 121 height 17
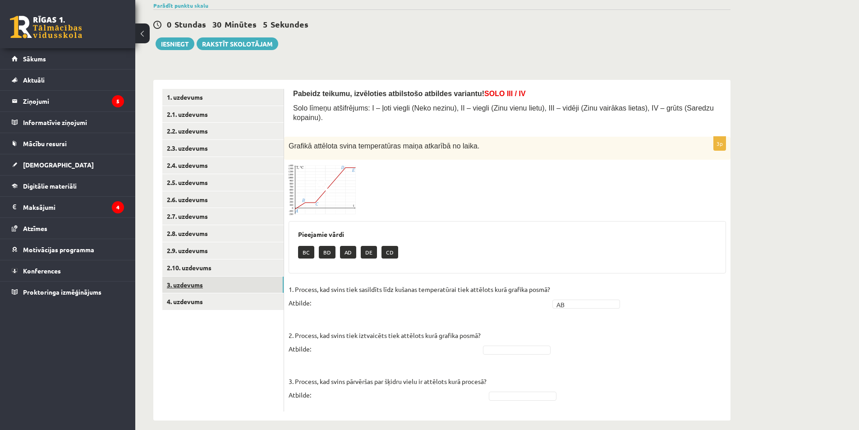
click at [219, 293] on link "3. uzdevums" at bounding box center [222, 284] width 121 height 17
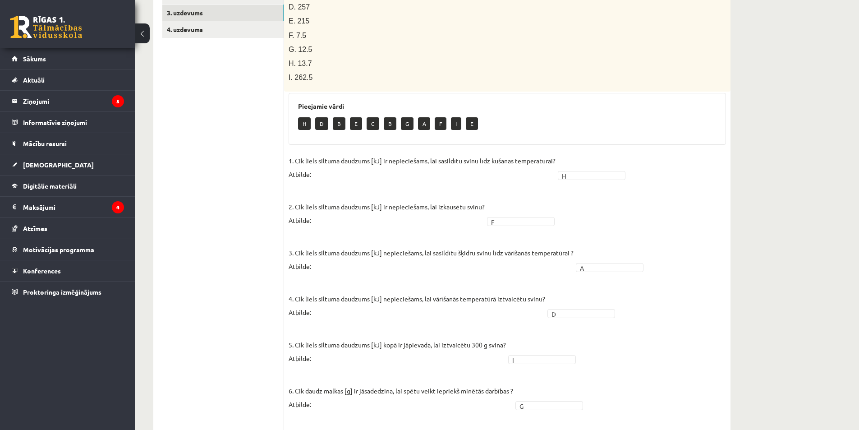
scroll to position [257, 0]
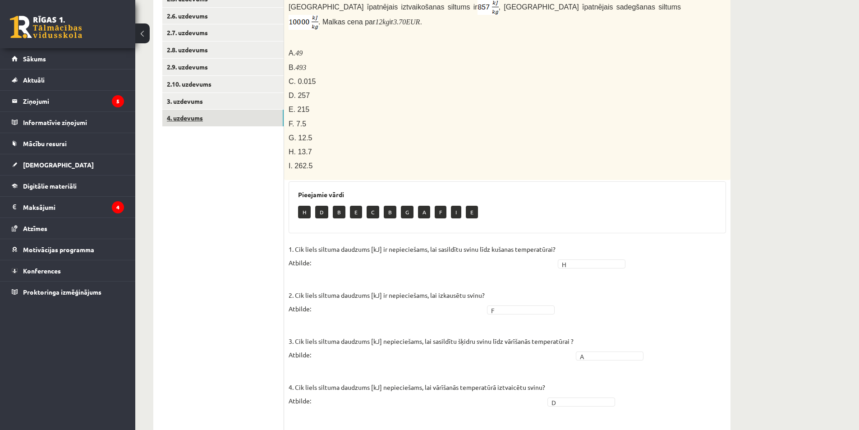
click at [220, 118] on link "4. uzdevums" at bounding box center [222, 118] width 121 height 17
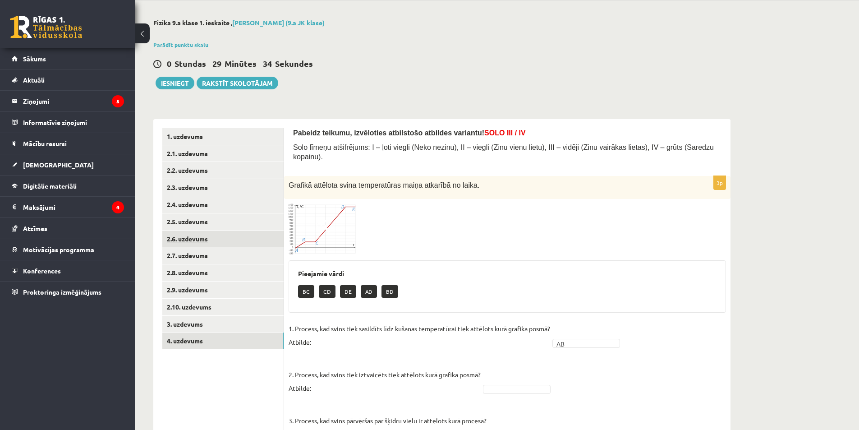
scroll to position [73, 0]
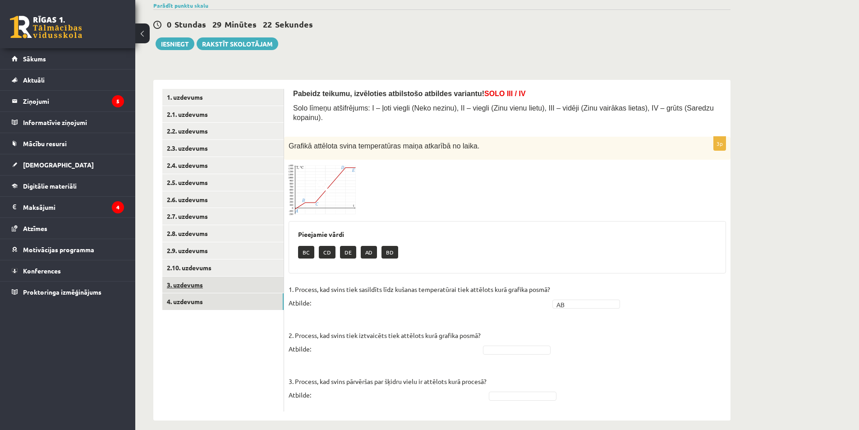
click at [225, 285] on link "3. uzdevums" at bounding box center [222, 284] width 121 height 17
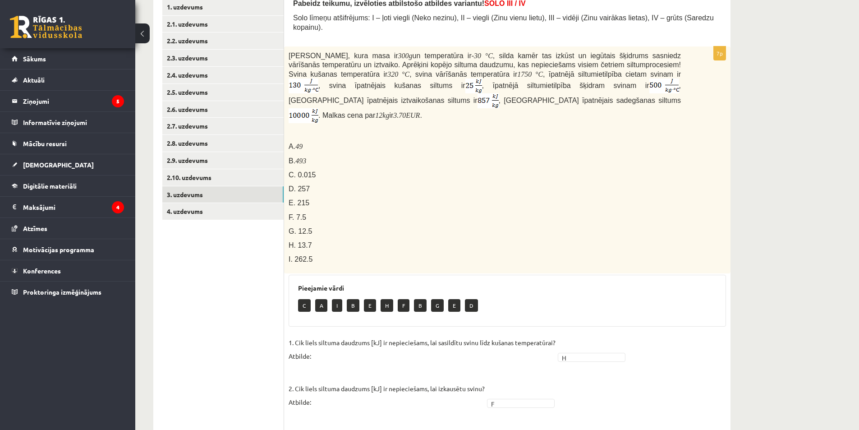
scroll to position [118, 0]
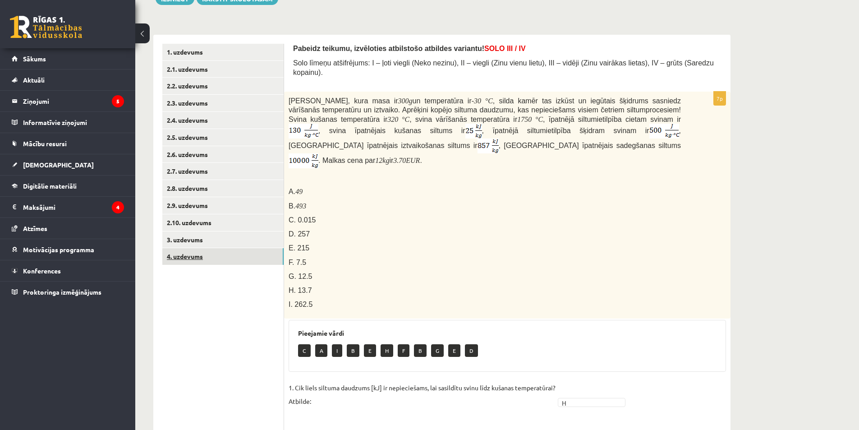
click at [205, 254] on link "4. uzdevums" at bounding box center [222, 256] width 121 height 17
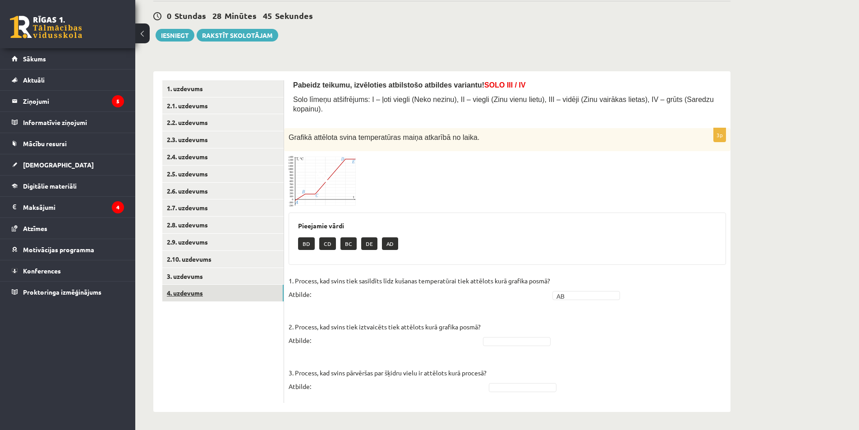
scroll to position [73, 0]
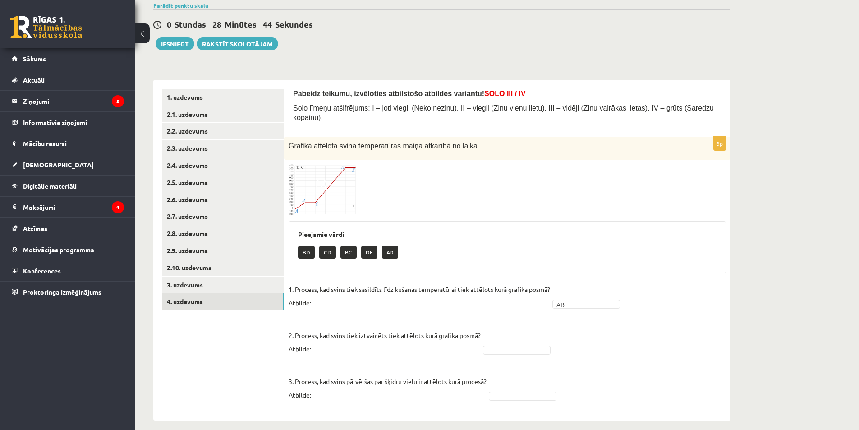
click at [308, 192] on img at bounding box center [323, 189] width 68 height 51
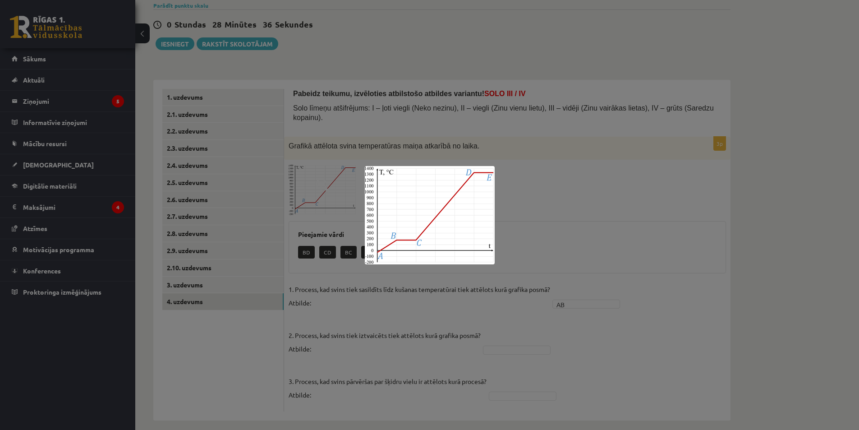
click at [409, 328] on div at bounding box center [429, 215] width 859 height 430
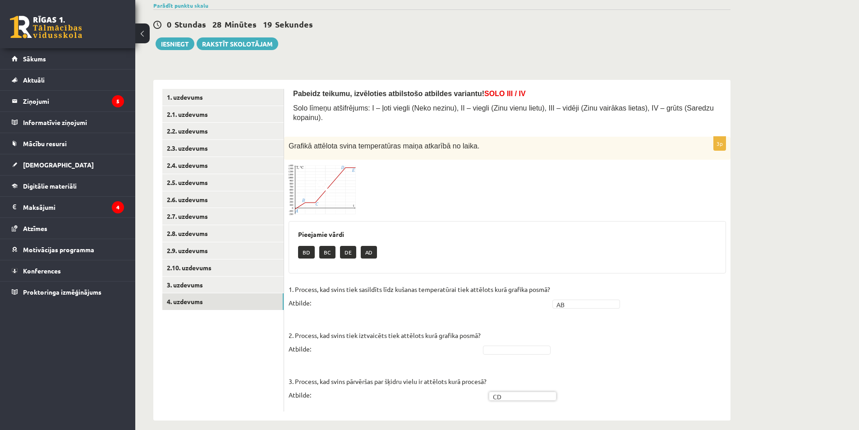
click at [321, 200] on img at bounding box center [323, 189] width 68 height 51
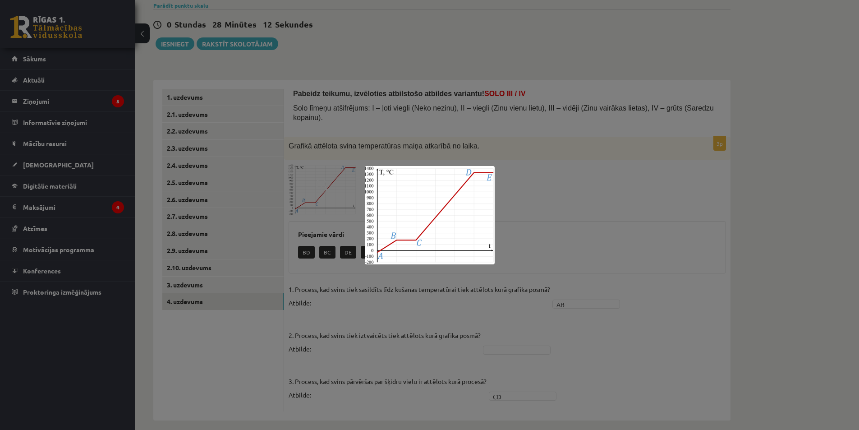
drag, startPoint x: 444, startPoint y: 326, endPoint x: 522, endPoint y: 310, distance: 79.8
click at [445, 326] on div at bounding box center [429, 215] width 859 height 430
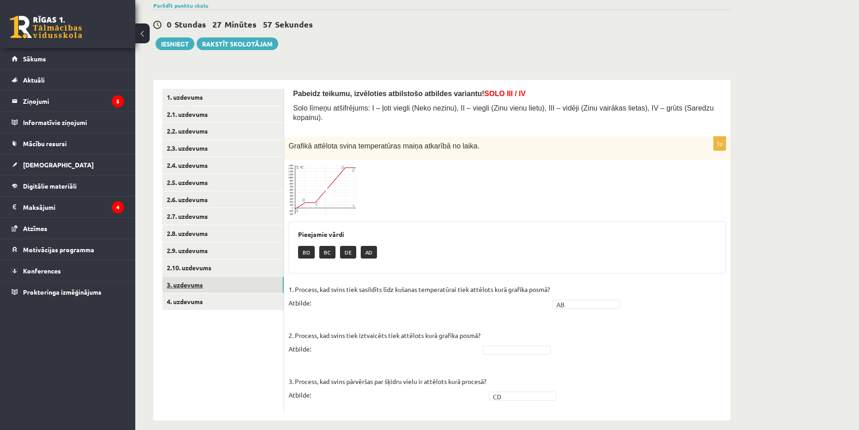
click at [220, 285] on link "3. uzdevums" at bounding box center [222, 284] width 121 height 17
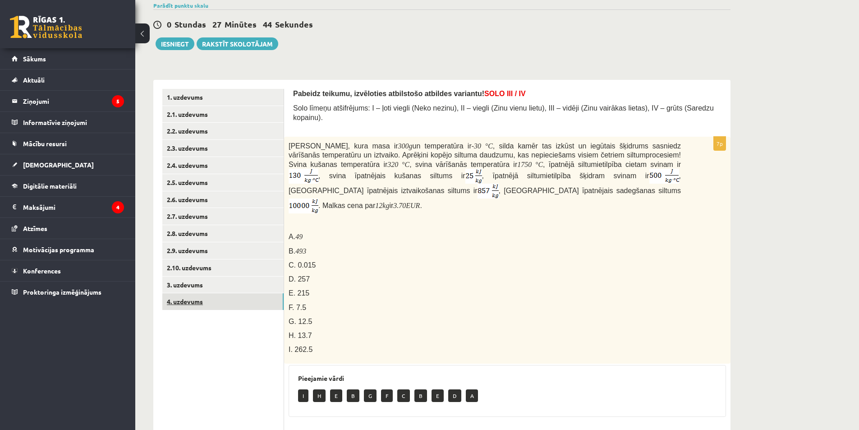
click at [211, 295] on link "4. uzdevums" at bounding box center [222, 301] width 121 height 17
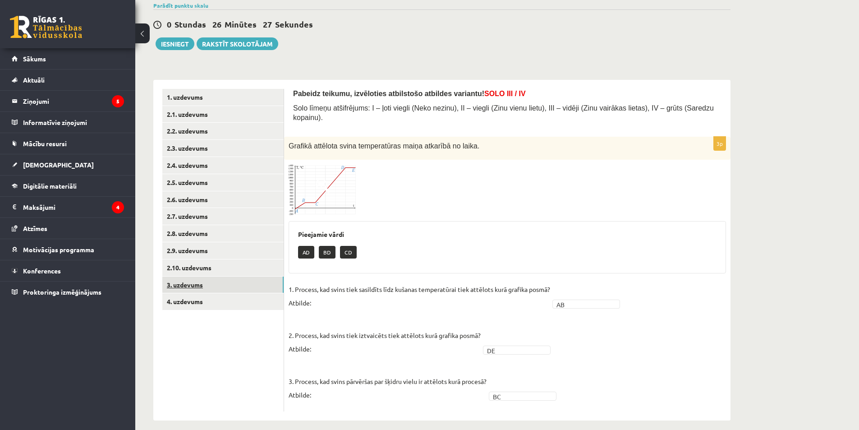
click at [231, 285] on link "3. uzdevums" at bounding box center [222, 284] width 121 height 17
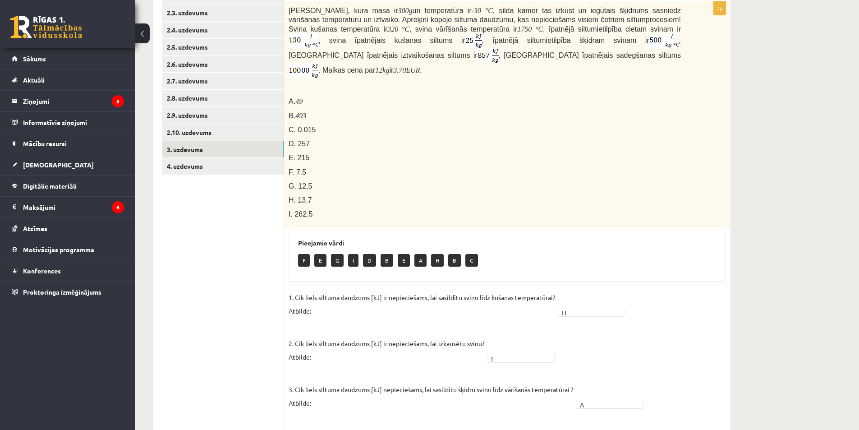
scroll to position [118, 0]
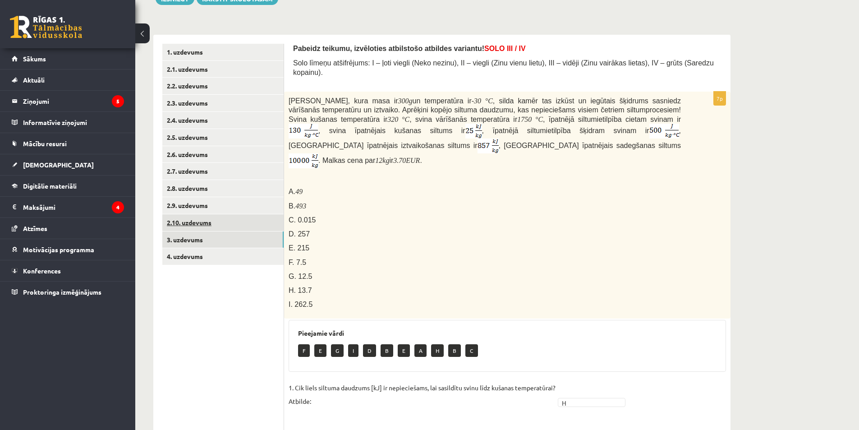
click at [234, 224] on link "2.10. uzdevums" at bounding box center [222, 222] width 121 height 17
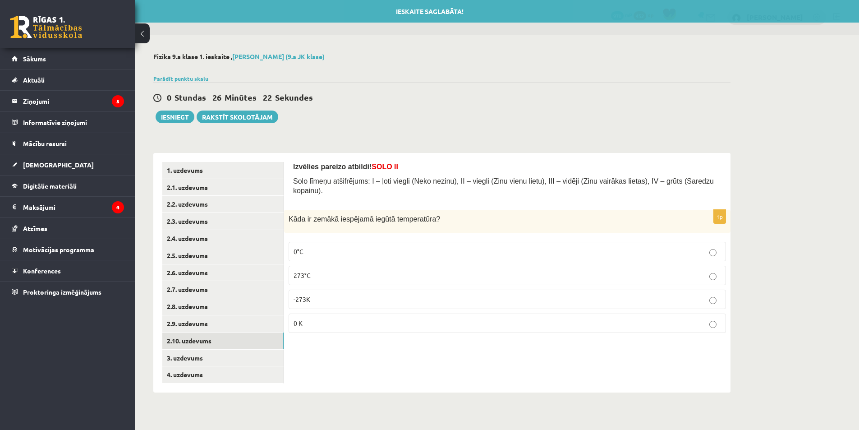
scroll to position [0, 0]
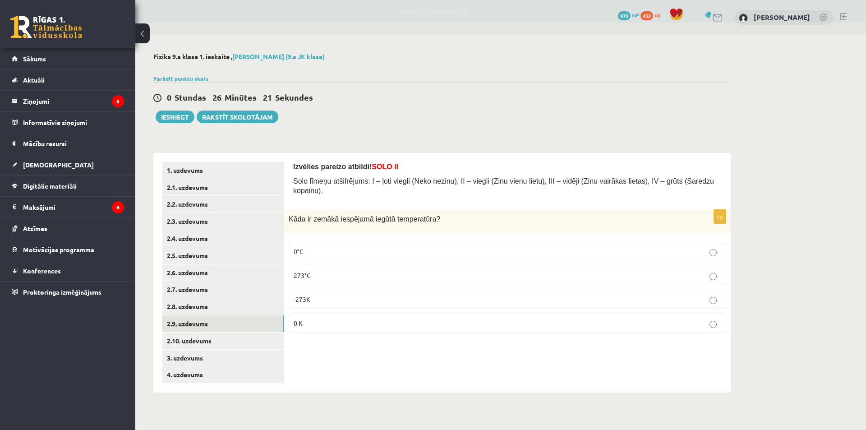
click at [229, 320] on link "2.9. uzdevums" at bounding box center [222, 323] width 121 height 17
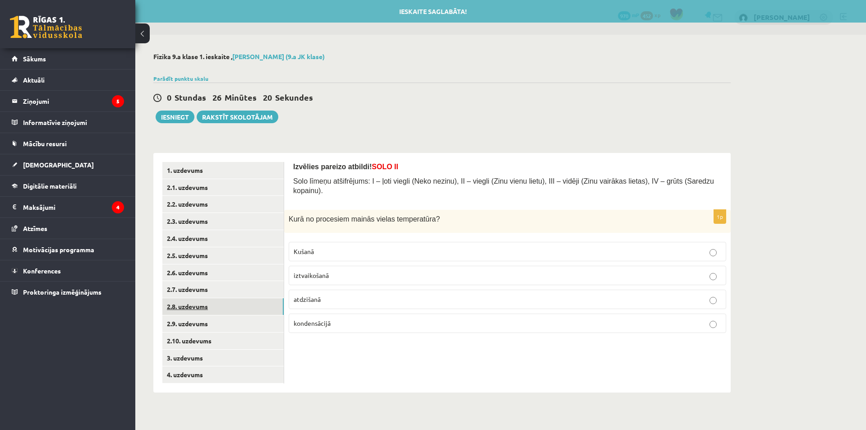
click at [229, 307] on link "2.8. uzdevums" at bounding box center [222, 306] width 121 height 17
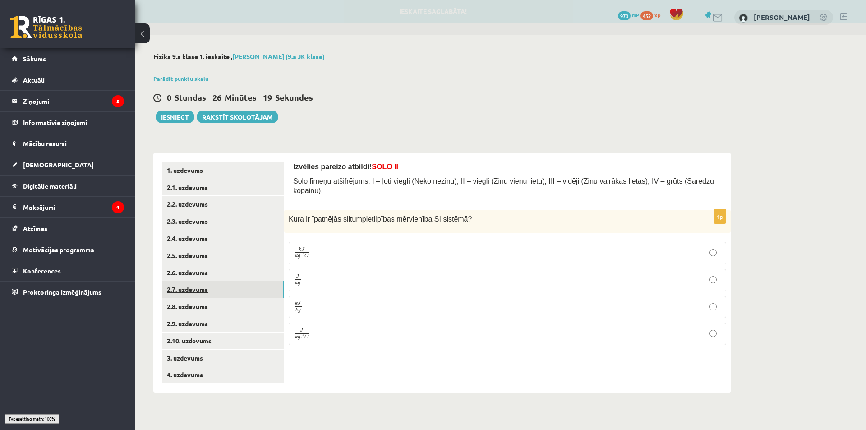
click at [234, 289] on link "2.7. uzdevums" at bounding box center [222, 289] width 121 height 17
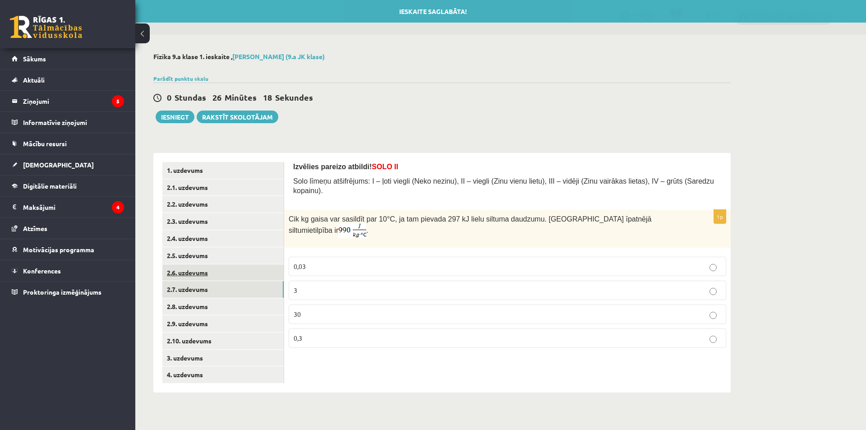
click at [240, 271] on link "2.6. uzdevums" at bounding box center [222, 272] width 121 height 17
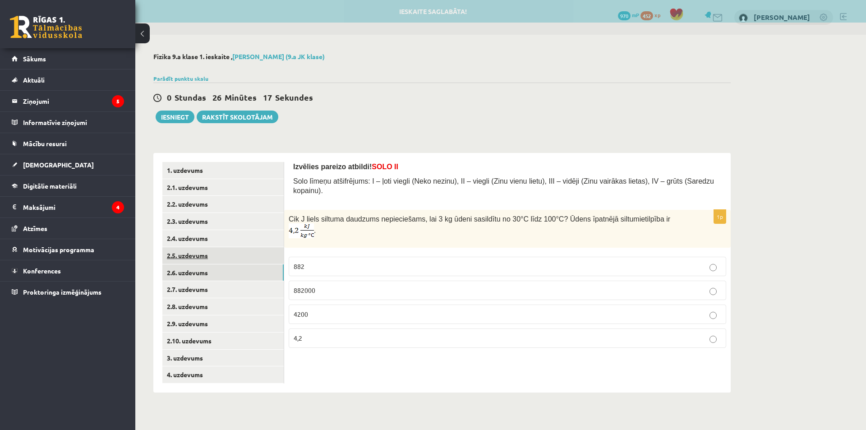
click at [258, 248] on link "2.5. uzdevums" at bounding box center [222, 255] width 121 height 17
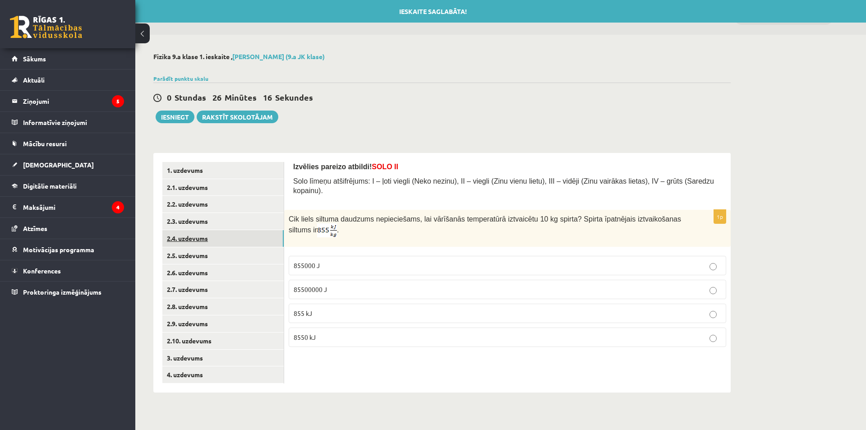
click at [262, 233] on link "2.4. uzdevums" at bounding box center [222, 238] width 121 height 17
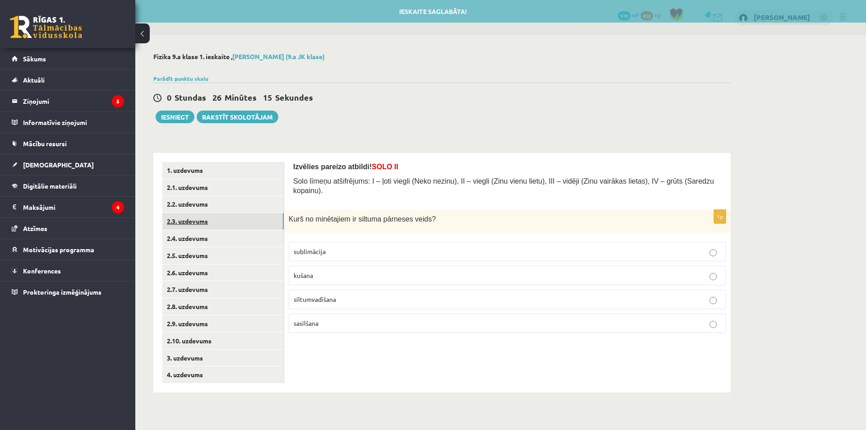
click at [261, 221] on link "2.3. uzdevums" at bounding box center [222, 221] width 121 height 17
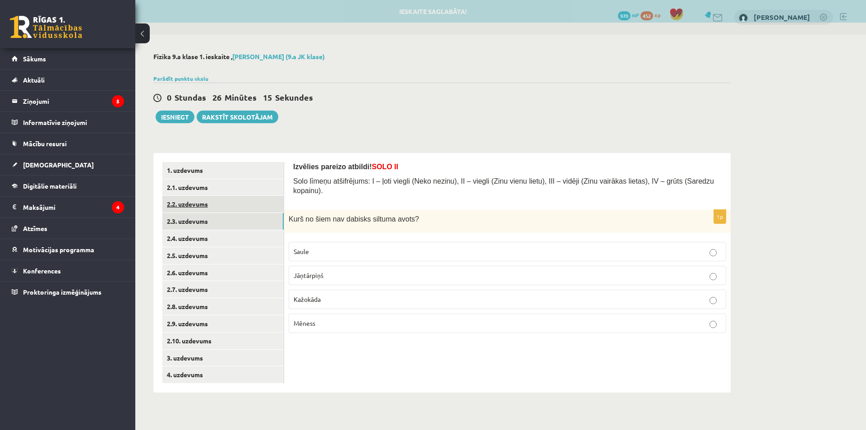
click at [262, 200] on link "2.2. uzdevums" at bounding box center [222, 204] width 121 height 17
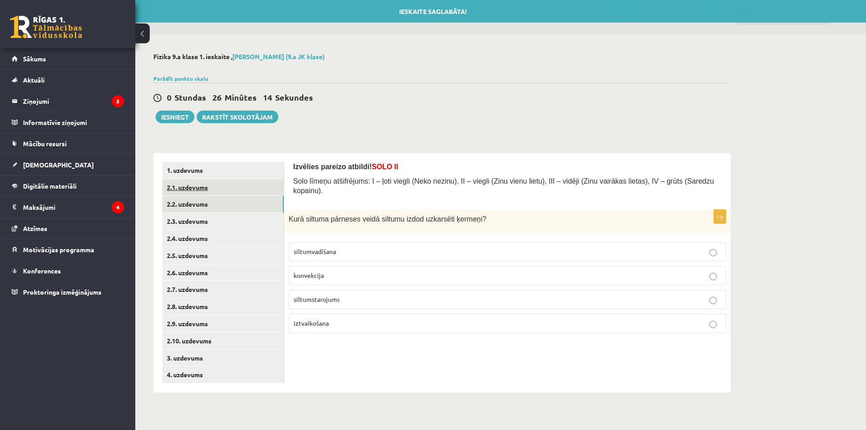
click at [262, 188] on link "2.1. uzdevums" at bounding box center [222, 187] width 121 height 17
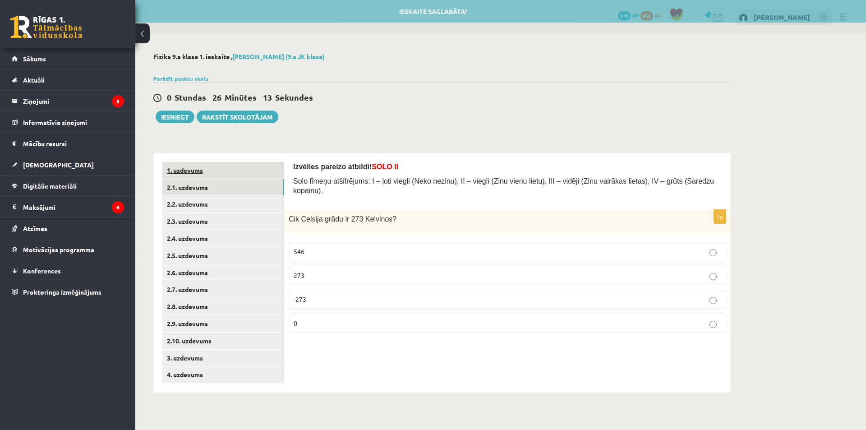
click at [263, 166] on link "1. uzdevums" at bounding box center [222, 170] width 121 height 17
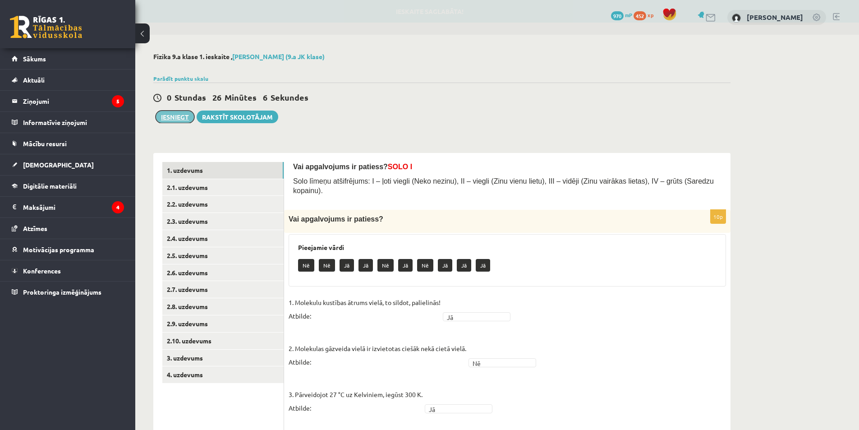
click at [185, 122] on button "Iesniegt" at bounding box center [175, 116] width 39 height 13
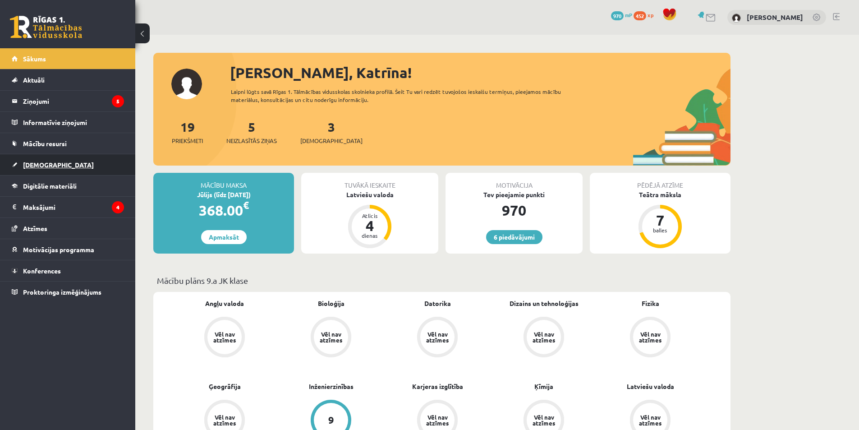
click at [31, 164] on span "[DEMOGRAPHIC_DATA]" at bounding box center [58, 165] width 71 height 8
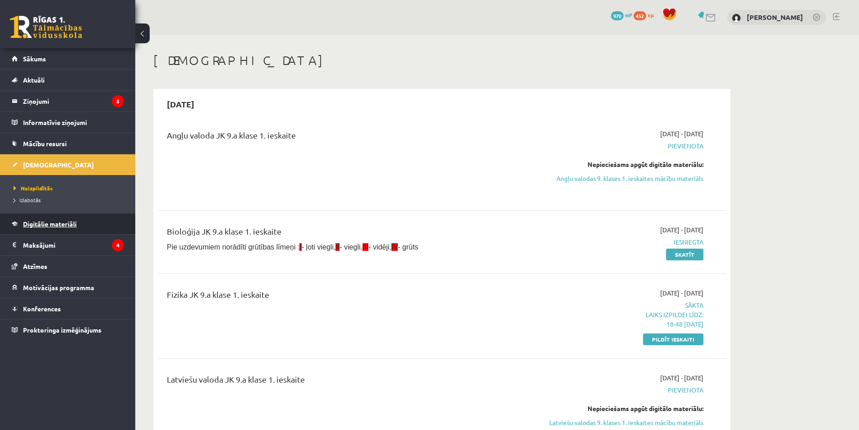
click at [44, 223] on span "Digitālie materiāli" at bounding box center [50, 224] width 54 height 8
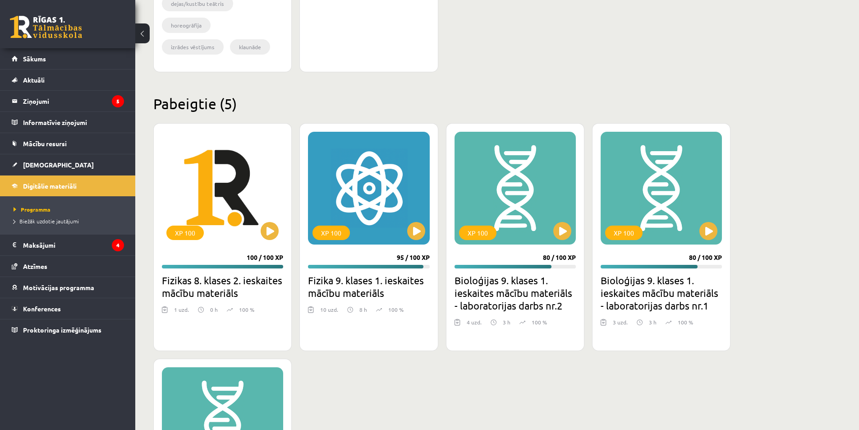
scroll to position [992, 0]
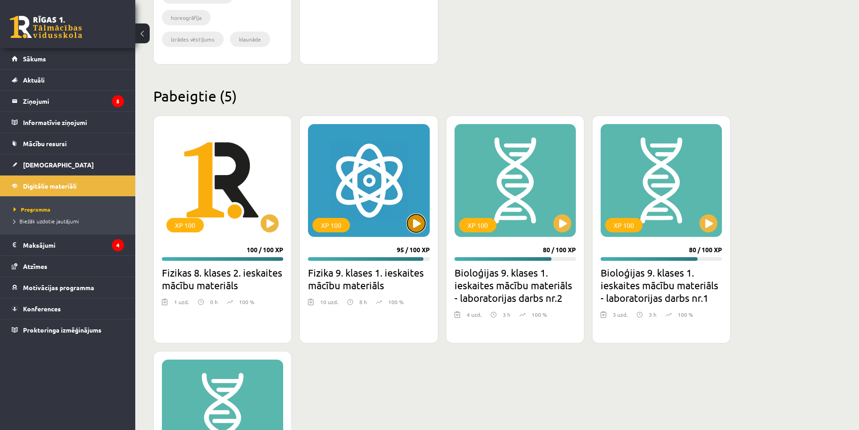
click at [415, 228] on button at bounding box center [416, 223] width 18 height 18
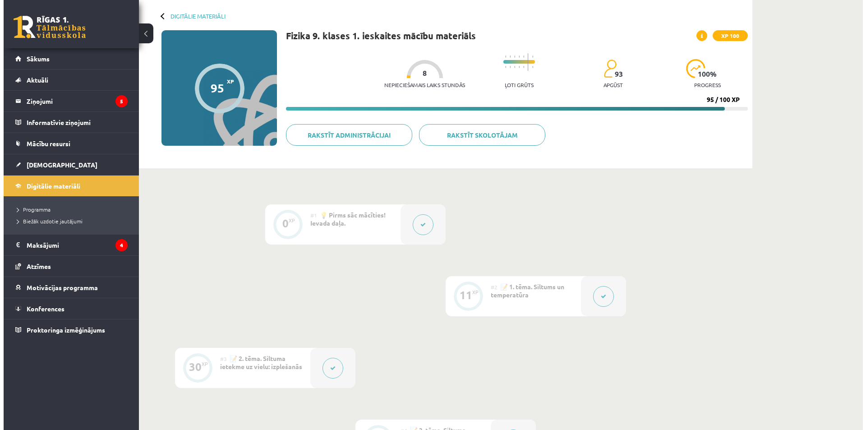
scroll to position [90, 0]
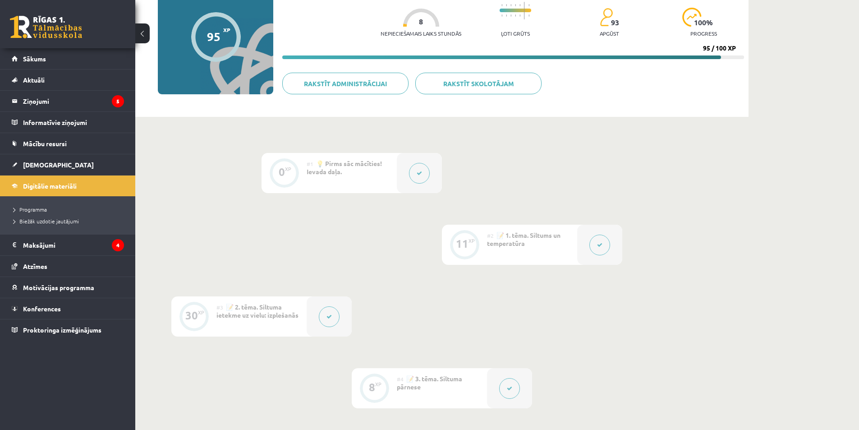
click at [602, 239] on button at bounding box center [599, 244] width 21 height 21
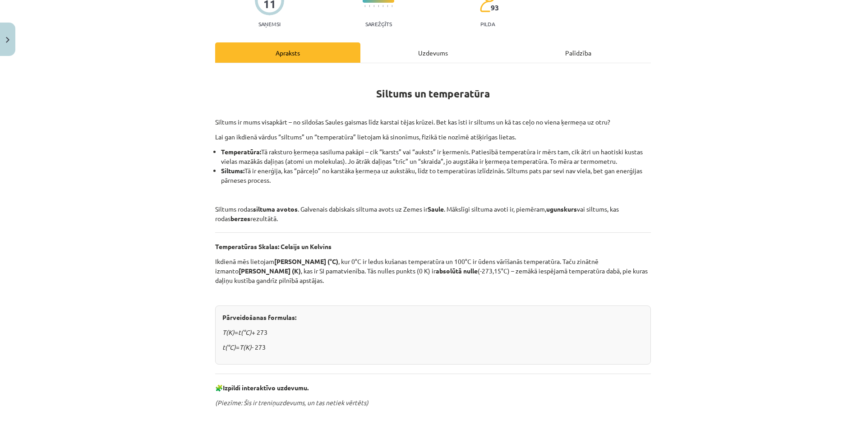
click at [416, 52] on div "Uzdevums" at bounding box center [432, 52] width 145 height 20
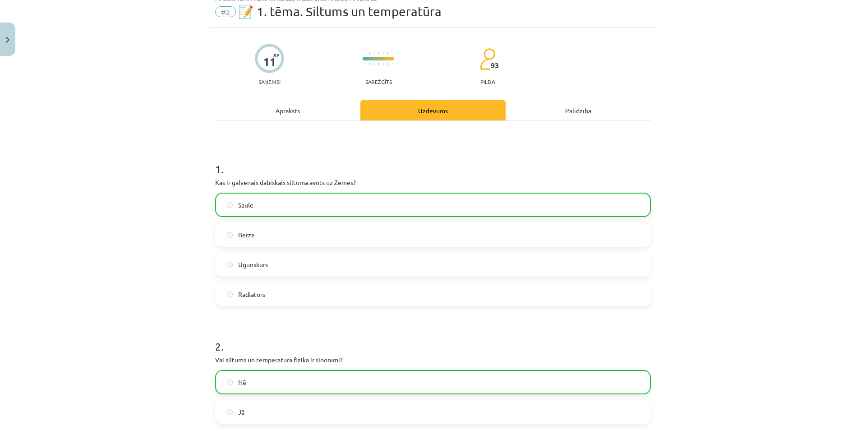
scroll to position [0, 0]
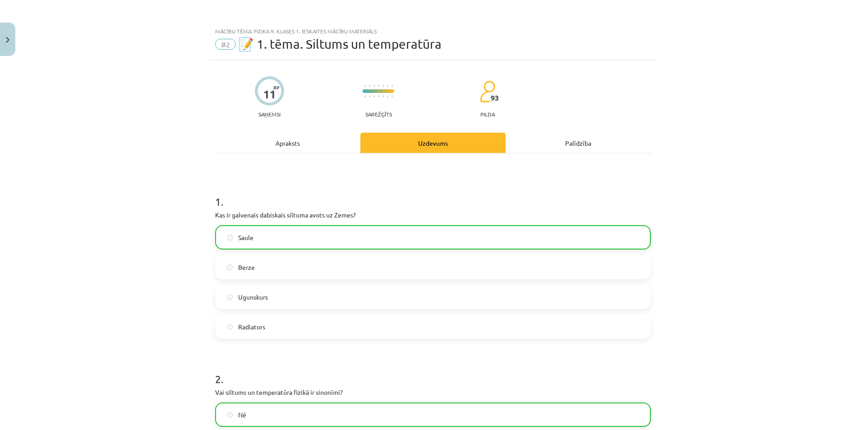
click at [278, 142] on div "Apraksts" at bounding box center [287, 143] width 145 height 20
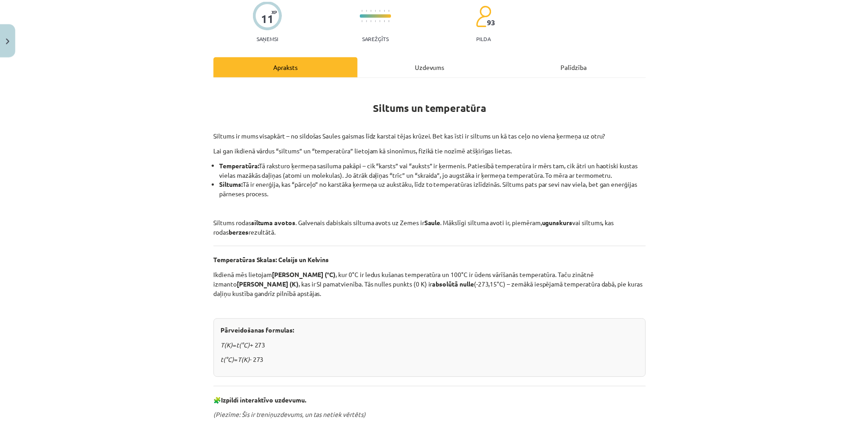
scroll to position [68, 0]
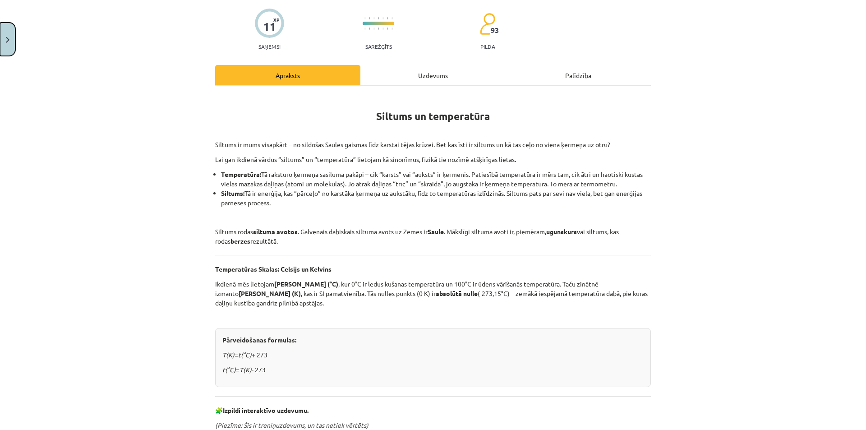
click at [9, 43] on button "Close" at bounding box center [7, 39] width 15 height 33
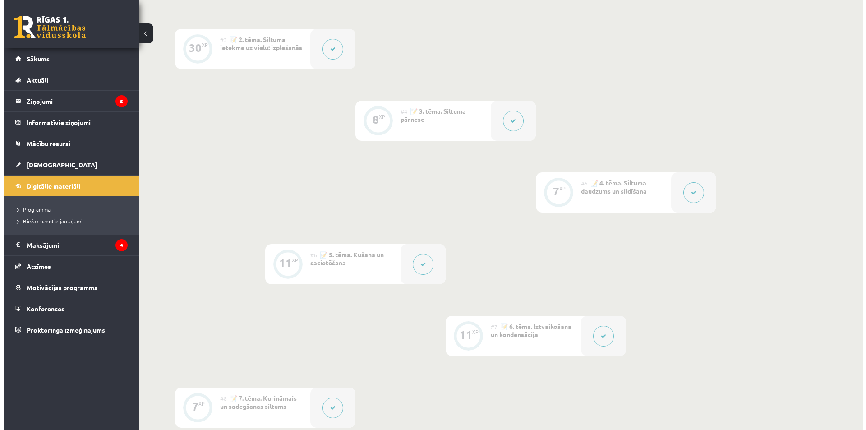
scroll to position [406, 0]
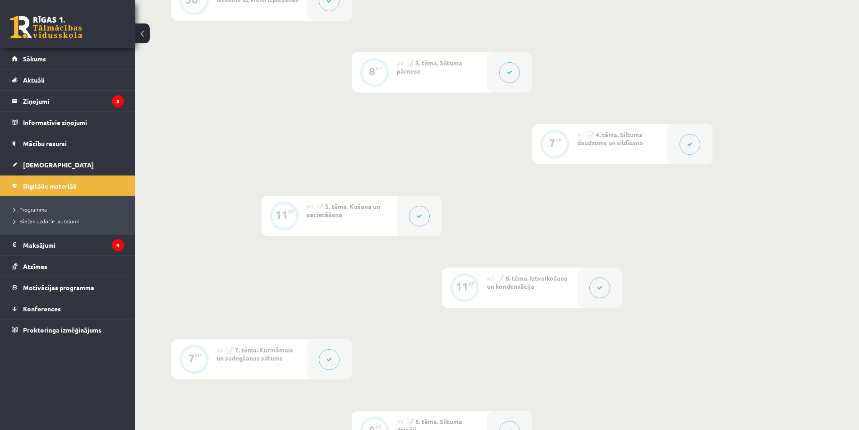
click at [596, 289] on button at bounding box center [599, 287] width 21 height 21
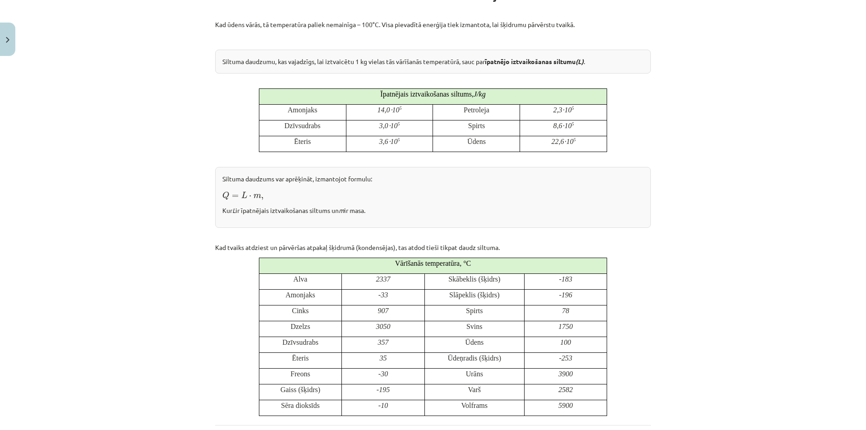
scroll to position [180, 0]
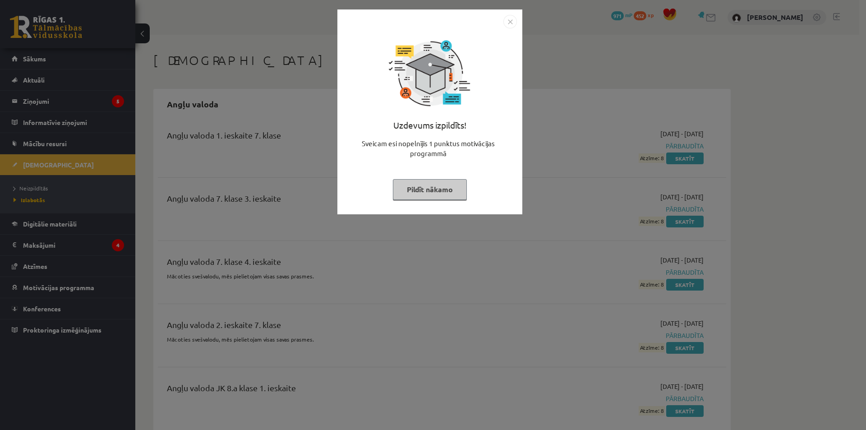
click at [441, 181] on button "Pildīt nākamo" at bounding box center [430, 189] width 74 height 21
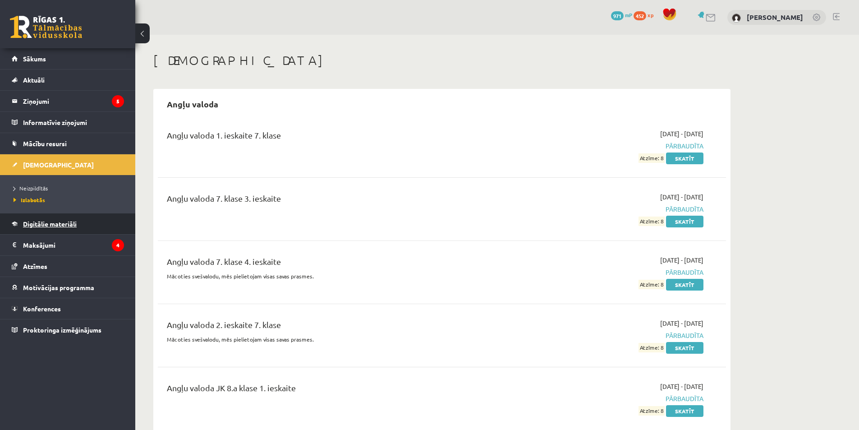
click at [54, 225] on span "Digitālie materiāli" at bounding box center [50, 224] width 54 height 8
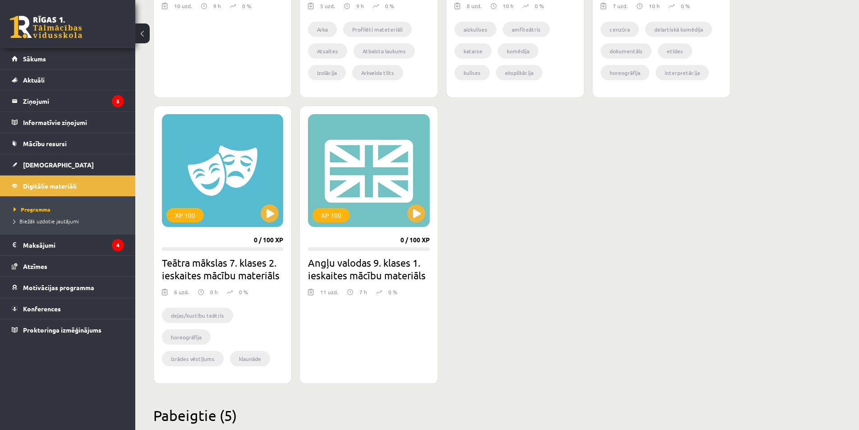
scroll to position [676, 0]
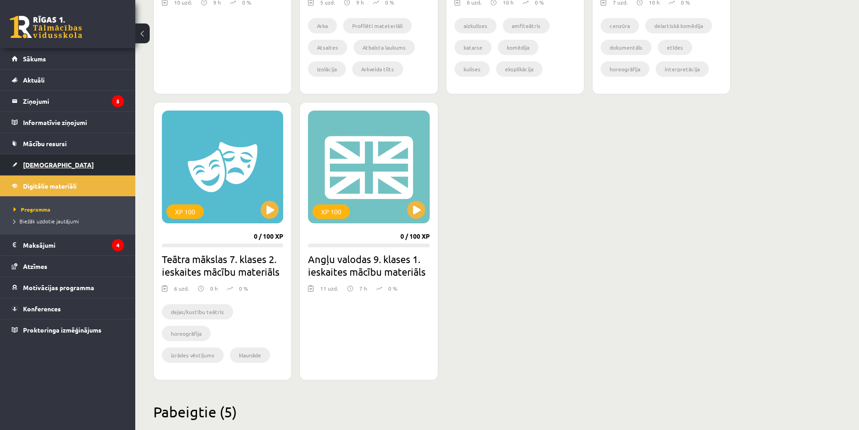
click at [56, 171] on link "[DEMOGRAPHIC_DATA]" at bounding box center [68, 164] width 112 height 21
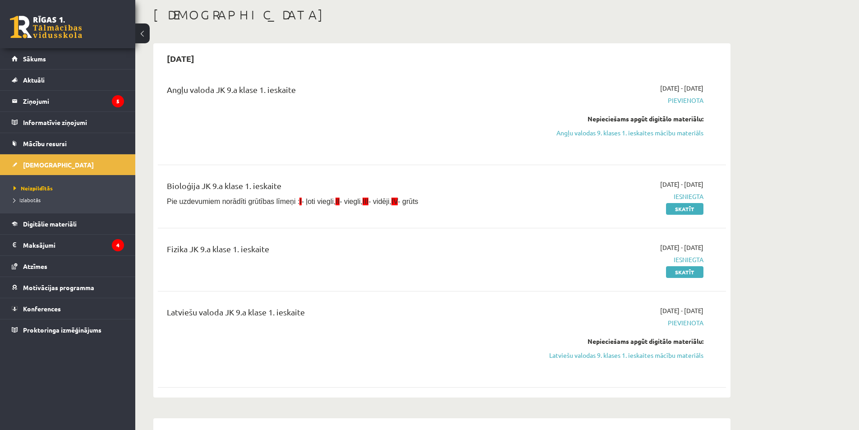
scroll to position [45, 0]
drag, startPoint x: 677, startPoint y: 136, endPoint x: 464, endPoint y: 50, distance: 230.6
click at [677, 136] on link "Angļu valodas 9. klases 1. ieskaites mācību materiāls" at bounding box center [618, 133] width 170 height 9
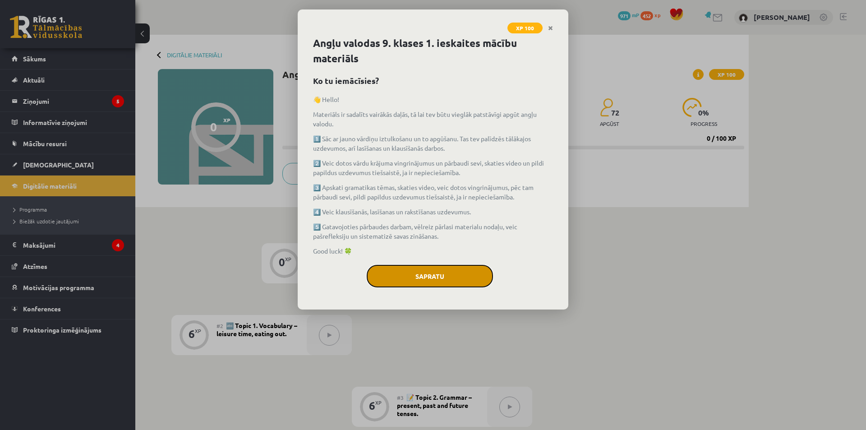
click at [478, 278] on button "Sapratu" at bounding box center [430, 276] width 126 height 23
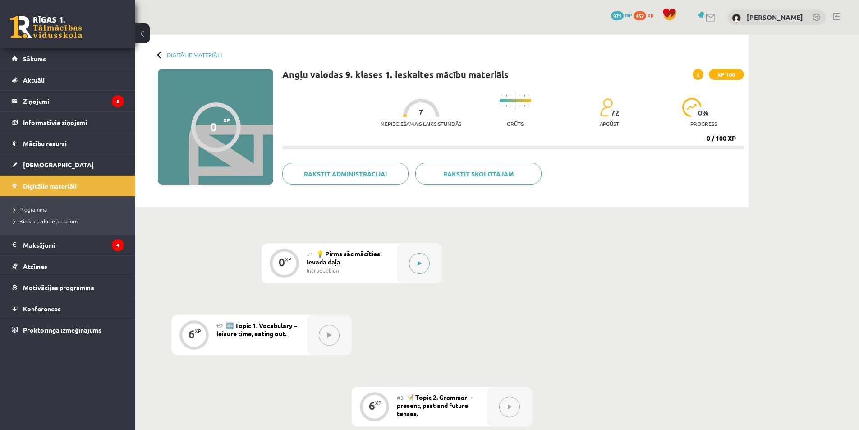
click at [418, 261] on icon at bounding box center [420, 263] width 4 height 5
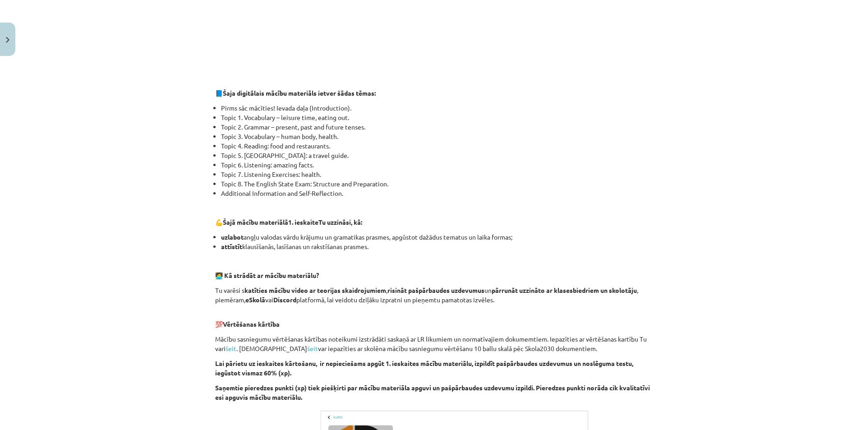
scroll to position [345, 0]
click at [1, 39] on button "Close" at bounding box center [7, 39] width 15 height 33
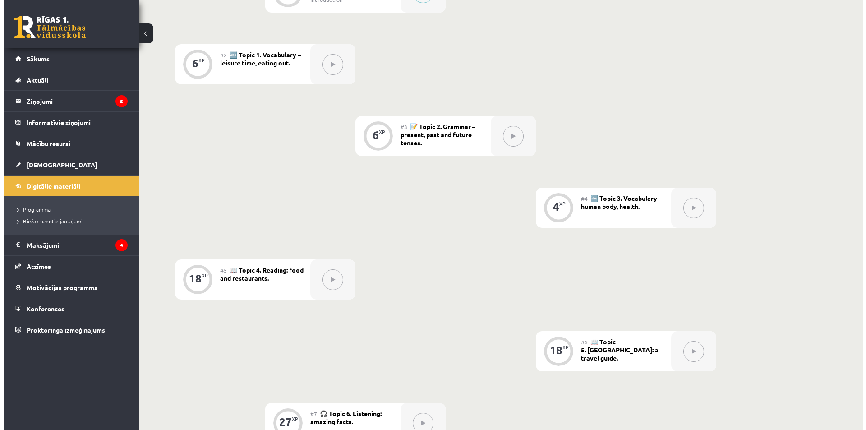
scroll to position [180, 0]
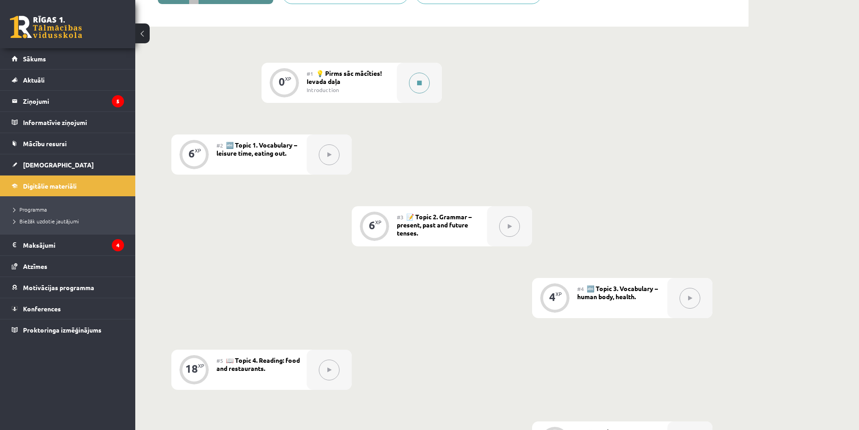
click at [423, 90] on button at bounding box center [419, 83] width 21 height 21
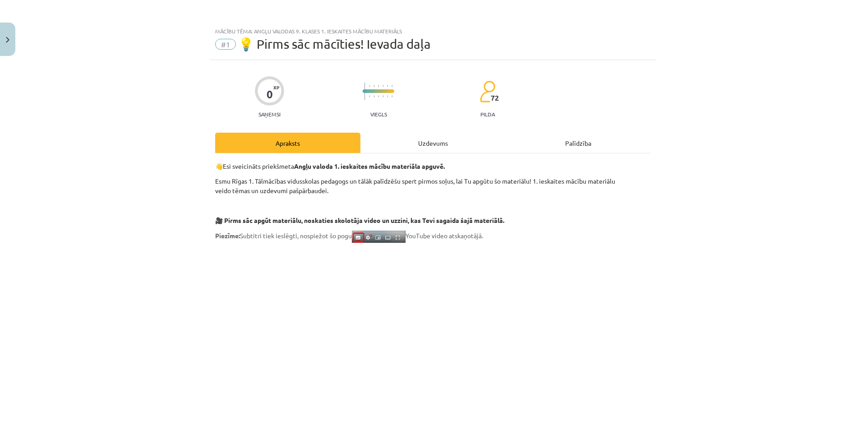
click at [398, 138] on div "Uzdevums" at bounding box center [432, 143] width 145 height 20
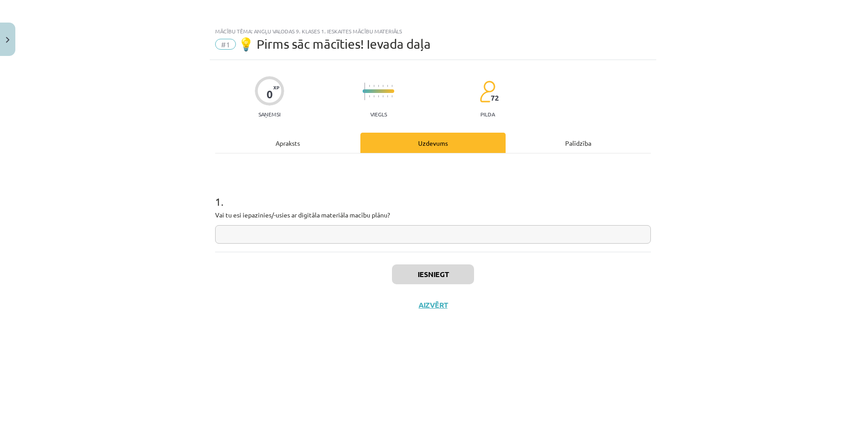
click at [344, 236] on input "text" at bounding box center [433, 234] width 436 height 18
type input "**"
click at [407, 271] on button "Iesniegt" at bounding box center [433, 274] width 82 height 20
click at [427, 304] on button "Nākamā nodarbība" at bounding box center [433, 310] width 88 height 21
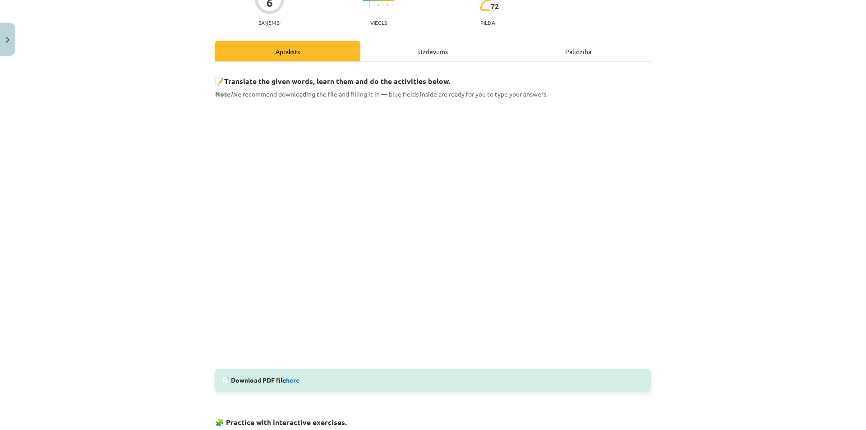
scroll to position [135, 0]
